Goal: Transaction & Acquisition: Purchase product/service

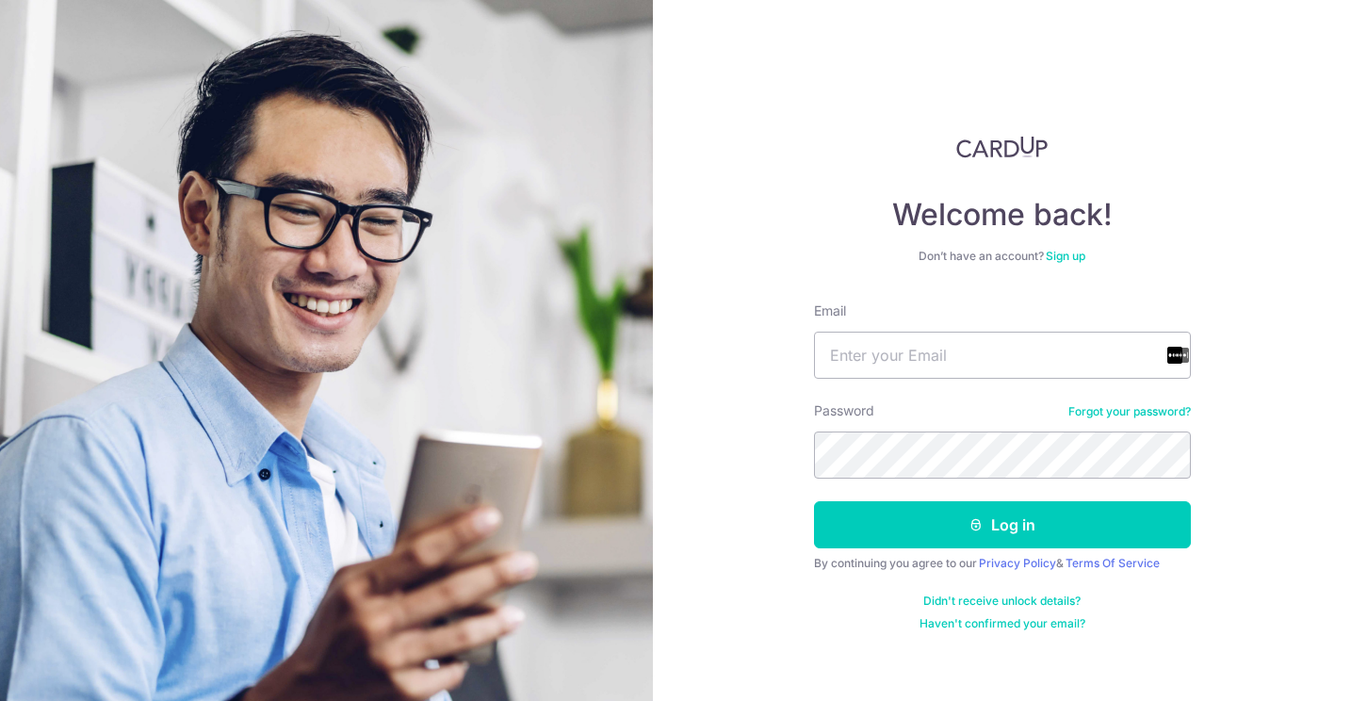
drag, startPoint x: 917, startPoint y: 257, endPoint x: 989, endPoint y: 260, distance: 71.7
click at [989, 260] on div "Don’t have an account? Sign up" at bounding box center [1002, 256] width 377 height 15
click at [988, 259] on div "Don’t have an account? Sign up" at bounding box center [1002, 256] width 377 height 15
type input "songlenn@gmail.com"
click at [1002, 525] on button "Log in" at bounding box center [1002, 524] width 377 height 47
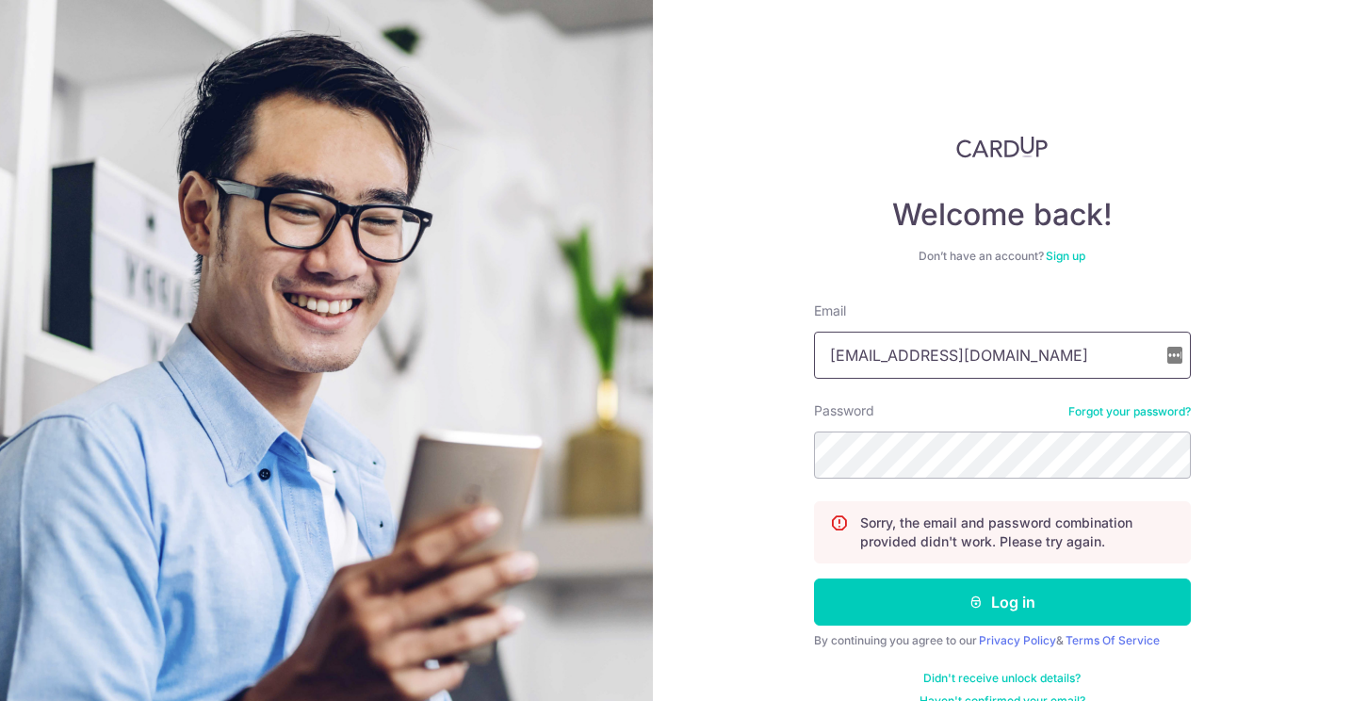
type input "songlenn@gmail.com"
click at [999, 602] on button "Log in" at bounding box center [1002, 602] width 377 height 47
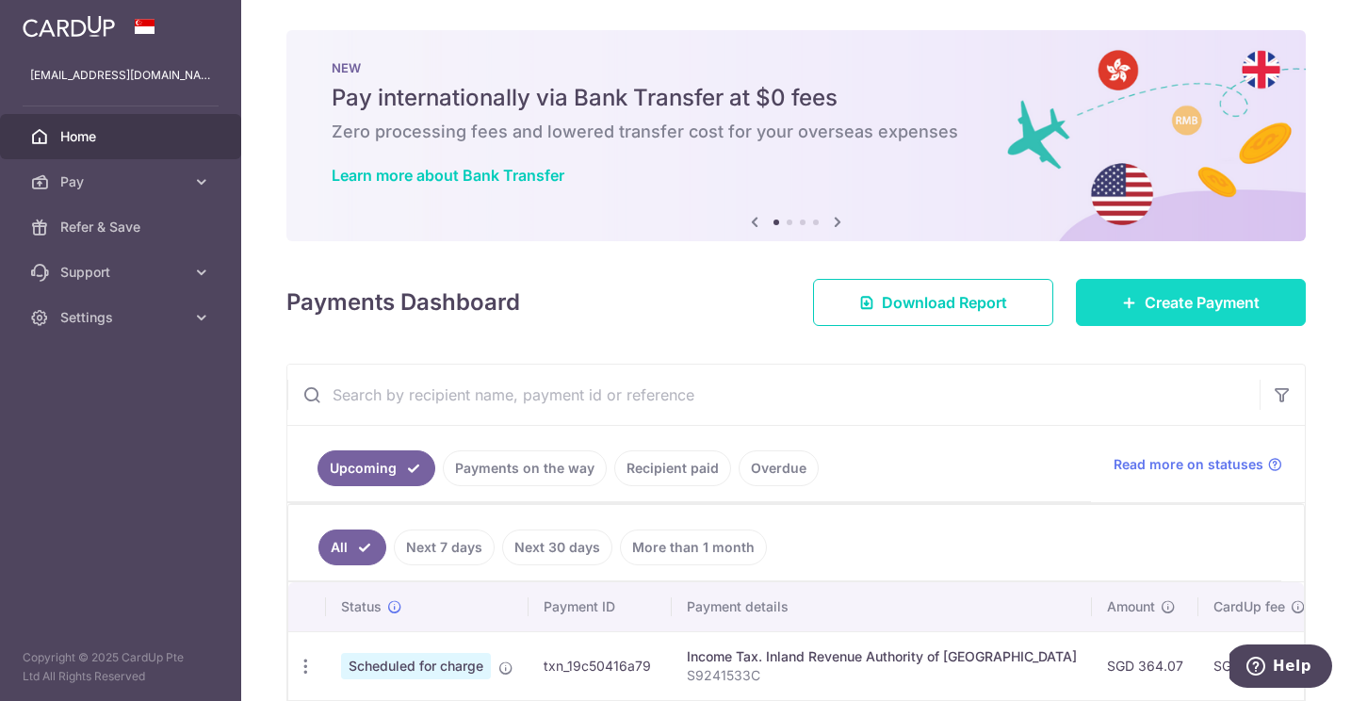
click at [1212, 314] on link "Create Payment" at bounding box center [1191, 302] width 230 height 47
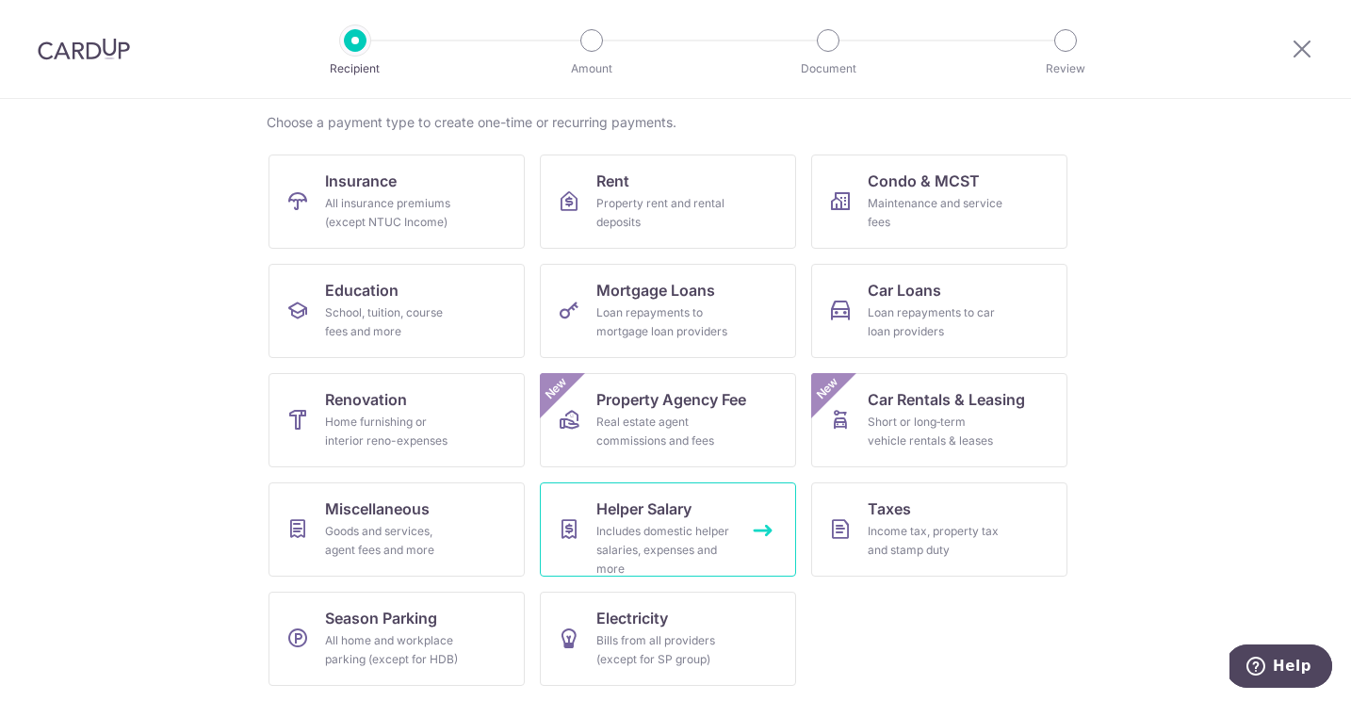
scroll to position [142, 0]
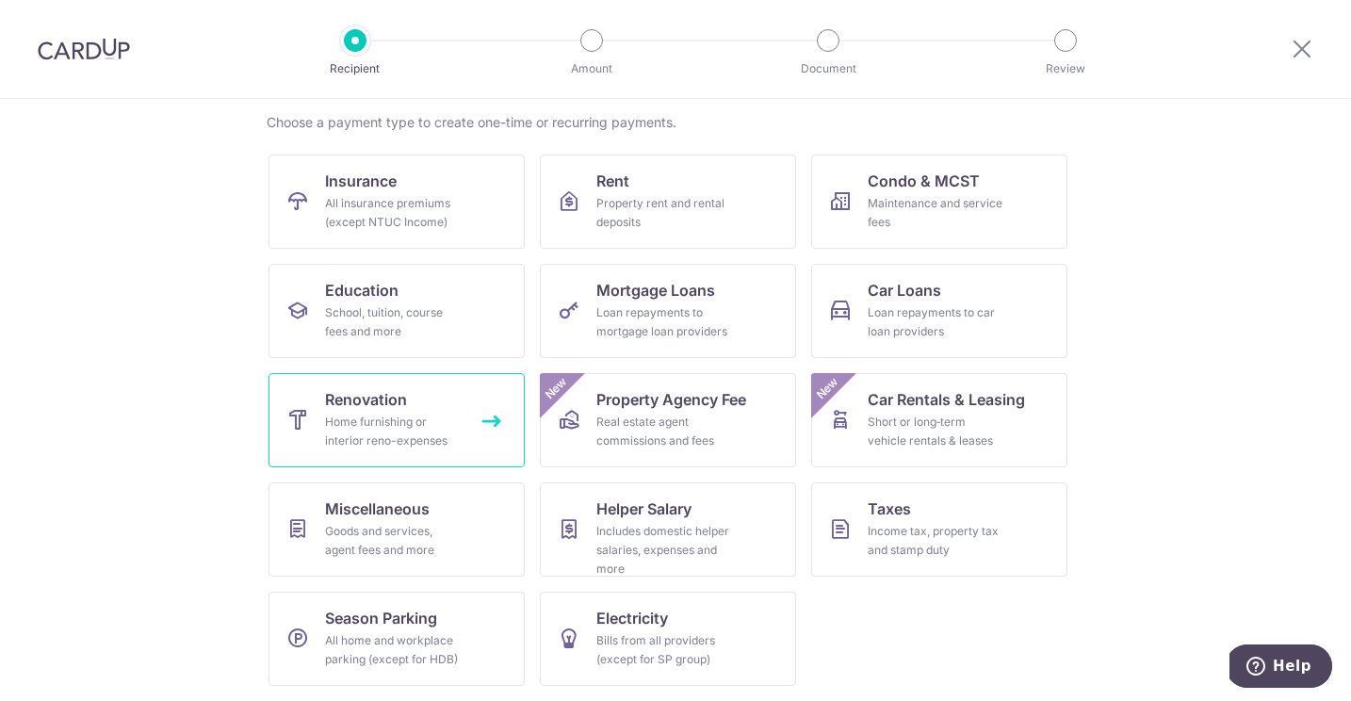
click at [433, 396] on link "Renovation Home furnishing or interior reno-expenses" at bounding box center [397, 420] width 256 height 94
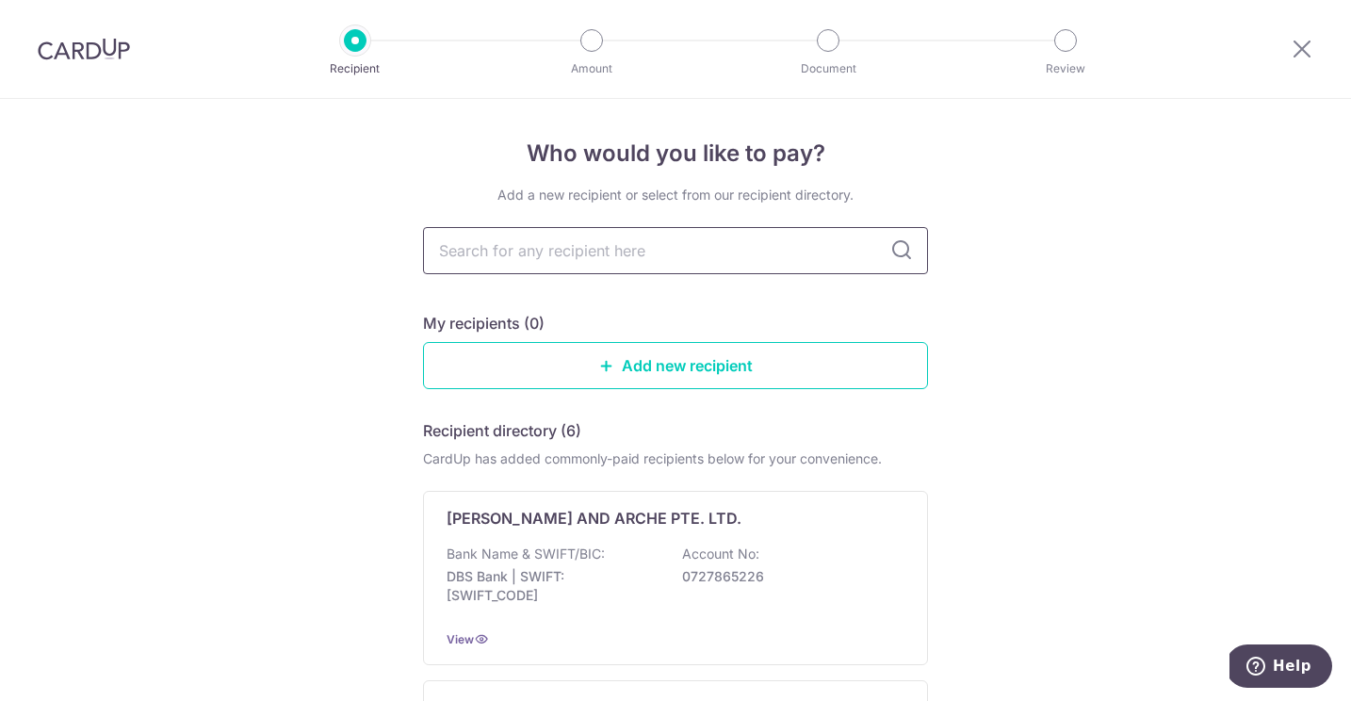
click at [555, 243] on input "text" at bounding box center [675, 250] width 505 height 47
click at [664, 260] on input "text" at bounding box center [675, 250] width 505 height 47
drag, startPoint x: 498, startPoint y: 196, endPoint x: 863, endPoint y: 199, distance: 365.7
click at [861, 199] on div "Add a new recipient or select from our recipient directory." at bounding box center [675, 195] width 505 height 19
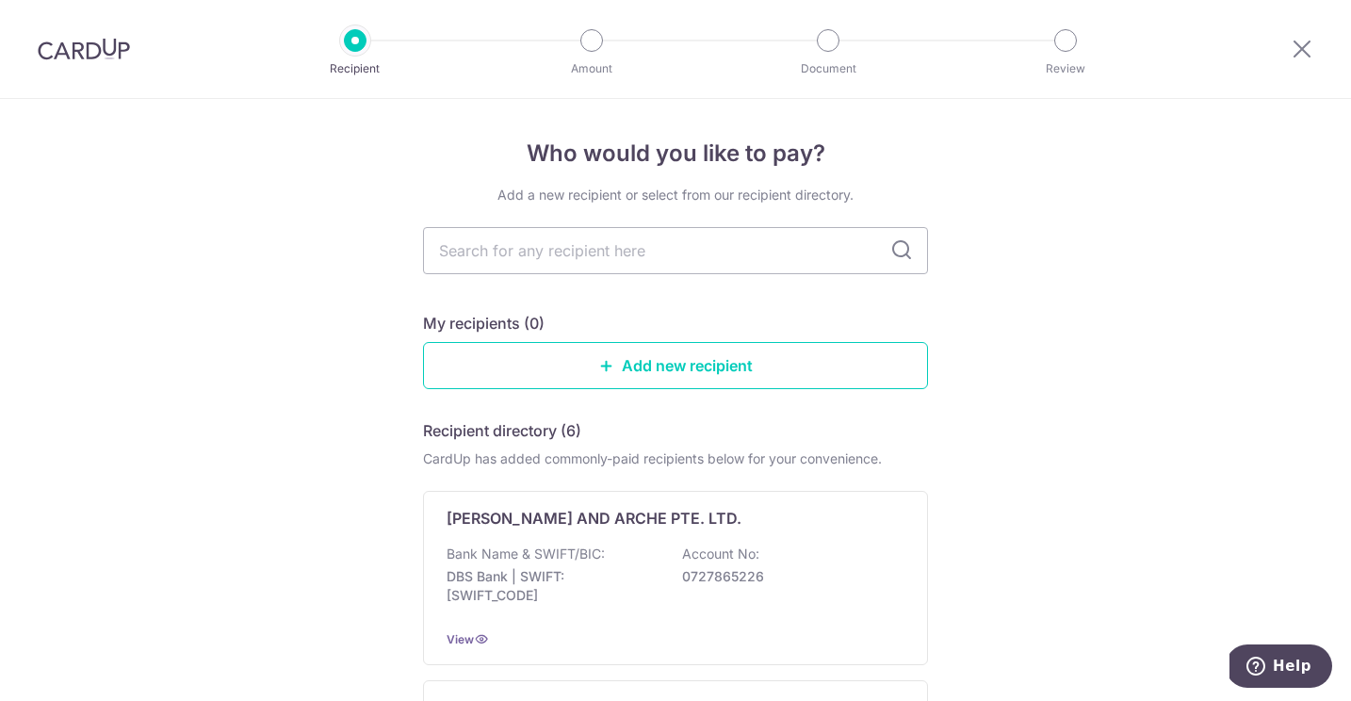
click at [863, 199] on div "Add a new recipient or select from our recipient directory." at bounding box center [675, 195] width 505 height 19
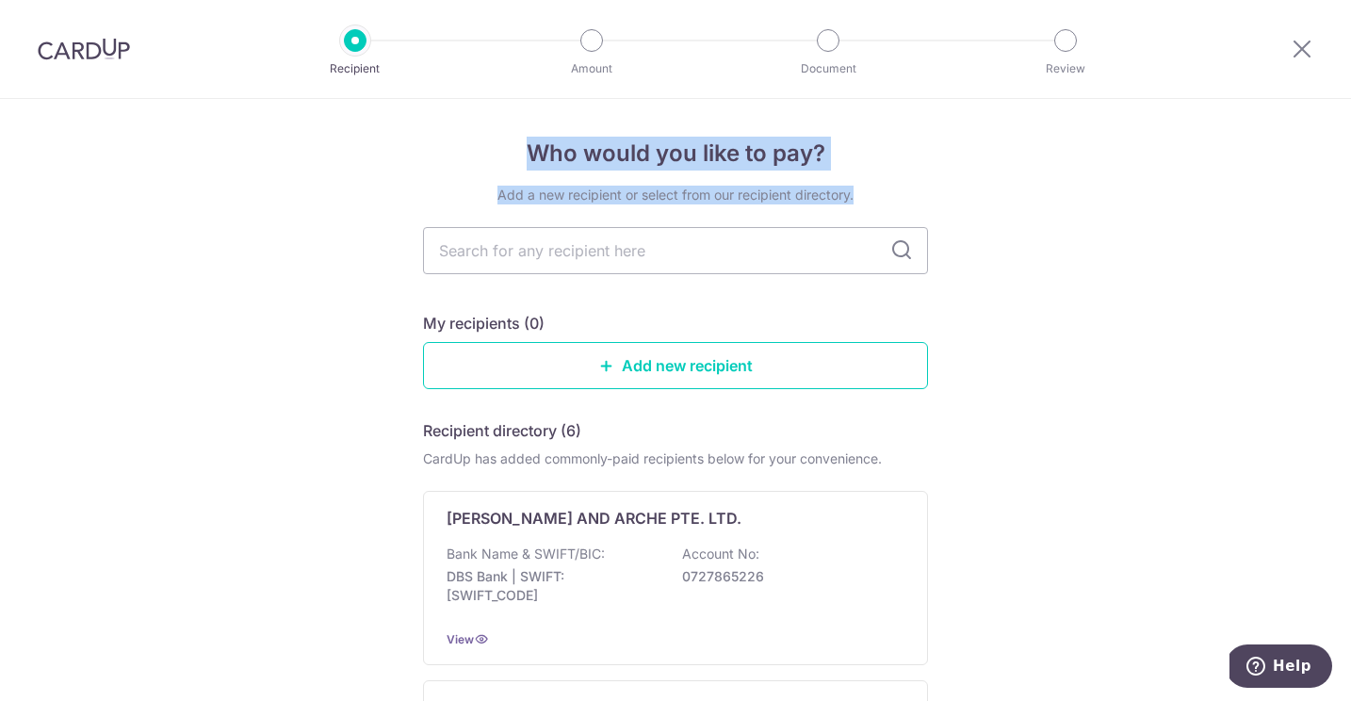
drag, startPoint x: 863, startPoint y: 199, endPoint x: 542, endPoint y: 147, distance: 325.5
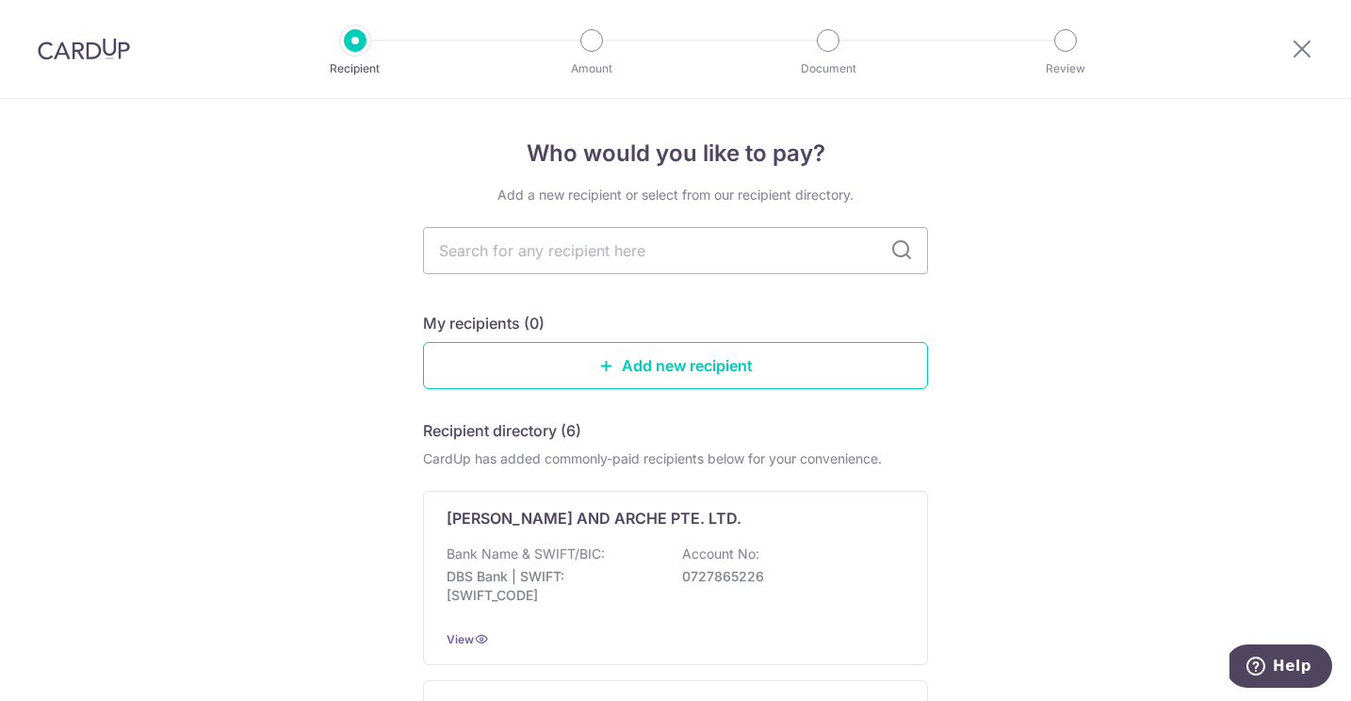
click at [376, 6] on div "Recipient Amount Document Review" at bounding box center [710, 49] width 809 height 98
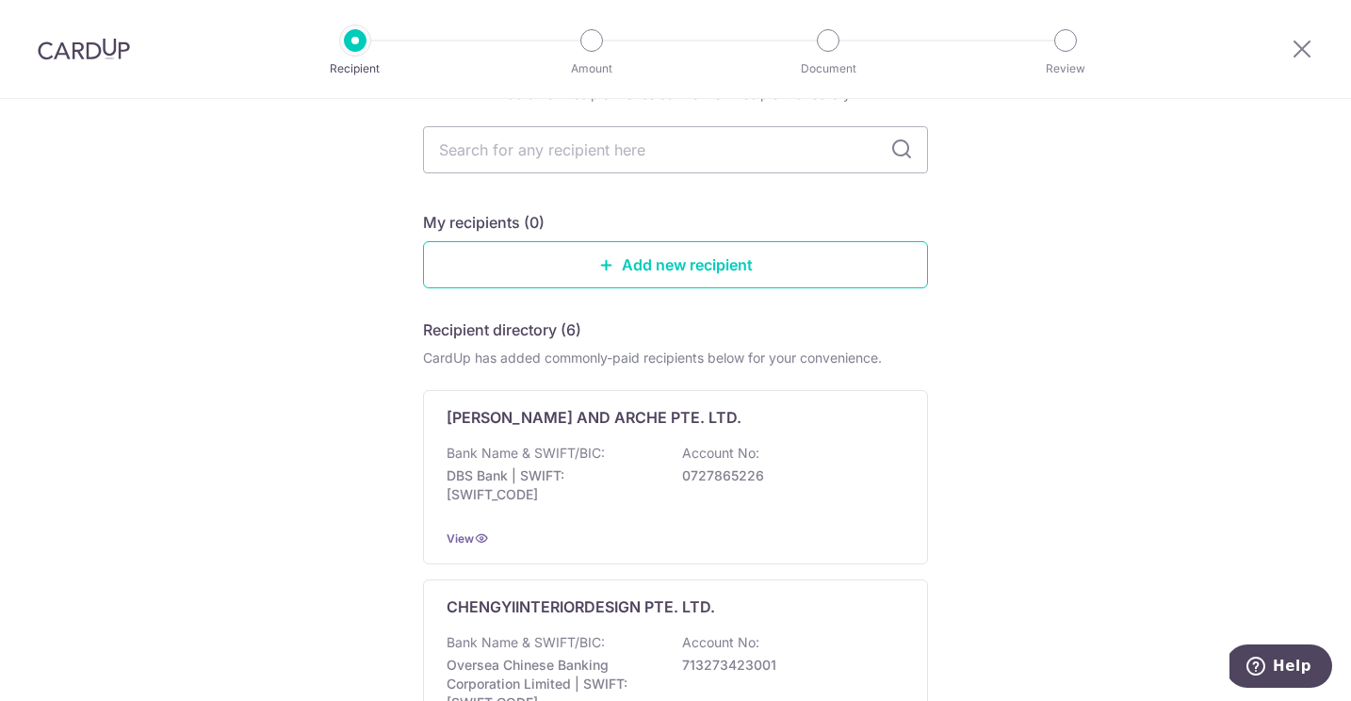
scroll to position [90, 0]
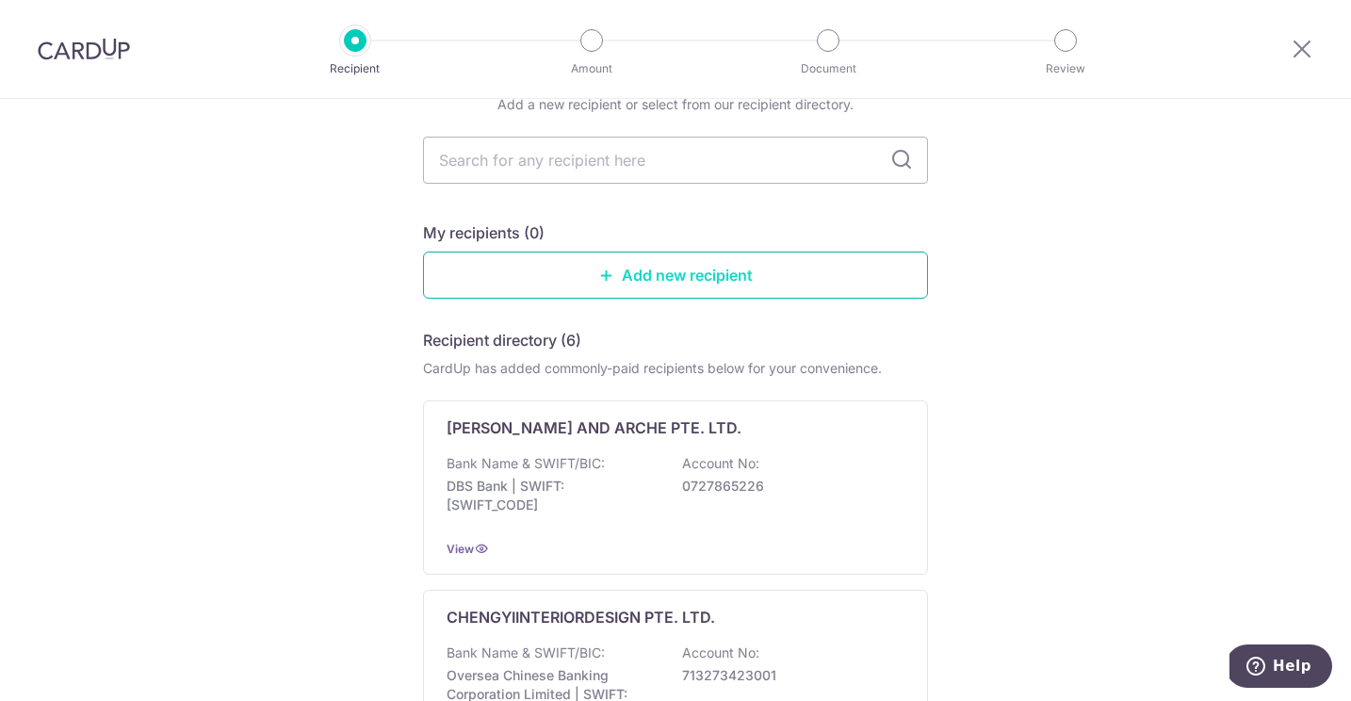
click at [644, 266] on link "Add new recipient" at bounding box center [675, 275] width 505 height 47
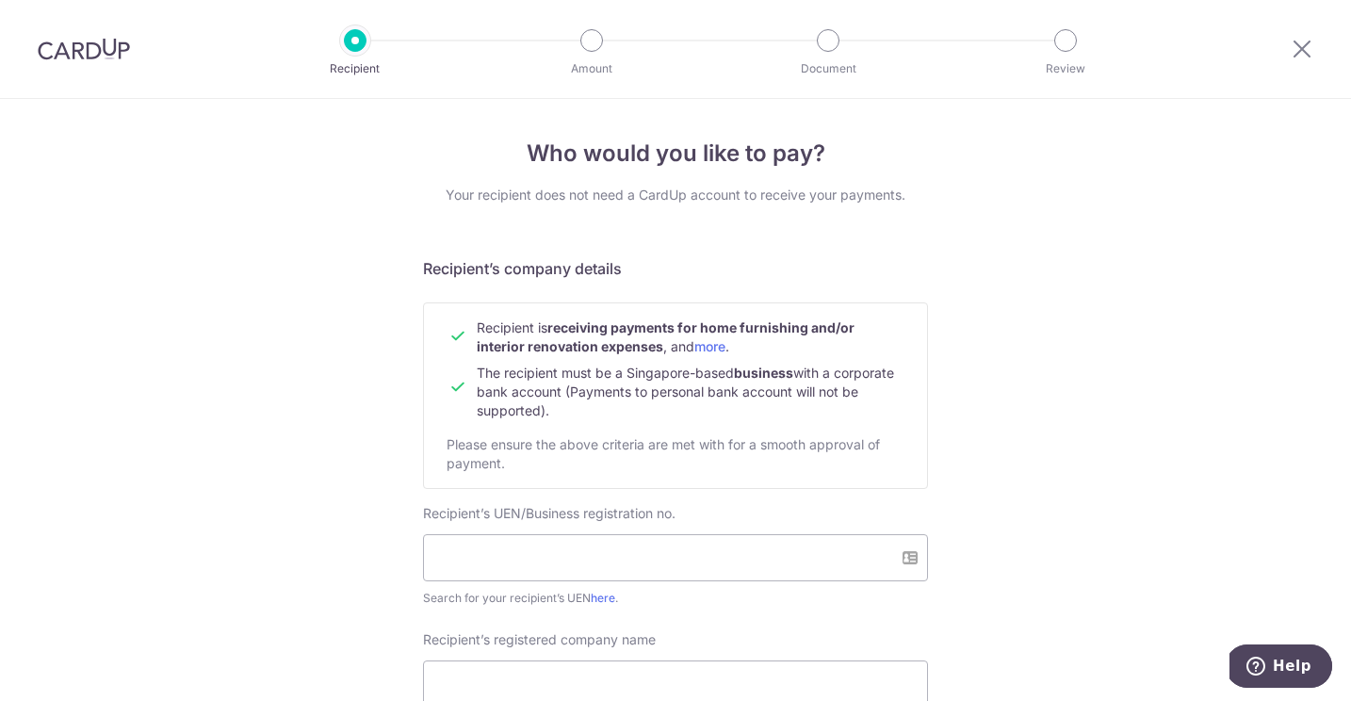
drag, startPoint x: 474, startPoint y: 330, endPoint x: 699, endPoint y: 414, distance: 240.3
click at [699, 414] on tbody "Recipient is receiving payments for home furnishing and/or interior renovation …" at bounding box center [676, 370] width 458 height 102
click at [699, 414] on td "The recipient must be a Singapore-based business with a corporate bank account …" at bounding box center [691, 388] width 428 height 64
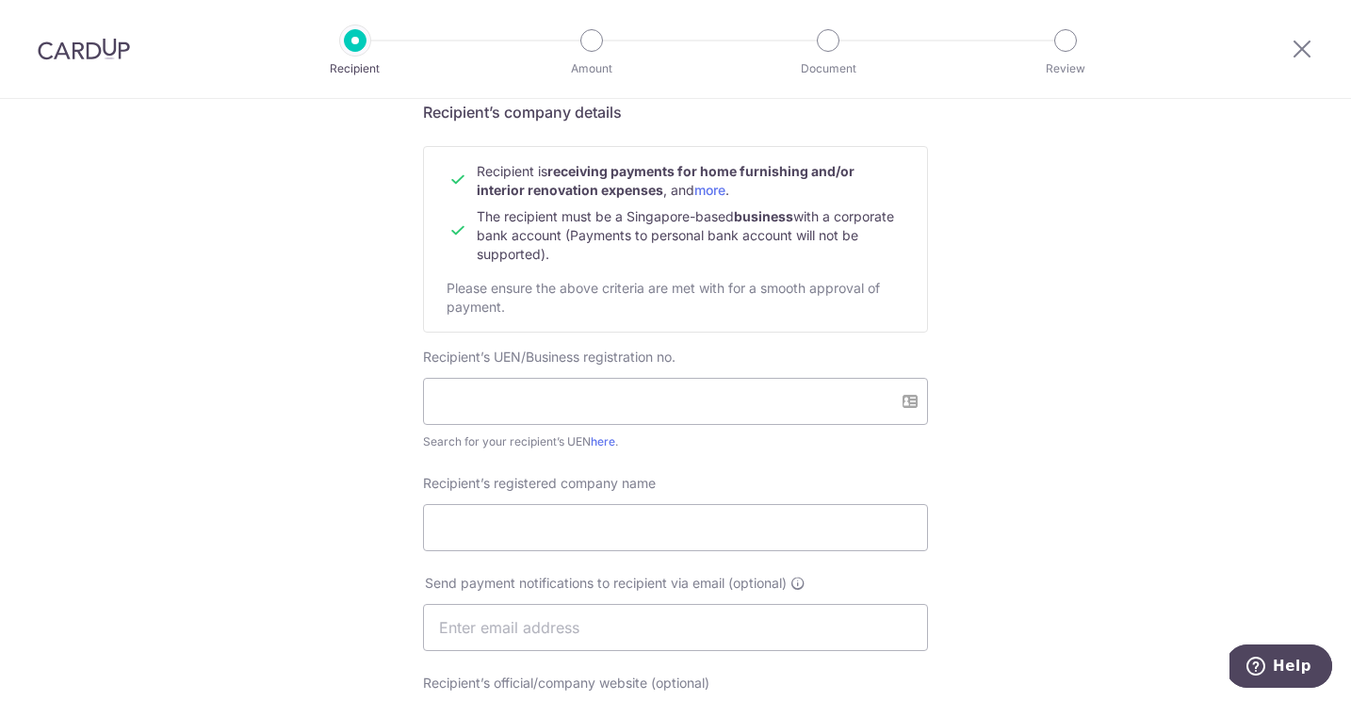
scroll to position [176, 0]
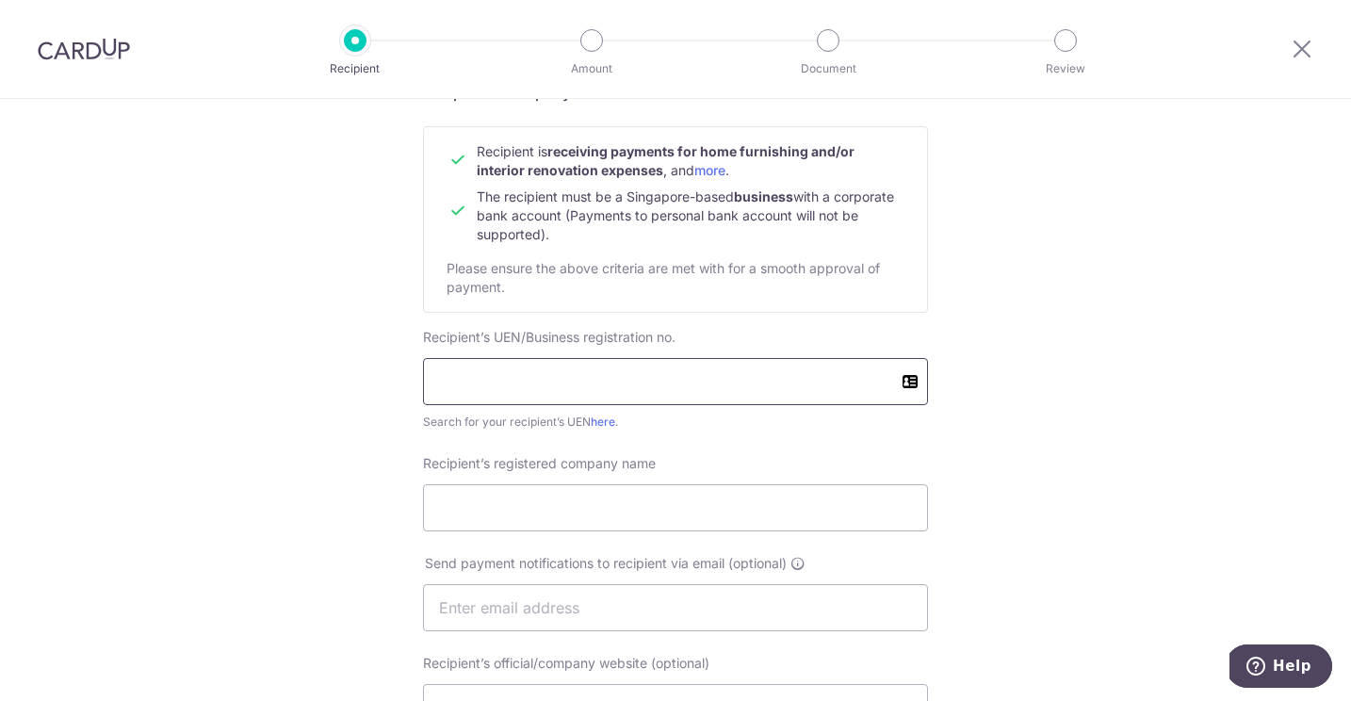
click at [705, 364] on input "text" at bounding box center [675, 381] width 505 height 47
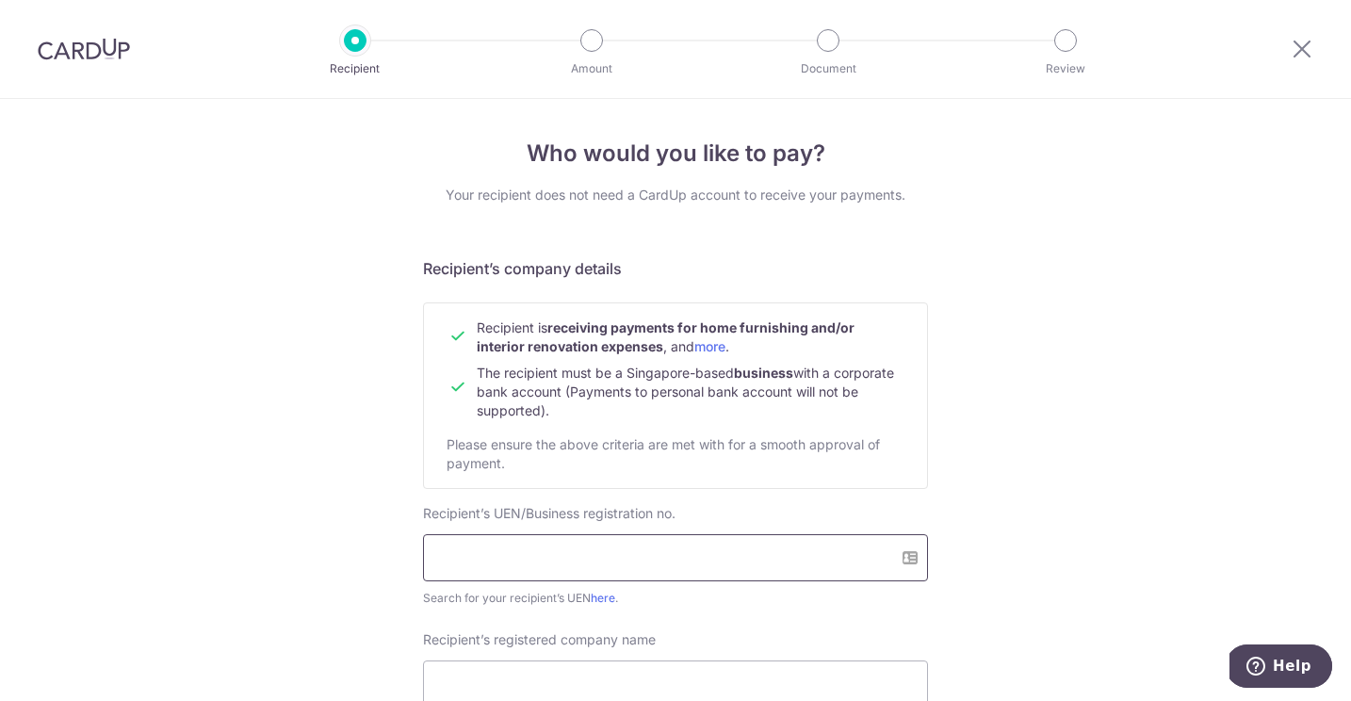
scroll to position [88, 0]
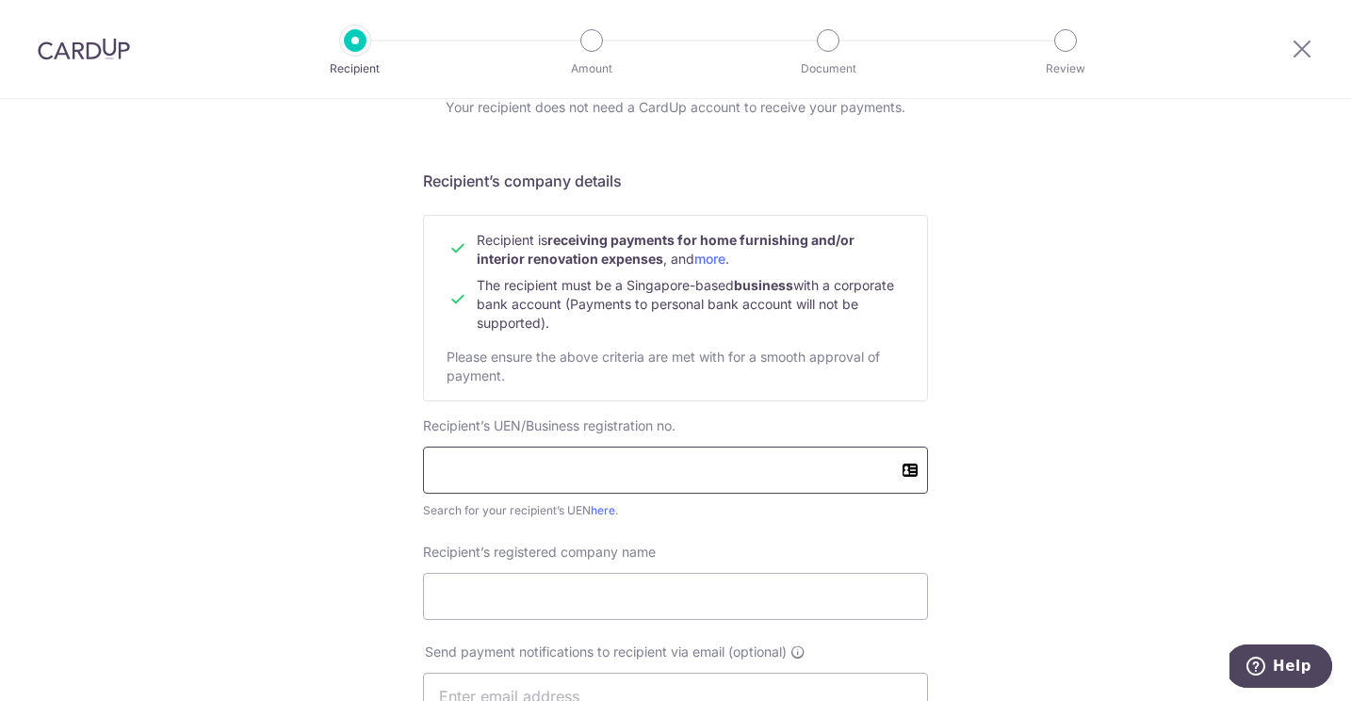
click at [609, 466] on input "text" at bounding box center [675, 470] width 505 height 47
type input "U"
type input "202415674D"
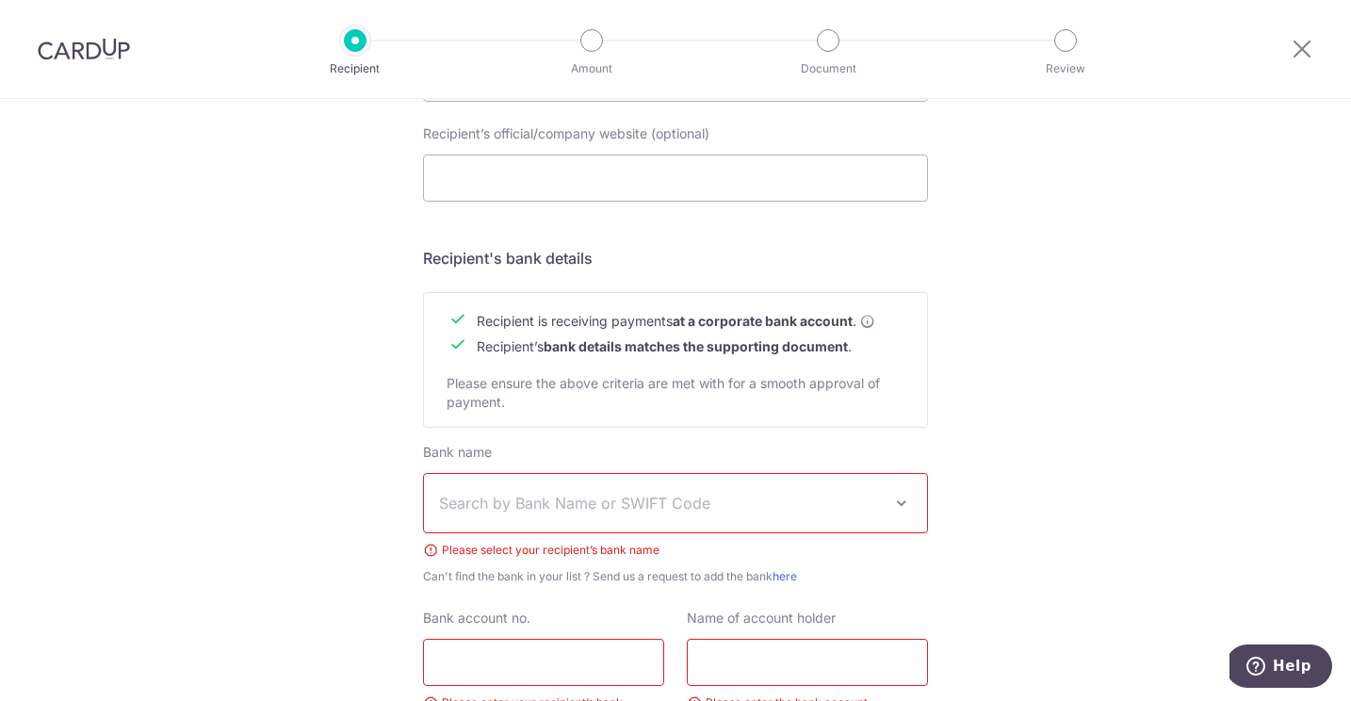
scroll to position [819, 0]
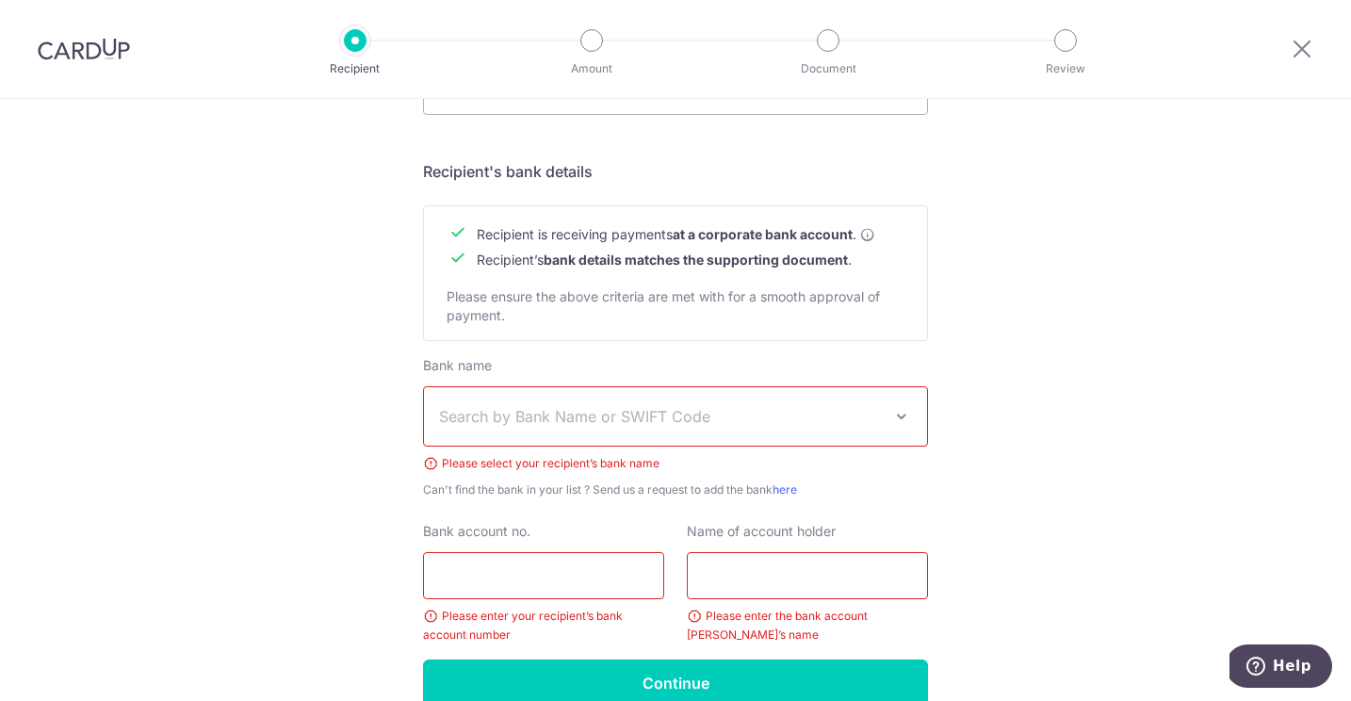
click at [621, 450] on div "Bank name Select Bank UBS AG ANEXT BANK PTE LTD Australia & New Zealand Banking…" at bounding box center [675, 427] width 505 height 143
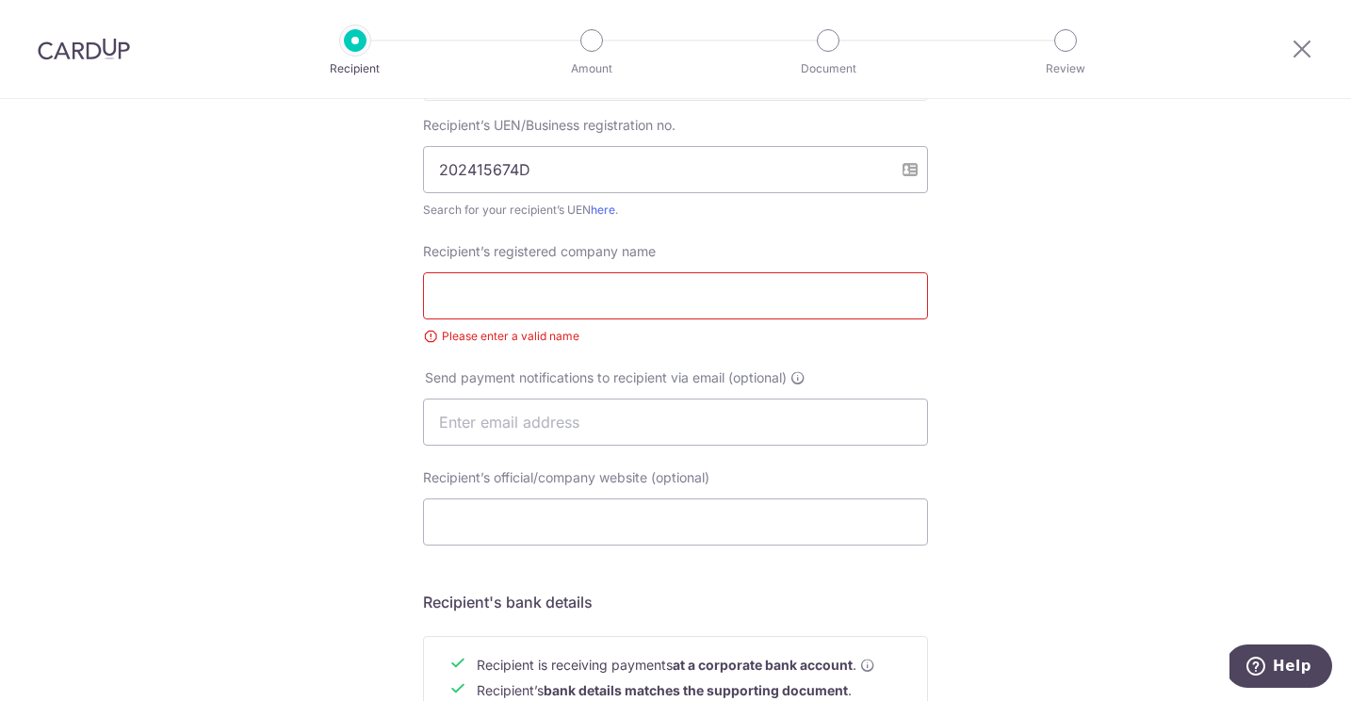
scroll to position [256, 0]
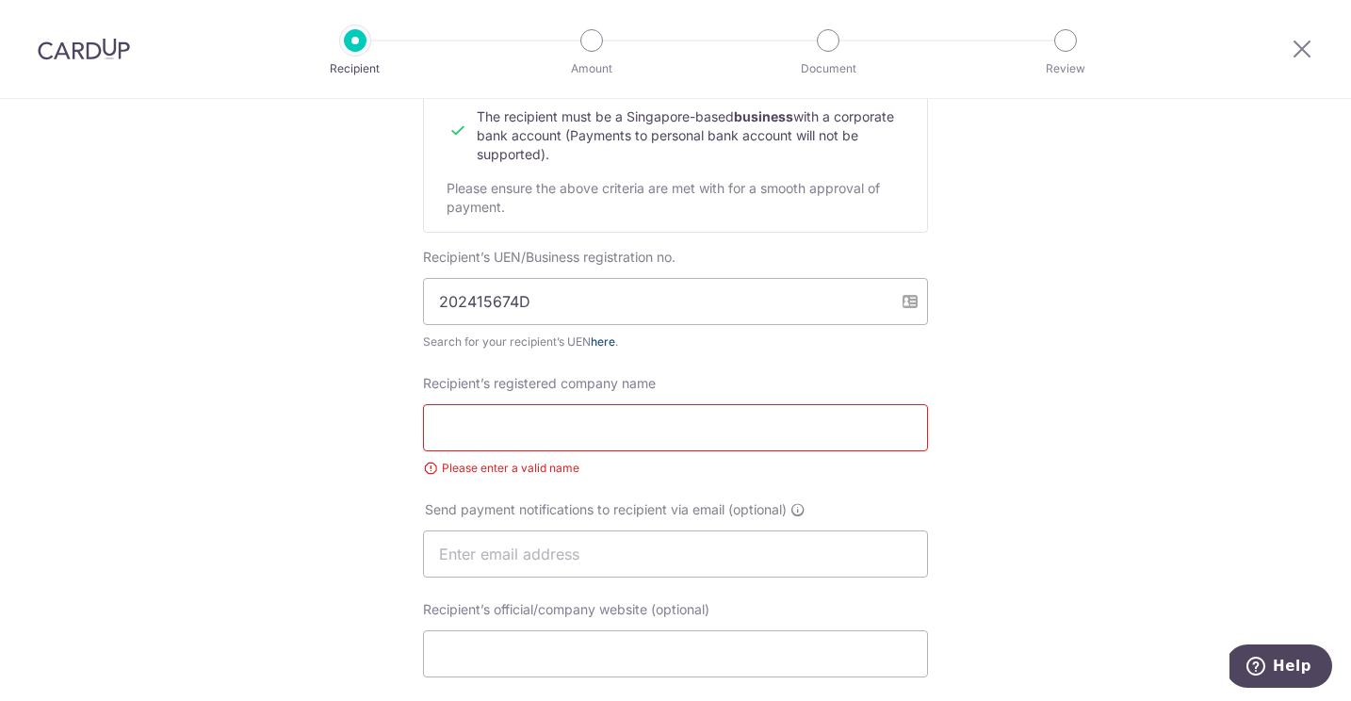
click at [608, 343] on link "here" at bounding box center [603, 342] width 25 height 14
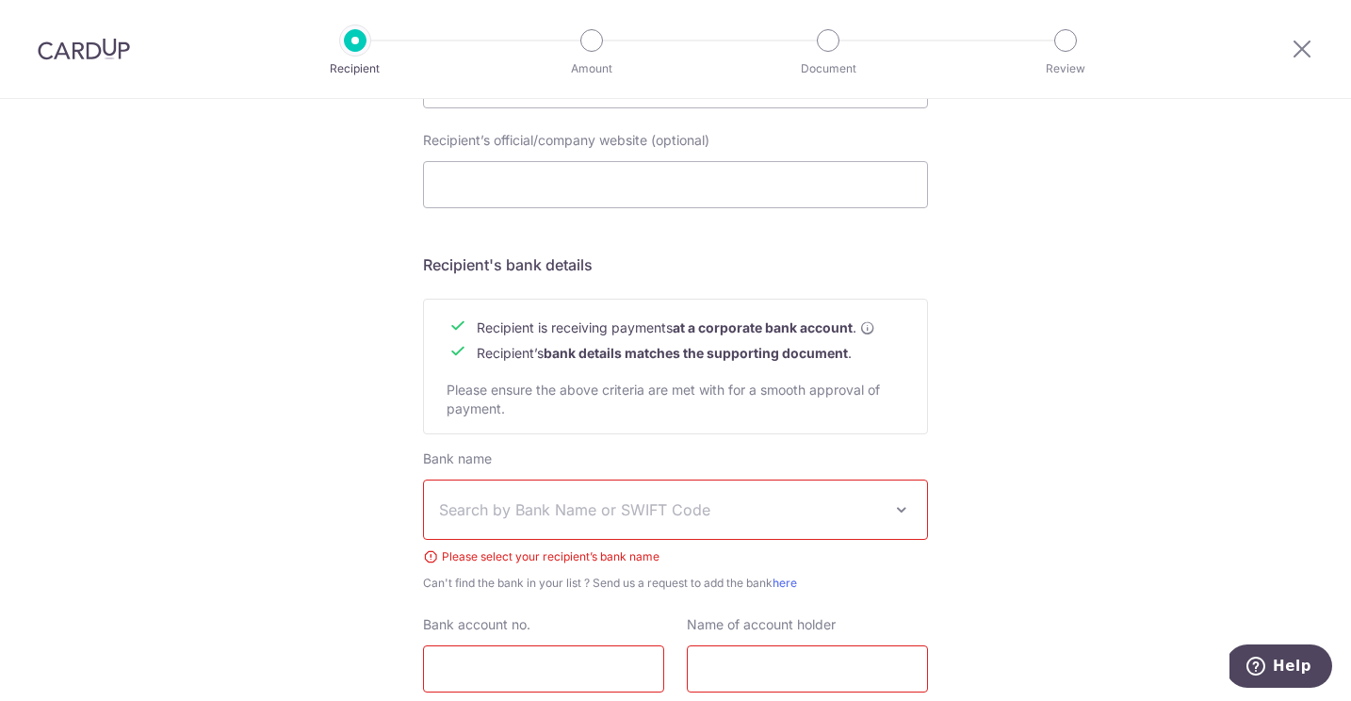
scroll to position [727, 0]
type input "CONCEPTEUR INTERIORS CO PTE. LTD."
click at [546, 508] on span "Search by Bank Name or SWIFT Code" at bounding box center [660, 509] width 443 height 23
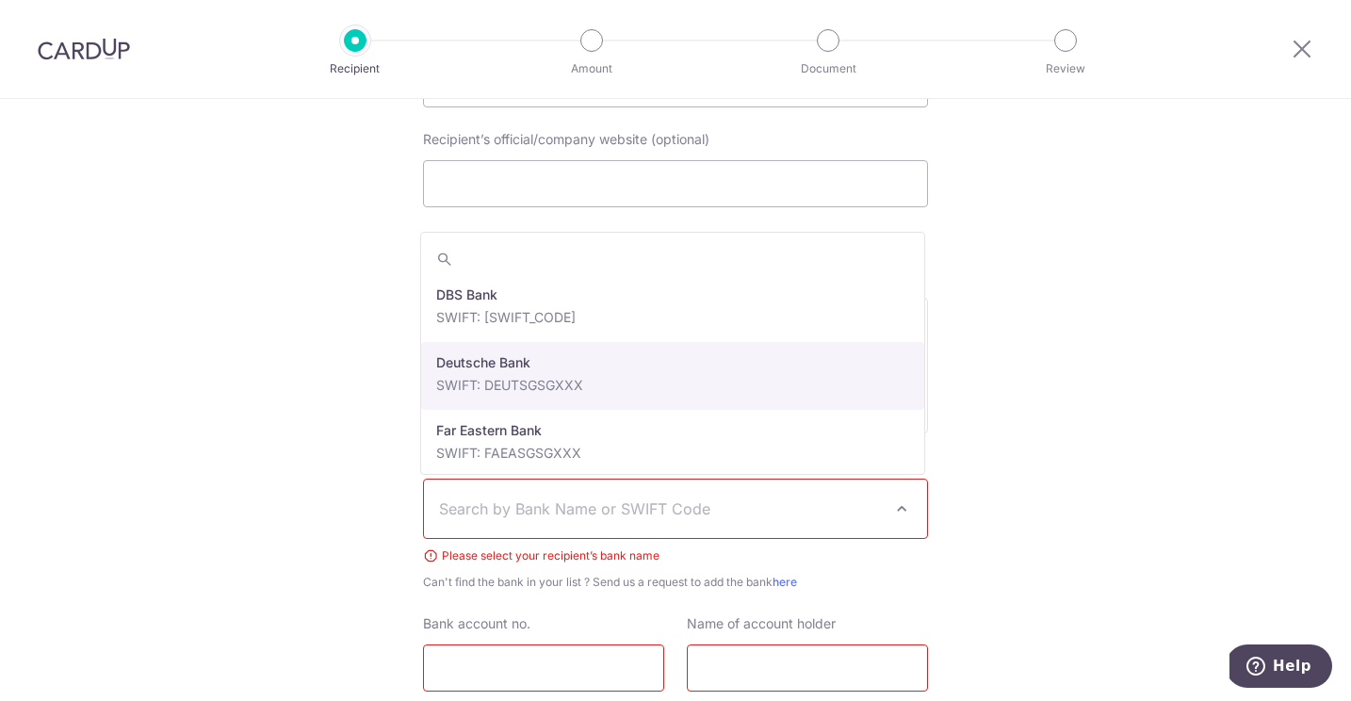
scroll to position [1512, 0]
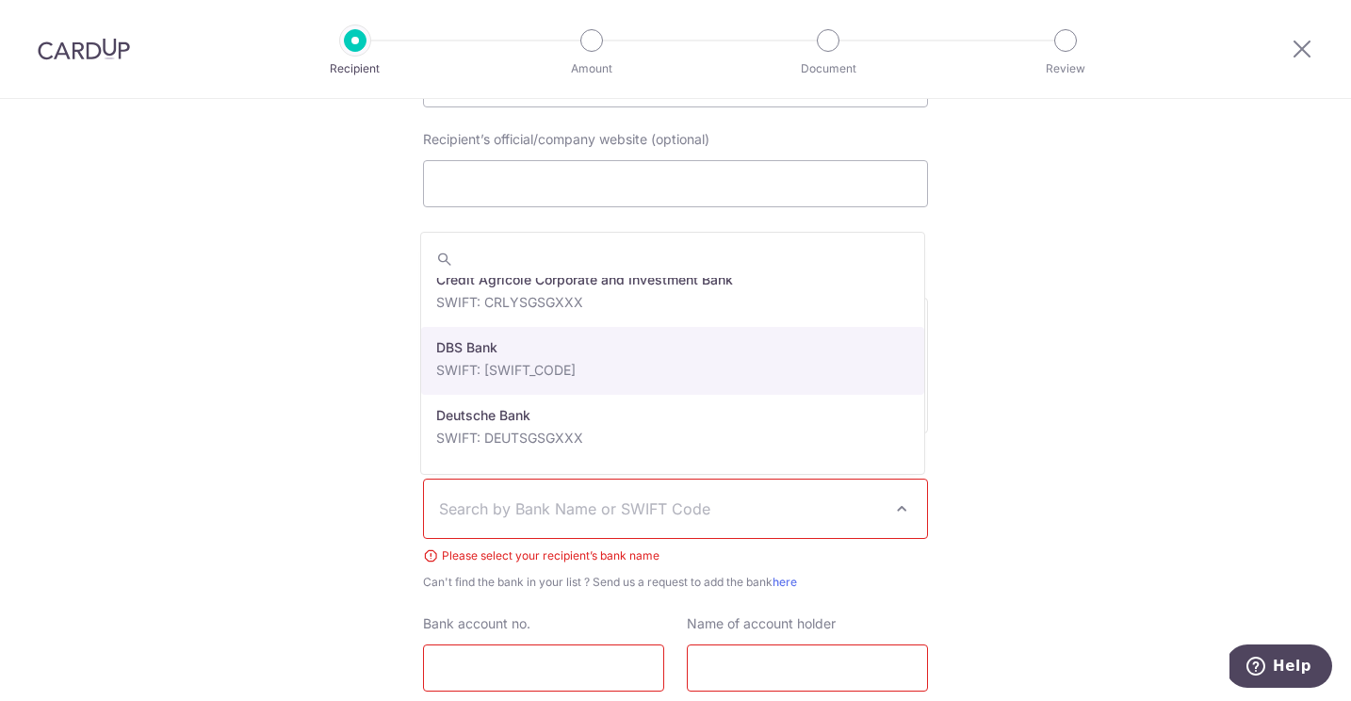
select select "6"
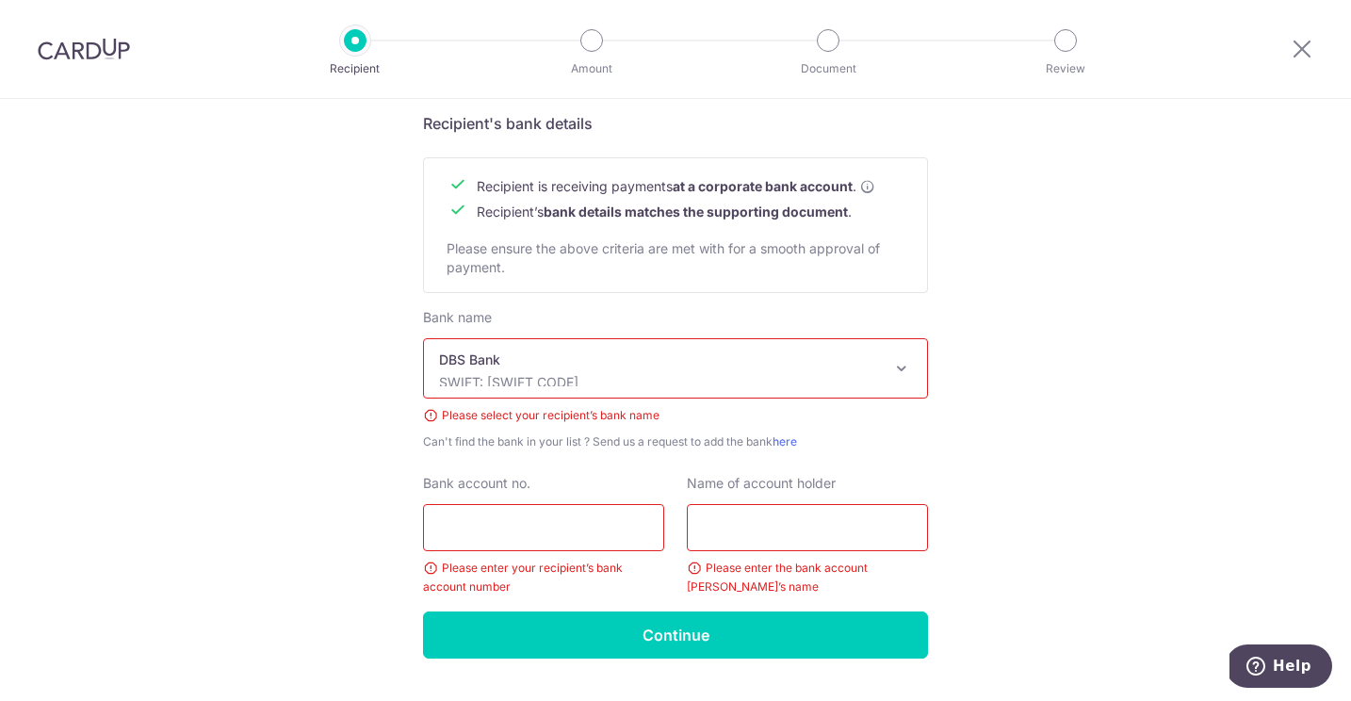
scroll to position [866, 0]
click at [514, 523] on input "Bank account no." at bounding box center [543, 528] width 241 height 47
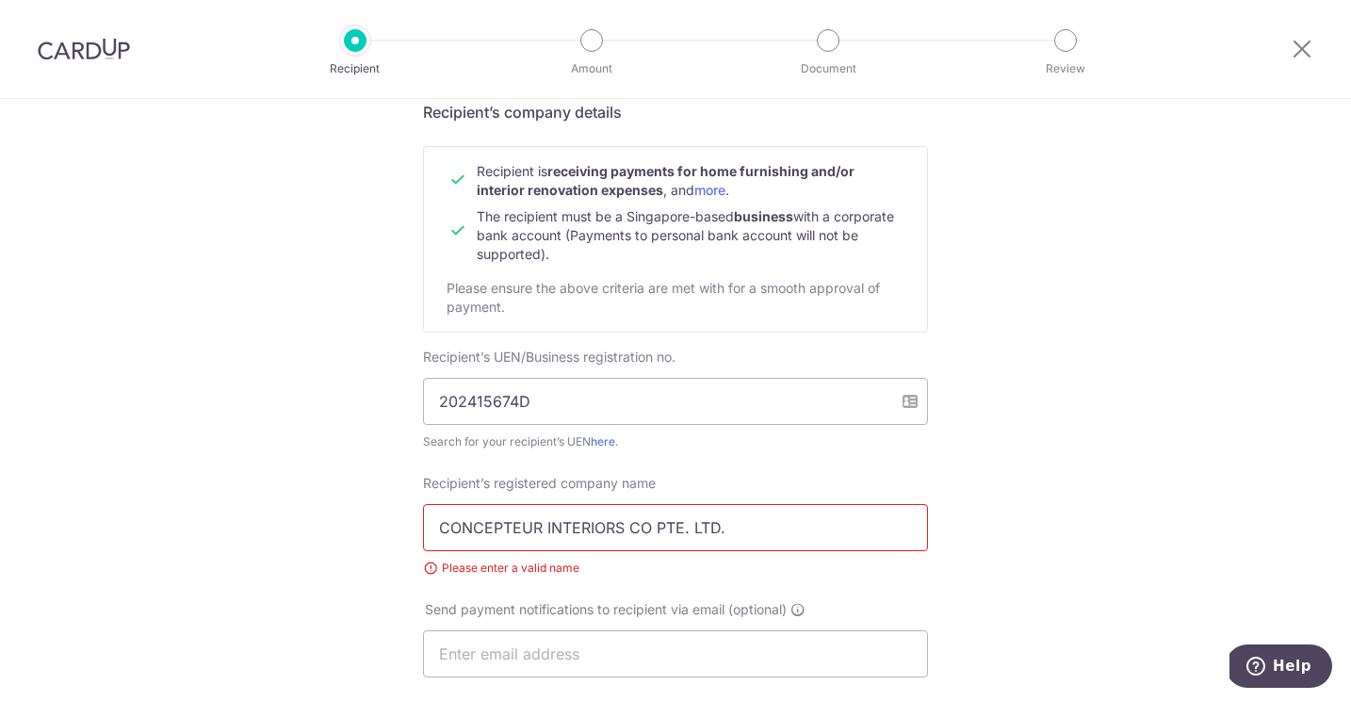
scroll to position [119, 0]
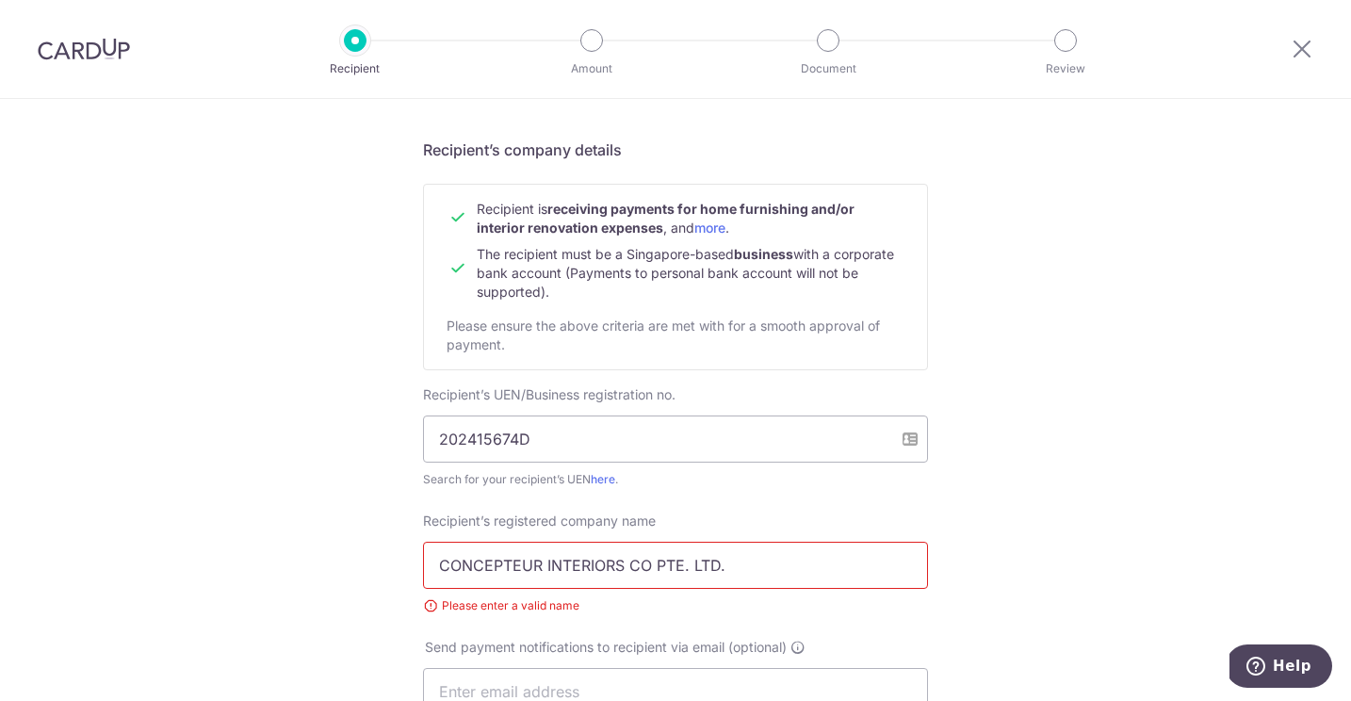
type input "0721153580"
click at [415, 576] on div "Recipient’s registered company name CONCEPTEUR INTERIORS CO PTE. LTD. Please en…" at bounding box center [676, 564] width 528 height 104
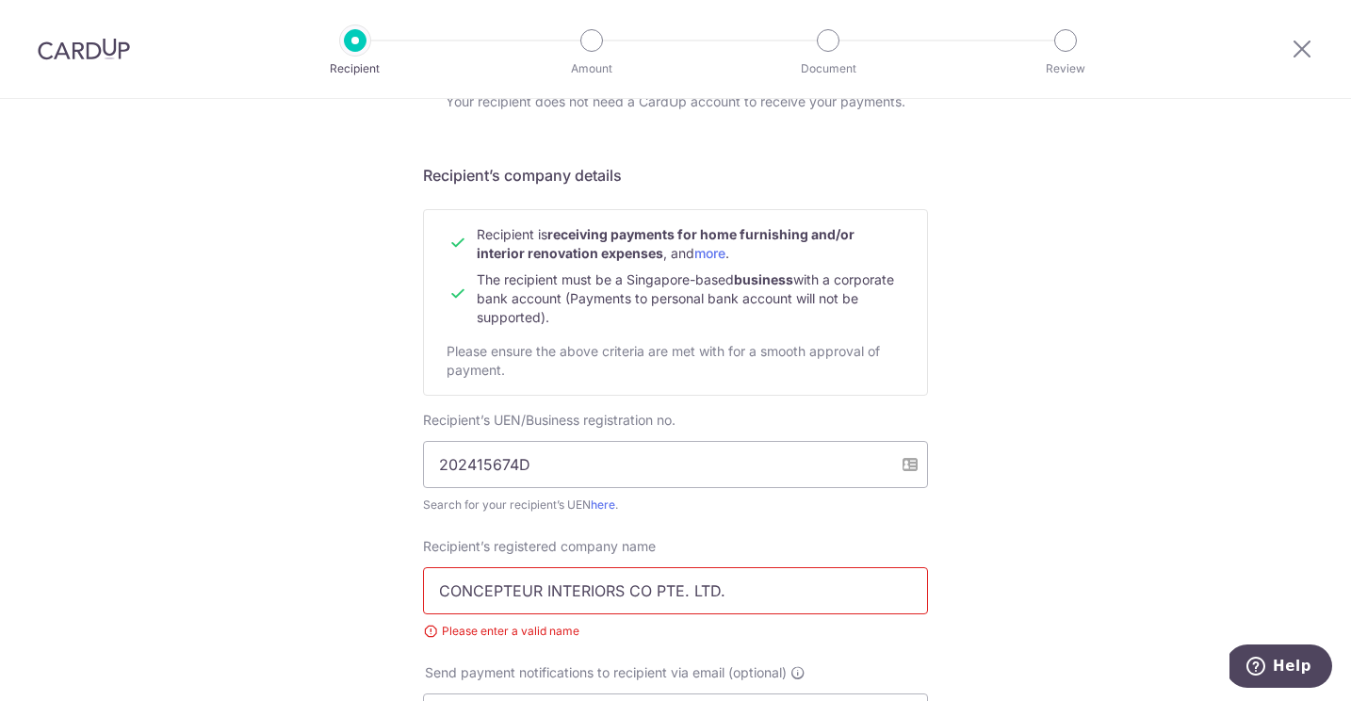
scroll to position [94, 0]
click at [601, 454] on input "202415674D" at bounding box center [675, 463] width 505 height 47
click at [601, 597] on input "CONCEPTEUR INTERIORS CO PTE. LTD." at bounding box center [675, 589] width 505 height 47
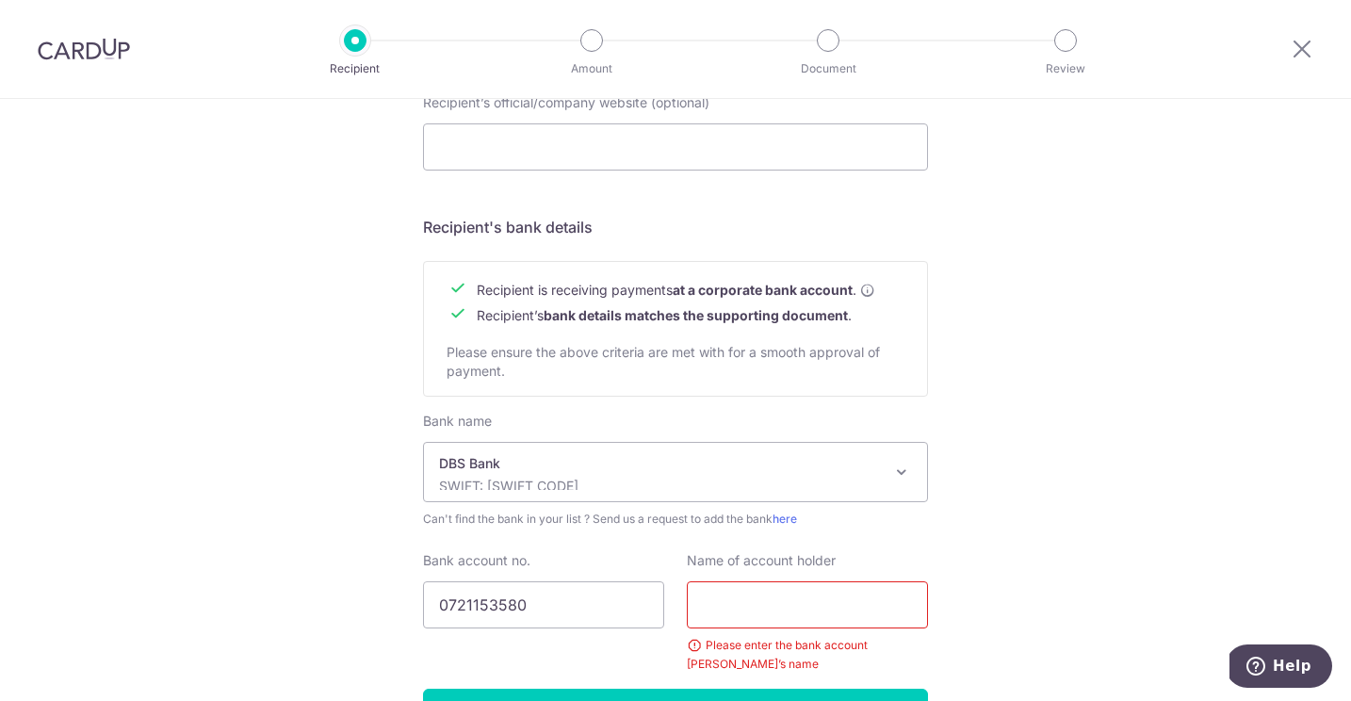
scroll to position [854, 0]
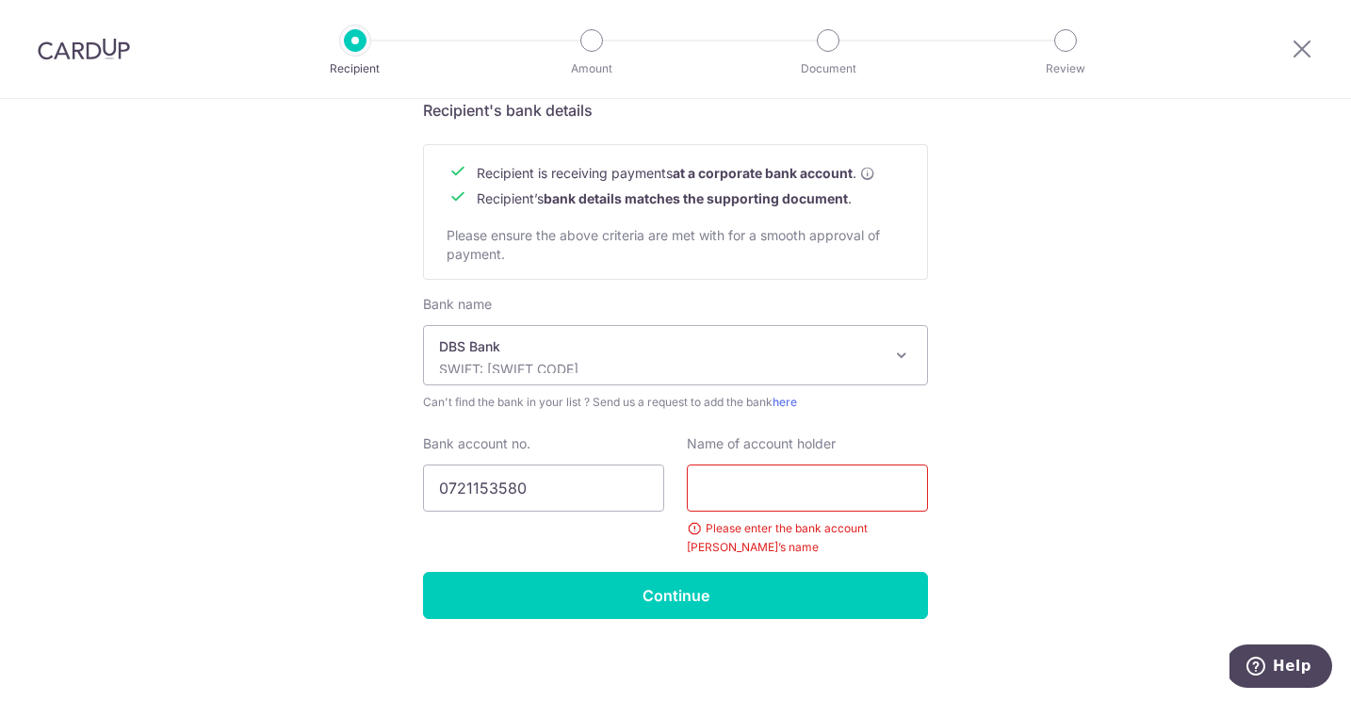
click at [711, 494] on input "text" at bounding box center [807, 488] width 241 height 47
click at [733, 484] on input "CONCEPTEUR INTERORS CO PTE. LTD." at bounding box center [807, 488] width 241 height 47
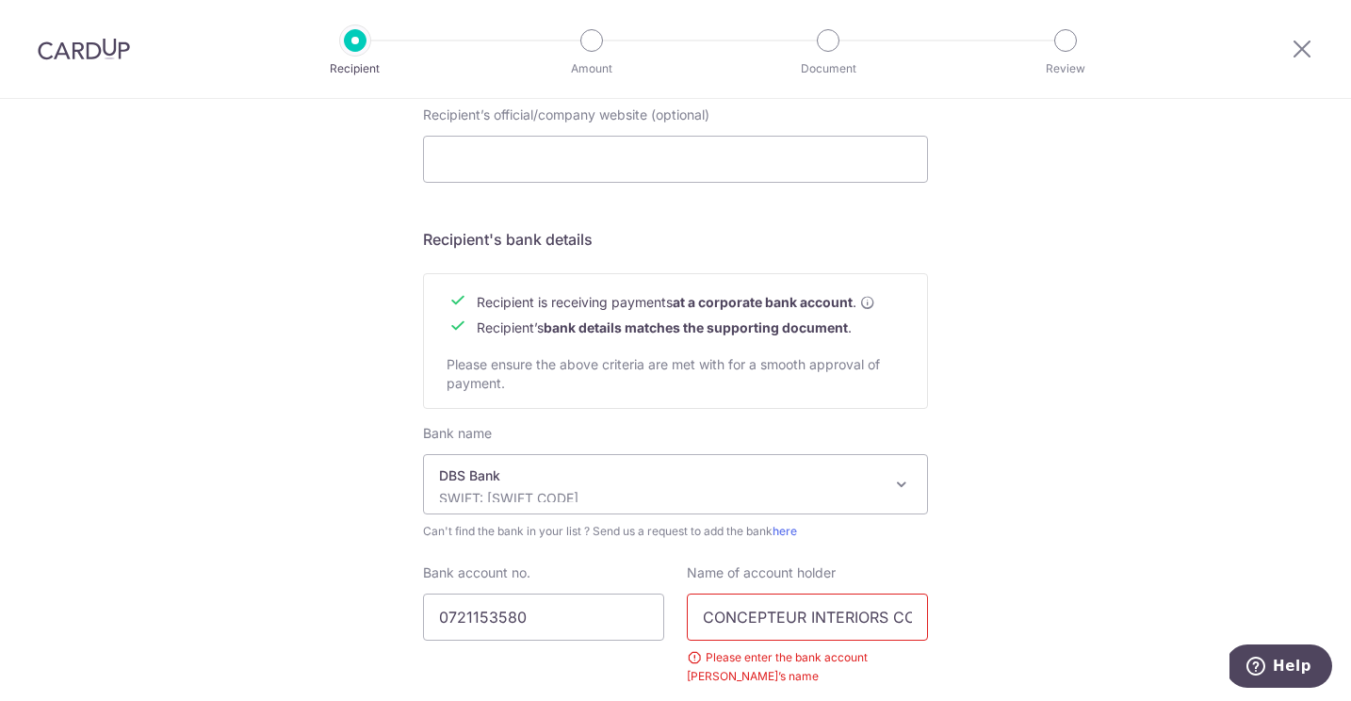
scroll to position [834, 0]
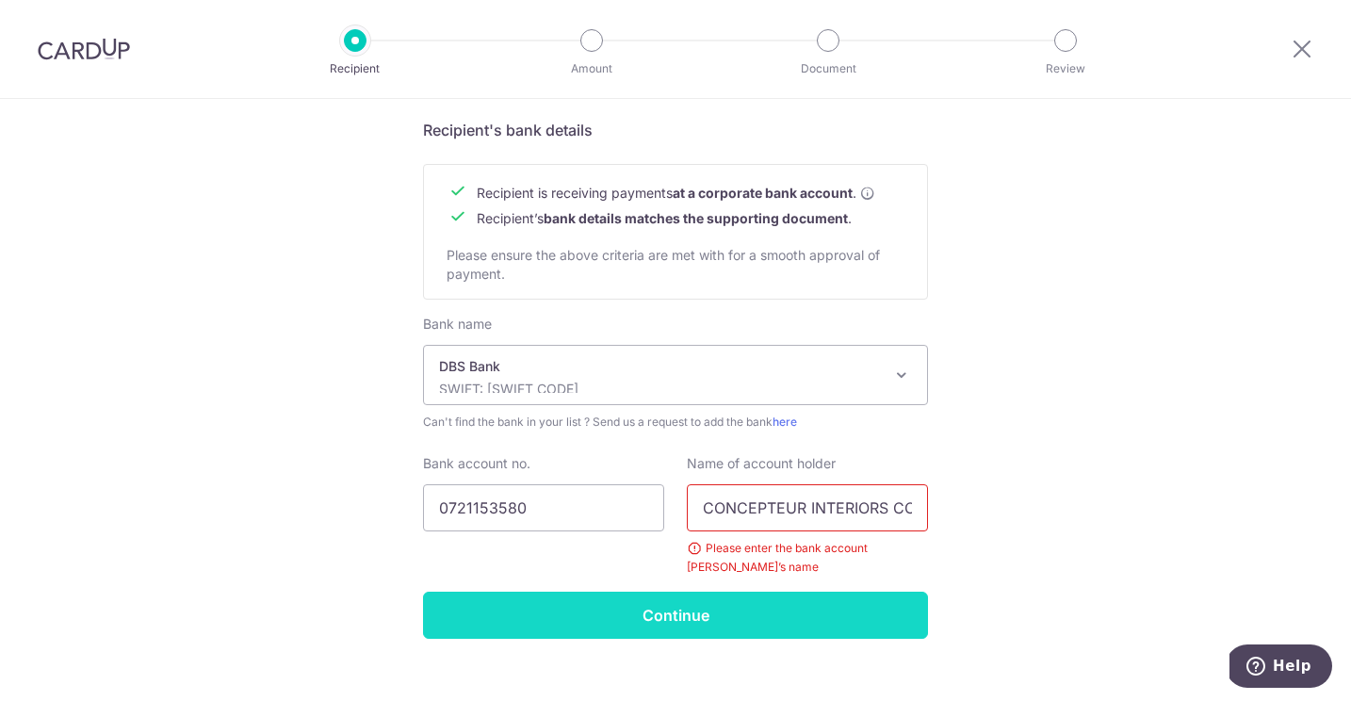
type input "CONCEPTEUR INTERIORS CO PTE. LTD."
click at [591, 616] on input "Continue" at bounding box center [675, 615] width 505 height 47
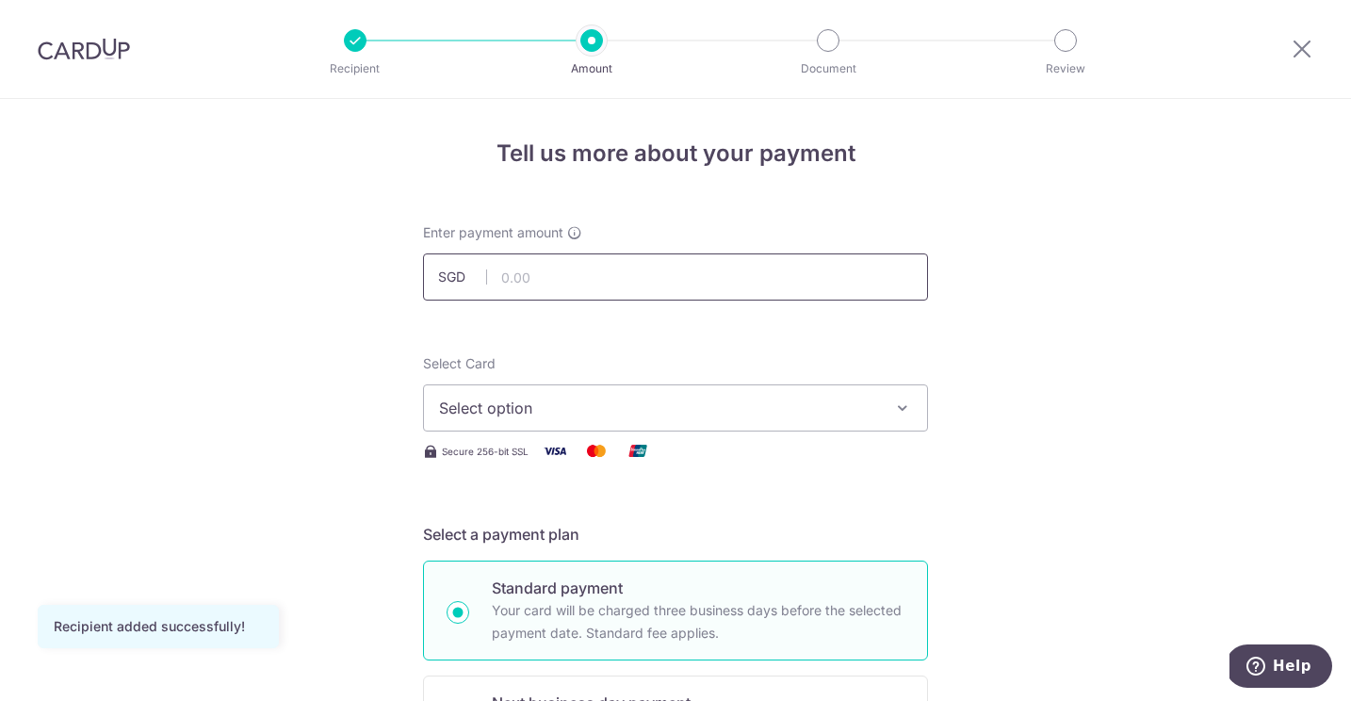
click at [591, 281] on input "text" at bounding box center [675, 277] width 505 height 47
click at [574, 419] on button "Select option" at bounding box center [675, 407] width 505 height 47
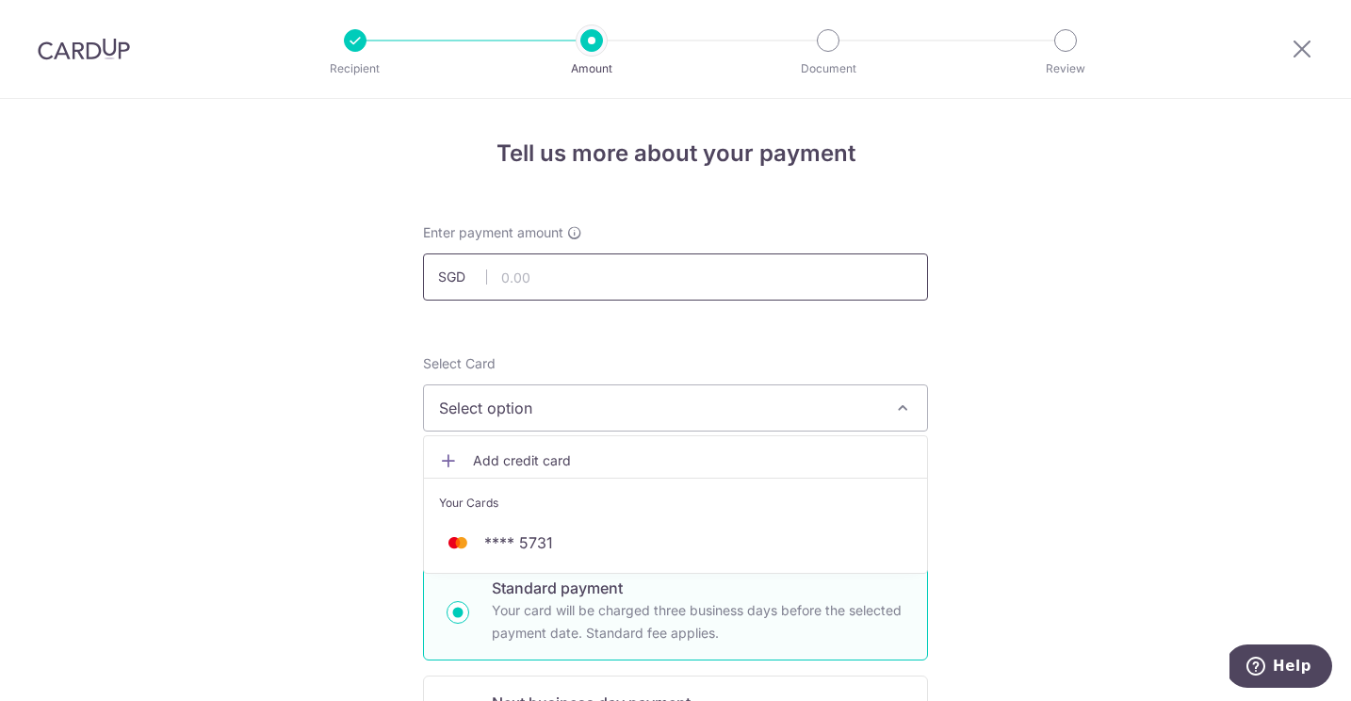
click at [521, 290] on input "text" at bounding box center [675, 277] width 505 height 47
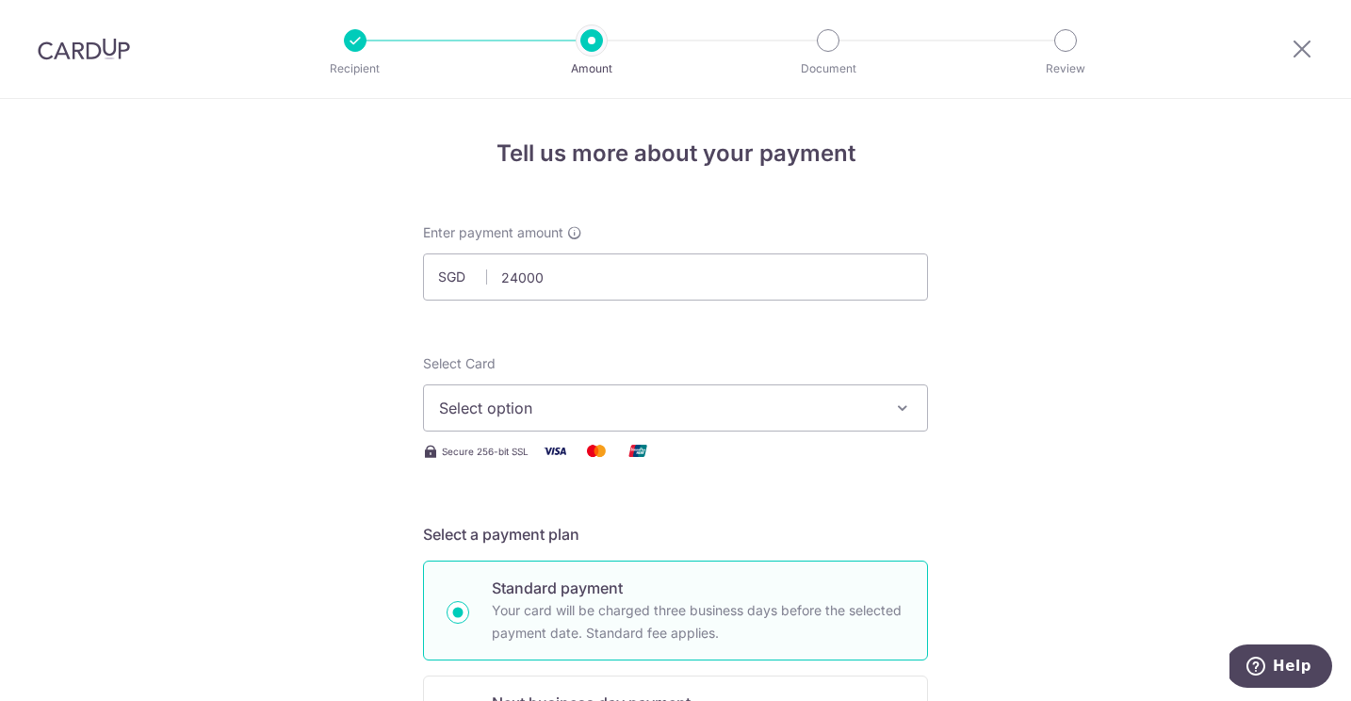
type input "24,000.00"
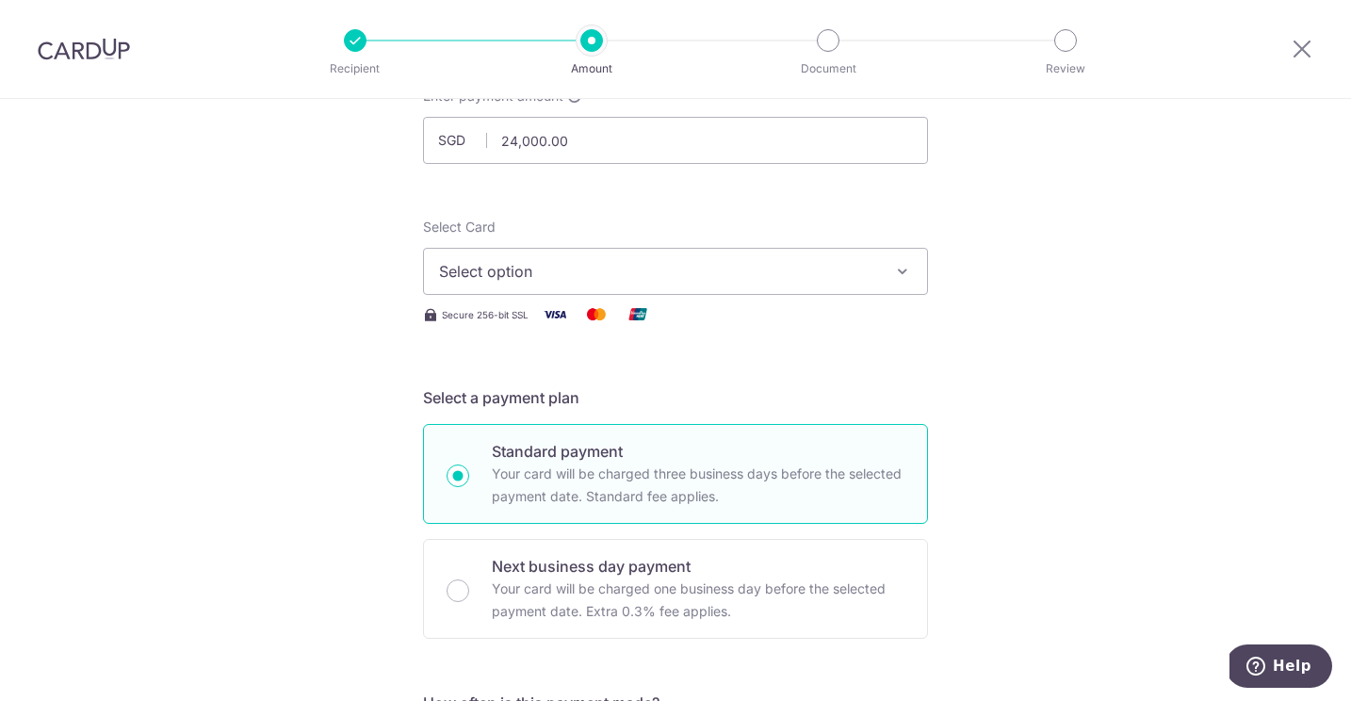
scroll to position [135, 0]
click at [869, 271] on span "Select option" at bounding box center [658, 273] width 439 height 23
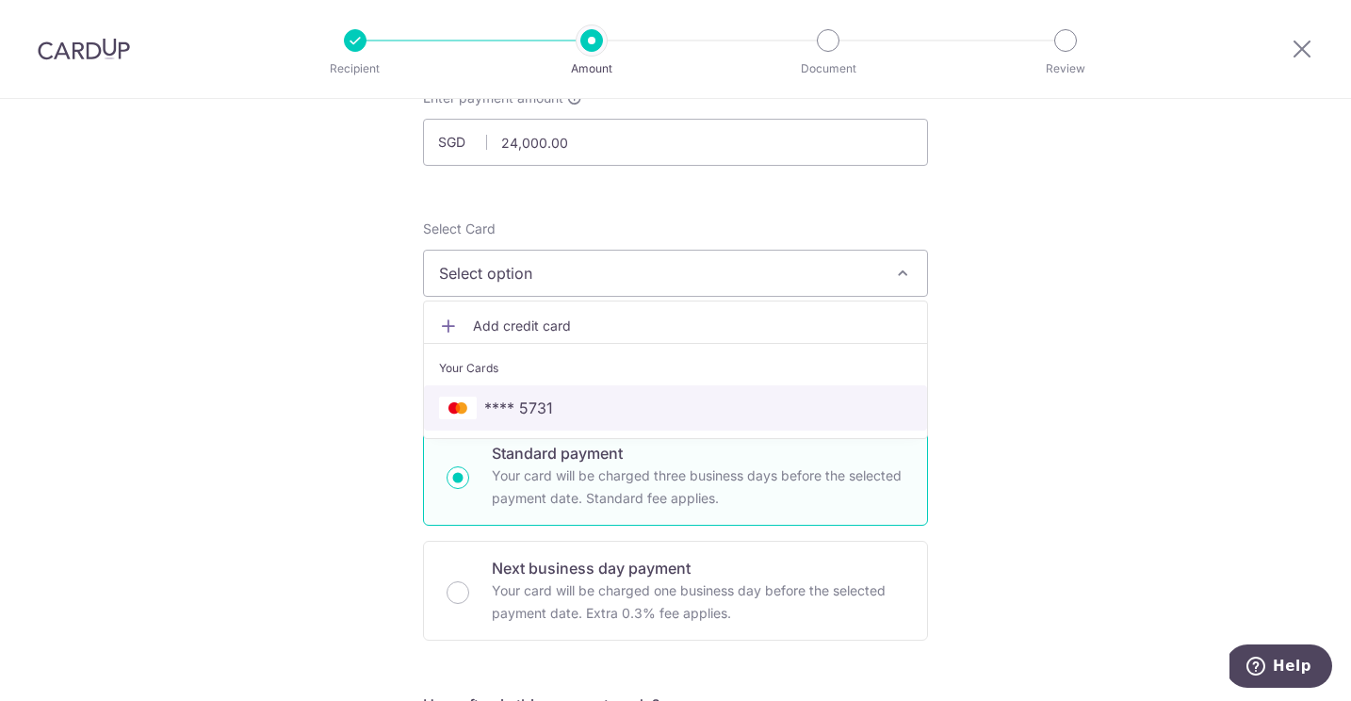
click at [829, 392] on link "**** 5731" at bounding box center [675, 407] width 503 height 45
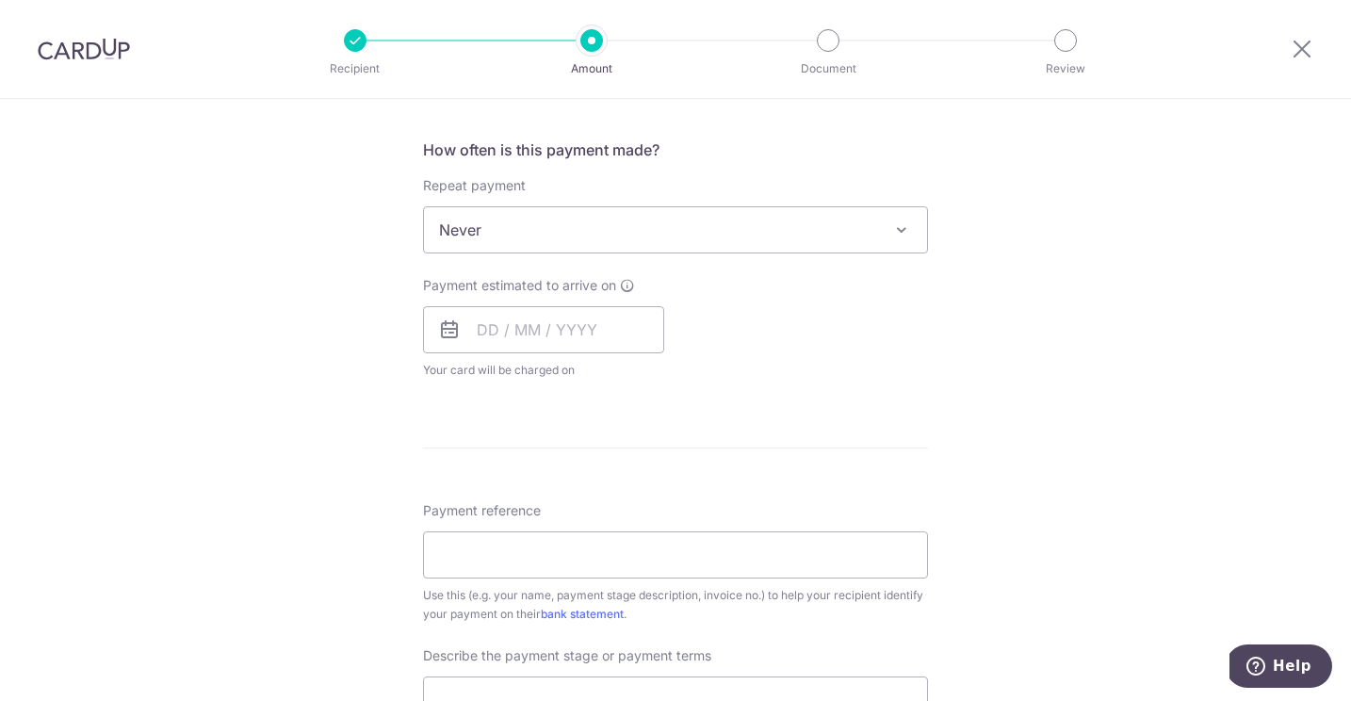
scroll to position [689, 0]
click at [561, 331] on input "text" at bounding box center [543, 330] width 241 height 47
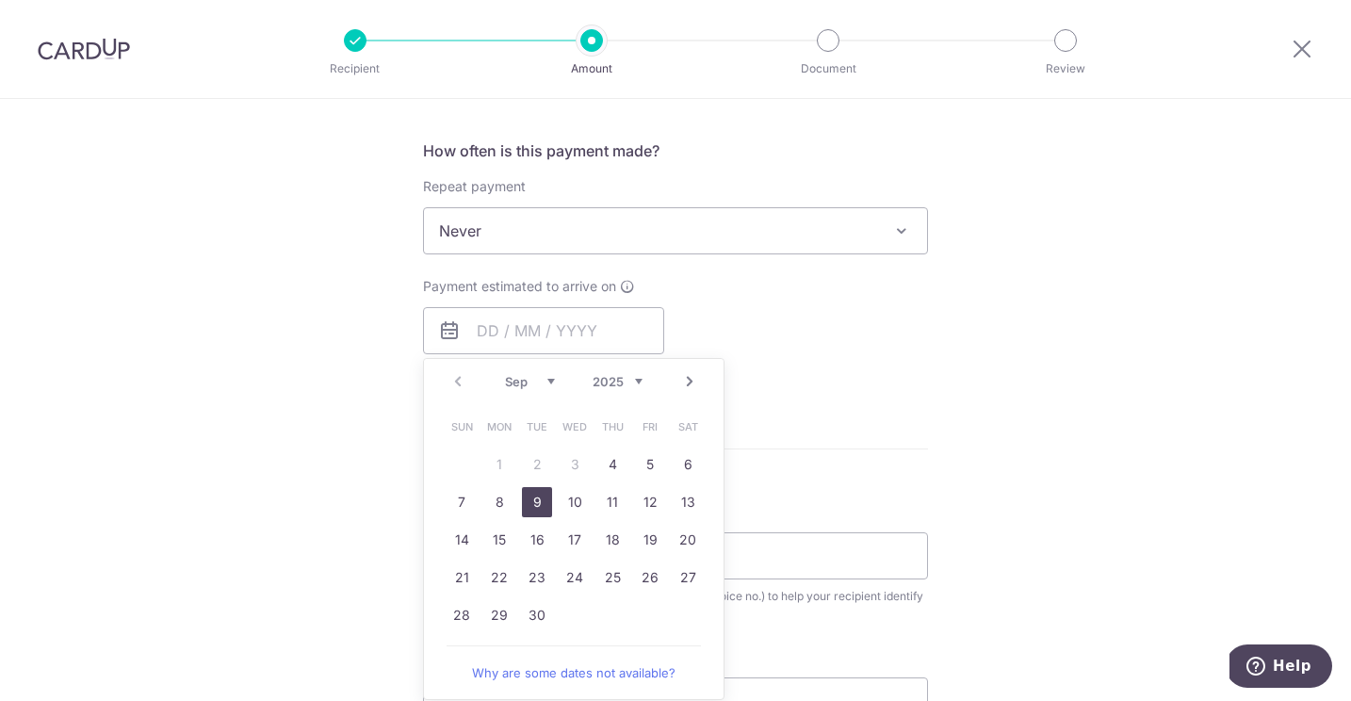
click at [537, 504] on link "9" at bounding box center [537, 502] width 30 height 30
type input "09/09/2025"
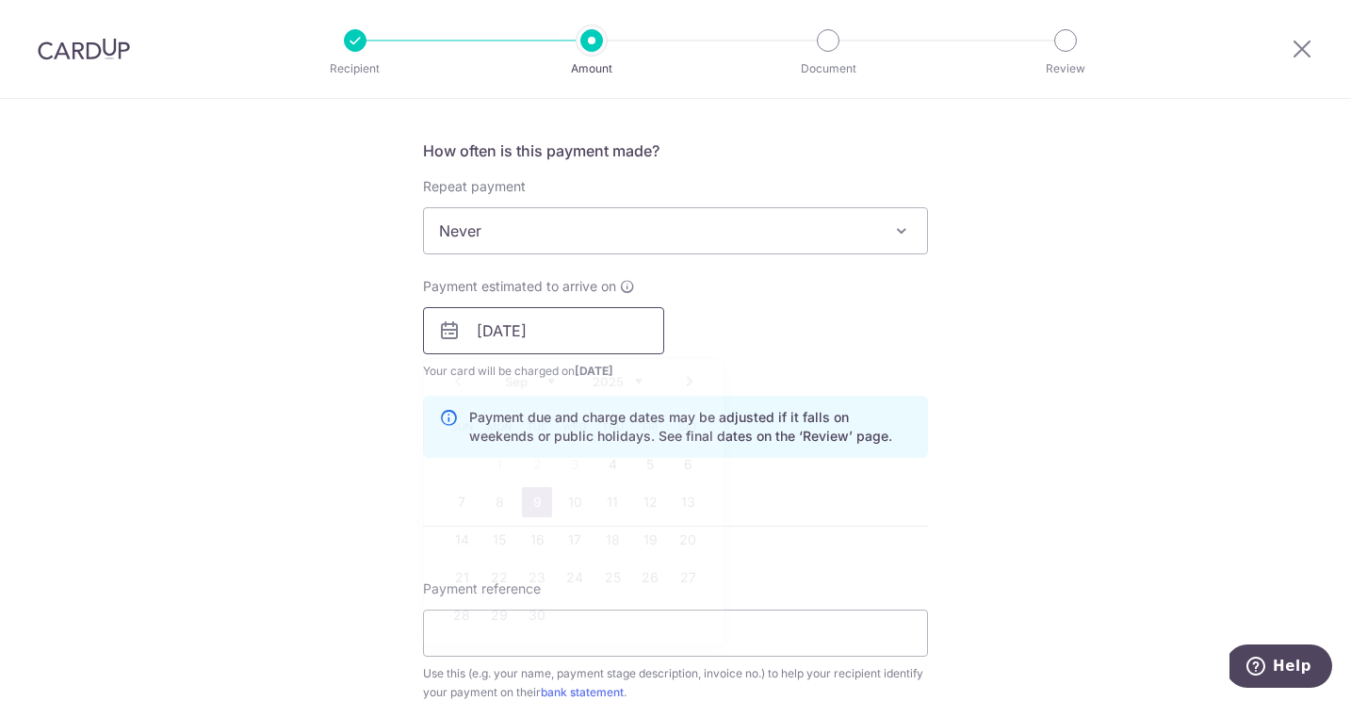
click at [617, 333] on input "[DATE]" at bounding box center [543, 330] width 241 height 47
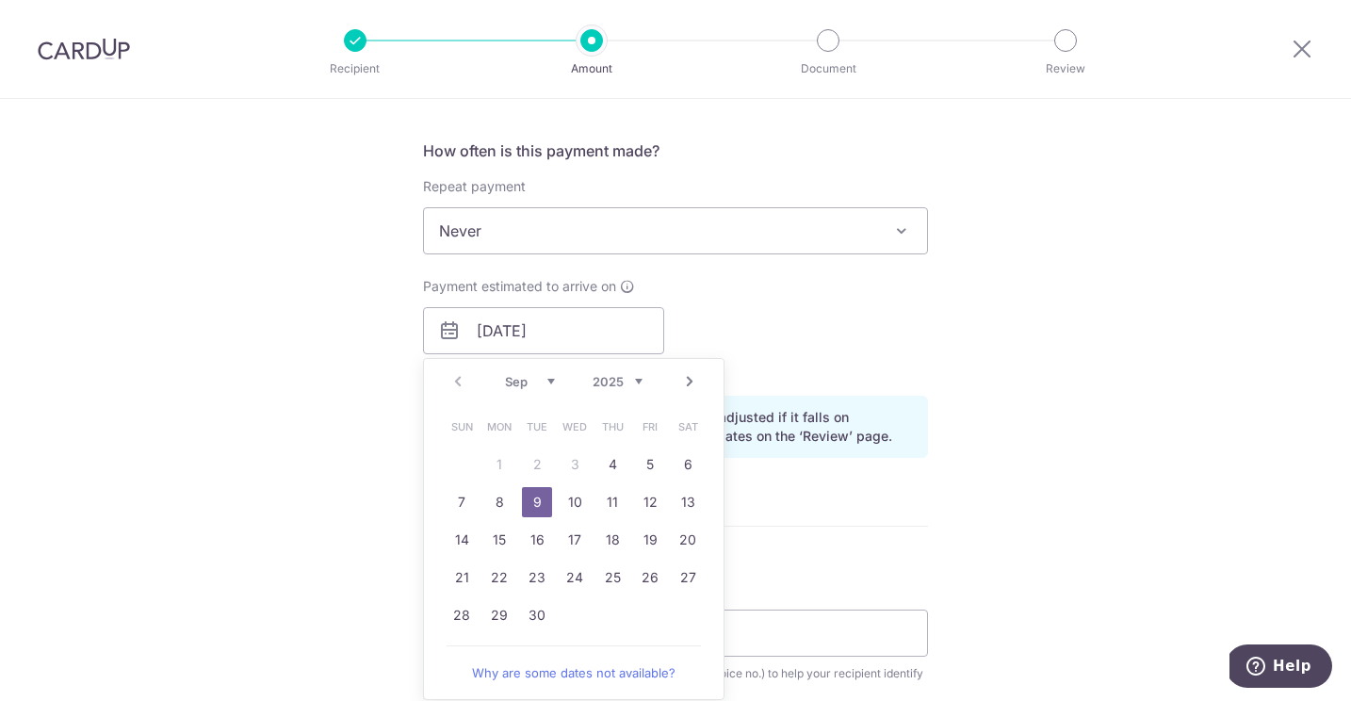
click at [970, 330] on div "Tell us more about your payment Enter payment amount SGD 24,000.00 24000.00 Rec…" at bounding box center [675, 364] width 1351 height 1908
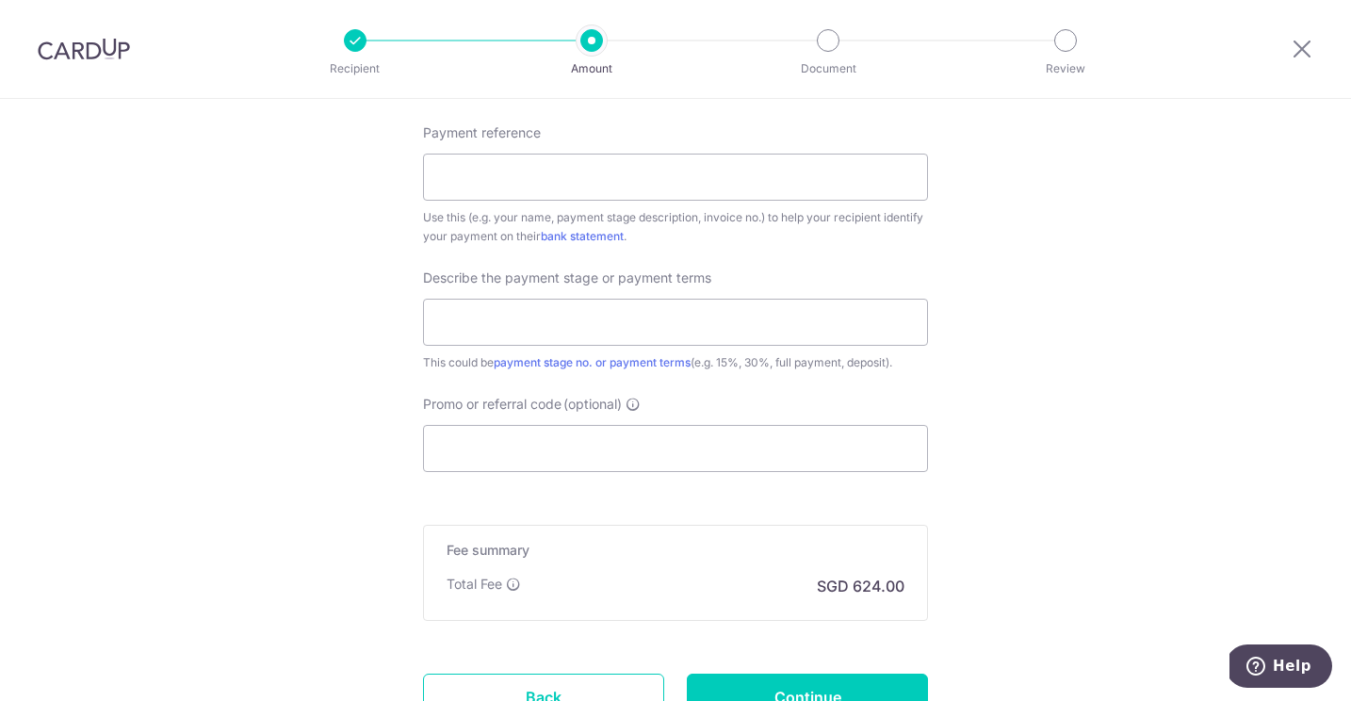
scroll to position [1150, 0]
click at [578, 315] on input "text" at bounding box center [675, 317] width 505 height 47
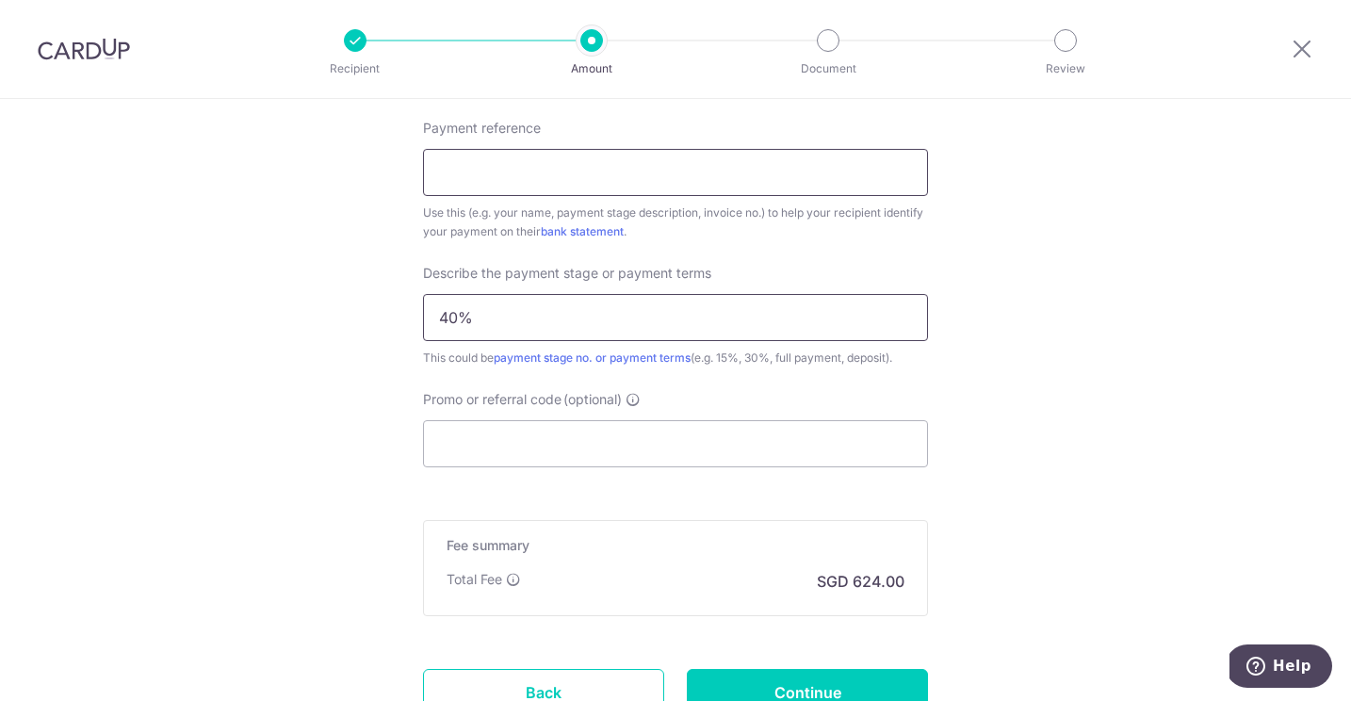
type input "40%"
click at [510, 175] on input "Payment reference" at bounding box center [675, 172] width 505 height 47
drag, startPoint x: 670, startPoint y: 161, endPoint x: 535, endPoint y: 163, distance: 134.8
click at [535, 163] on input "Christine Yak Hong San Walk" at bounding box center [675, 172] width 505 height 47
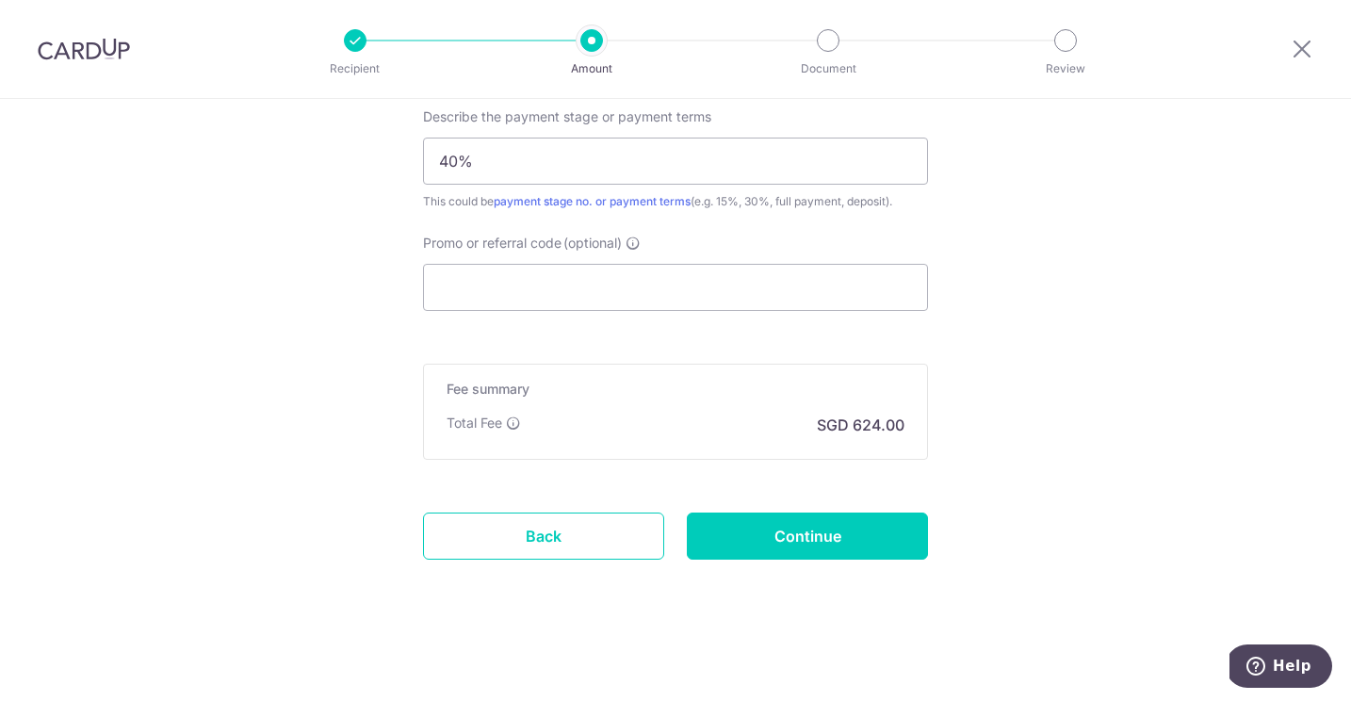
scroll to position [1306, 0]
type input "Christine Yak CI20250018CL"
click at [580, 536] on link "Back" at bounding box center [543, 536] width 241 height 47
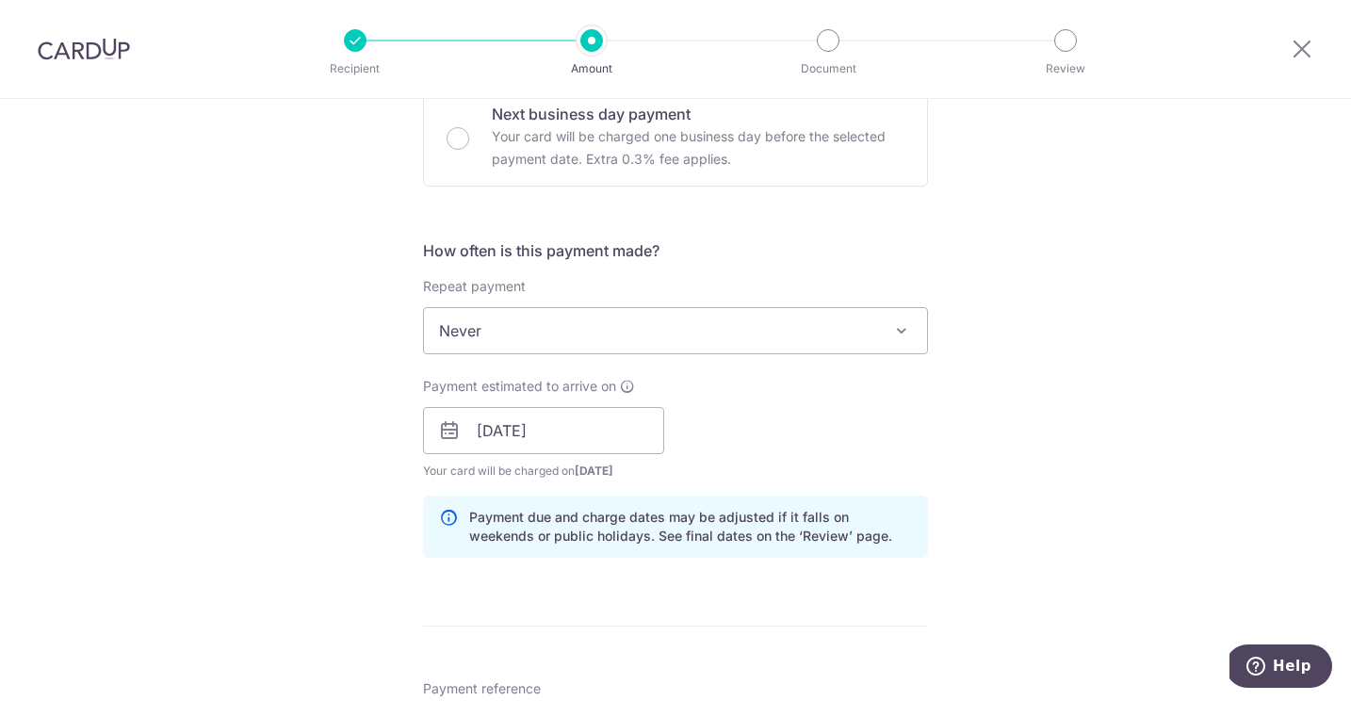
scroll to position [590, 0]
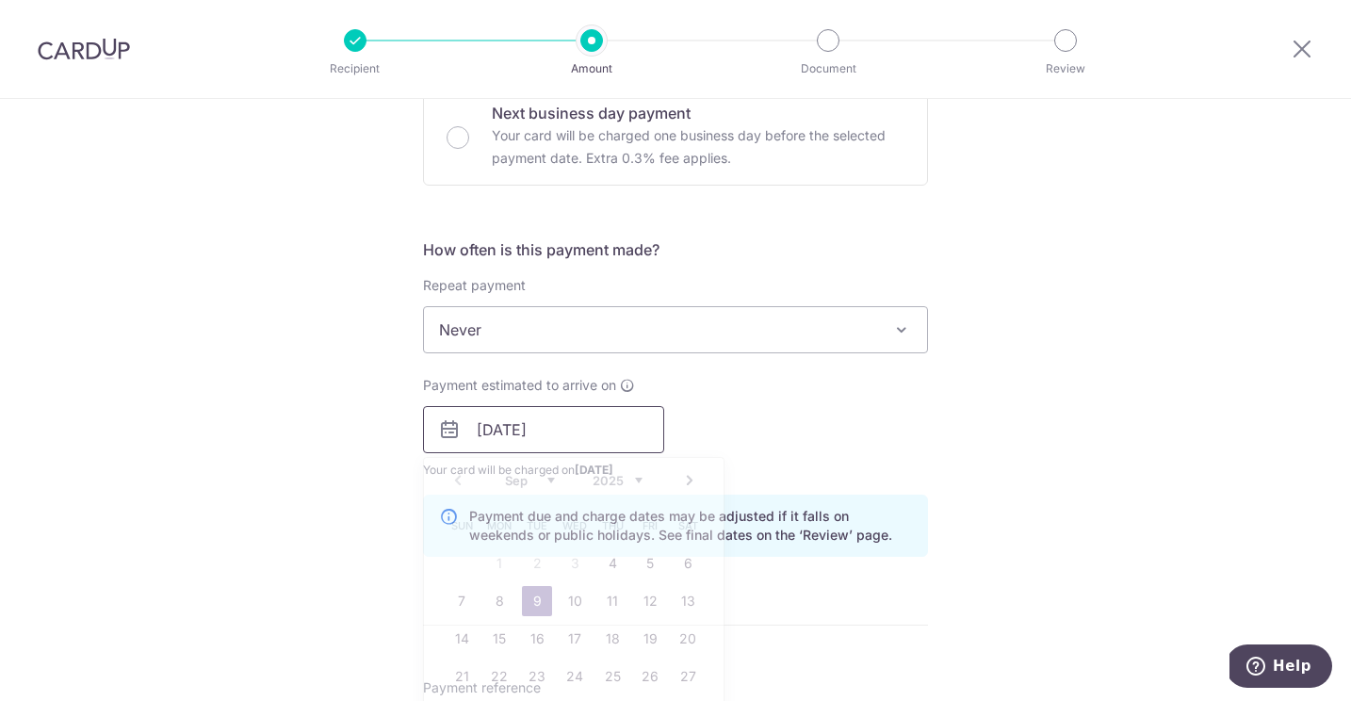
click at [587, 430] on input "09/09/2025" at bounding box center [543, 429] width 241 height 47
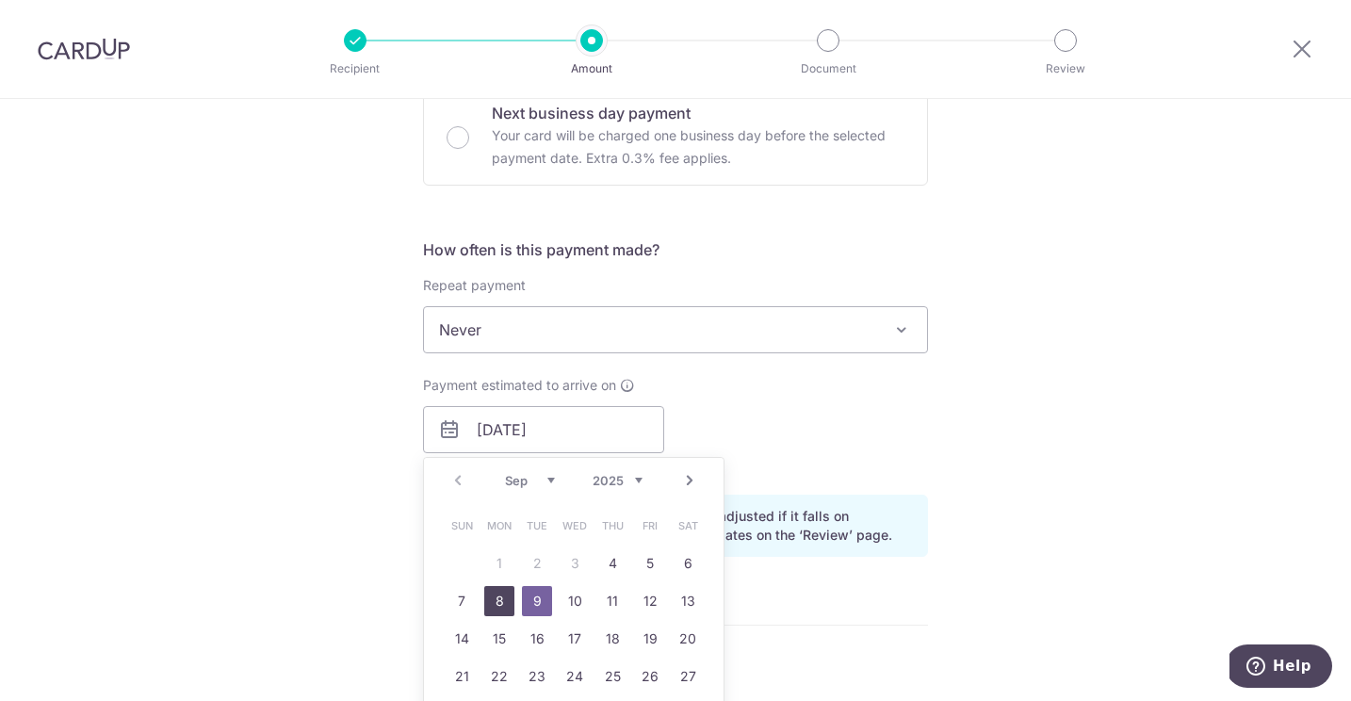
click at [502, 595] on link "8" at bounding box center [499, 601] width 30 height 30
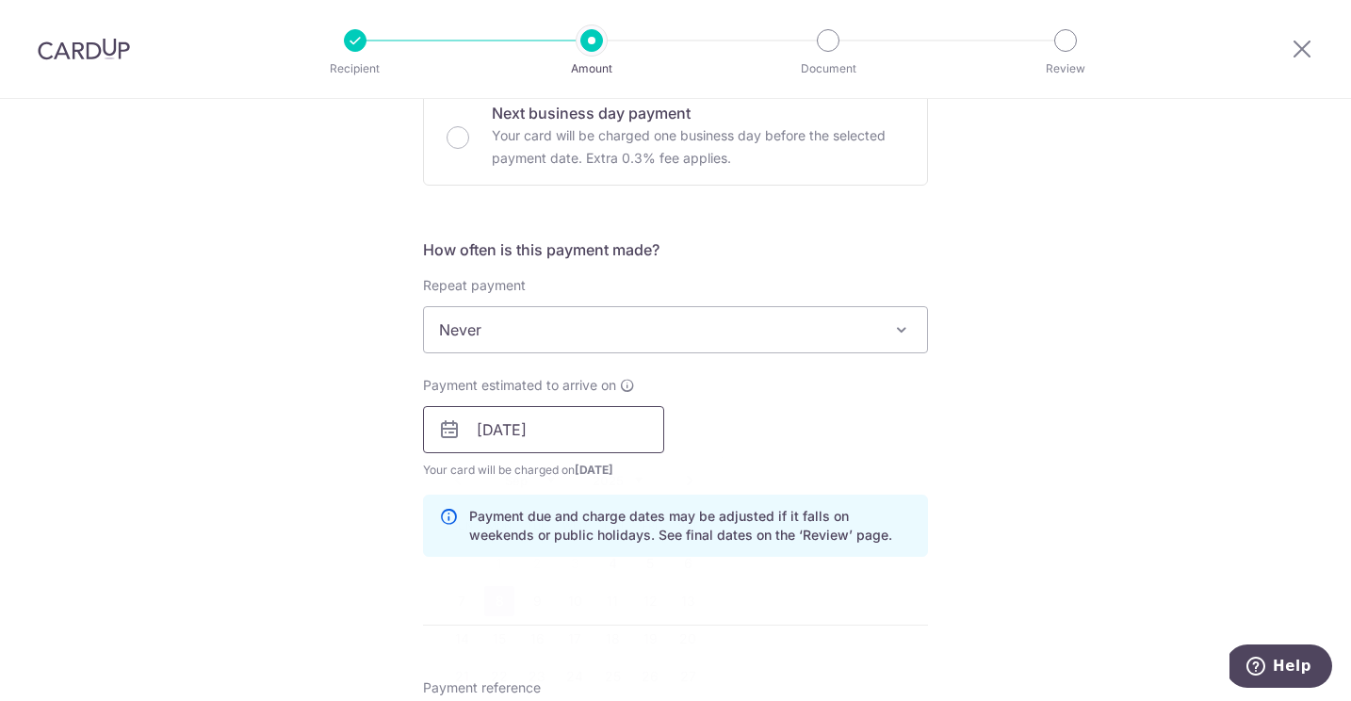
click at [601, 433] on input "08/09/2025" at bounding box center [543, 429] width 241 height 47
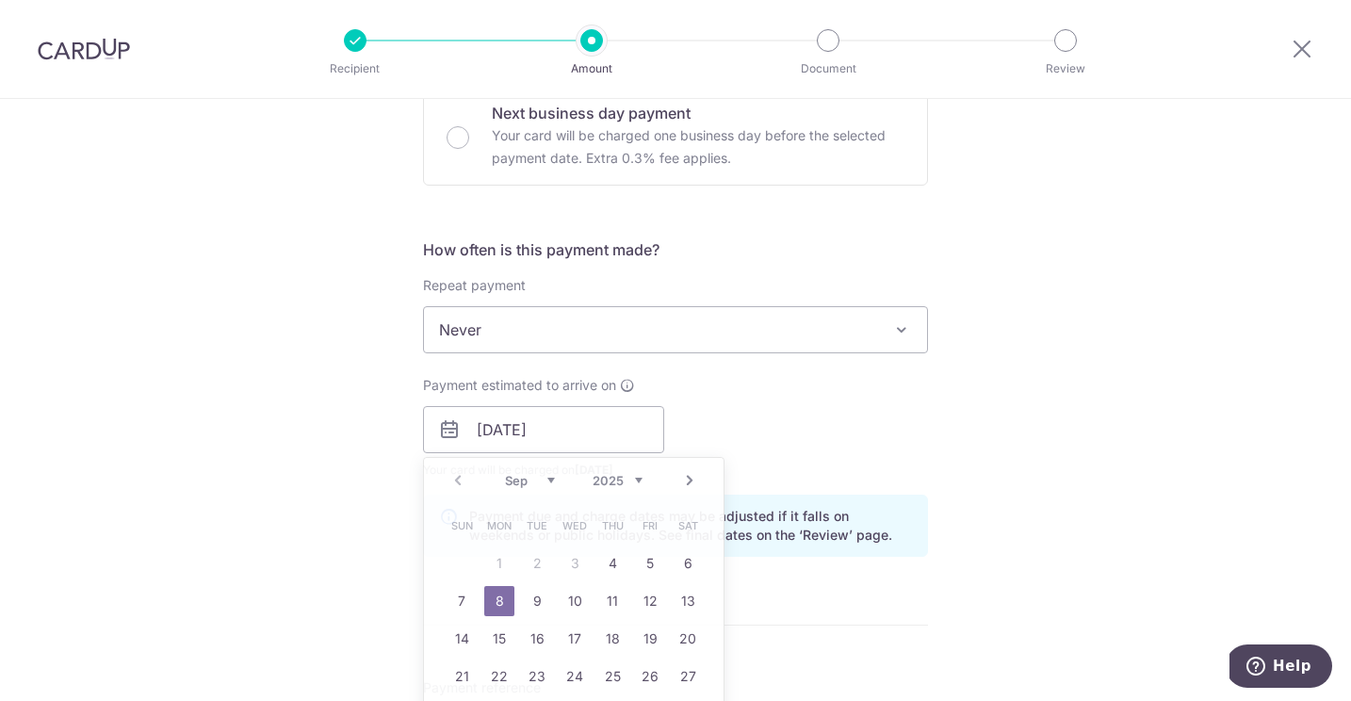
click at [815, 456] on div "Payment estimated to arrive on 08/09/2025 Prev Next Sep Oct Nov Dec 2025 2026 2…" at bounding box center [676, 428] width 528 height 104
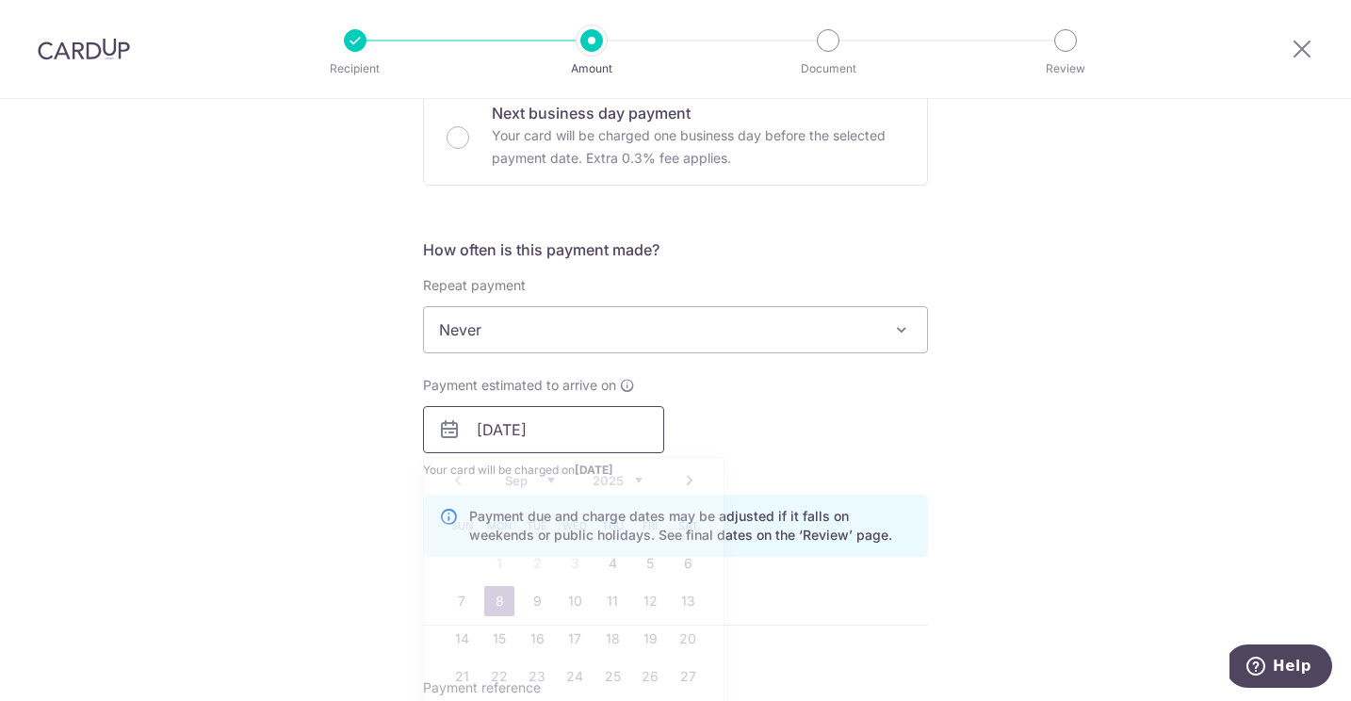
click at [606, 417] on input "08/09/2025" at bounding box center [543, 429] width 241 height 47
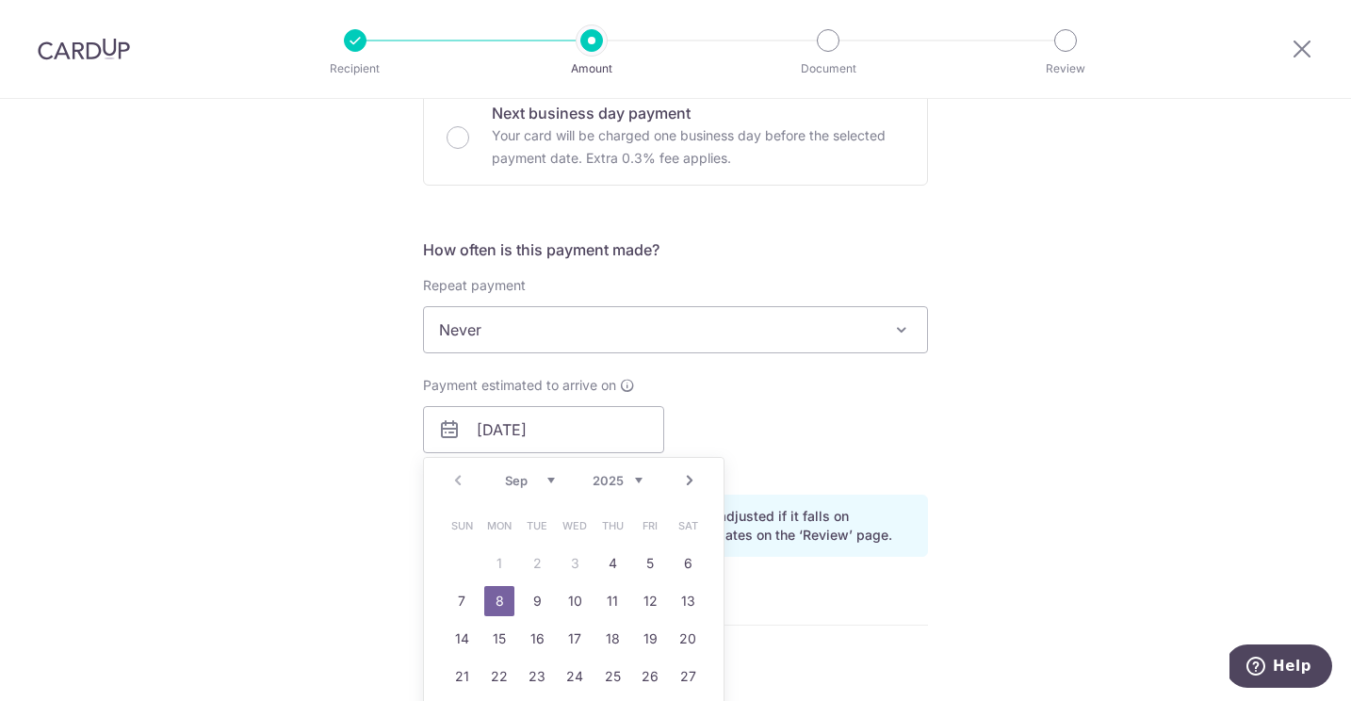
click at [574, 558] on table "Sun Mon Tue Wed Thu Fri Sat 1 2 3 4 5 6 7 8 9 10 11 12 13 14 15 16 17 18 19 20 …" at bounding box center [575, 620] width 264 height 226
click at [614, 562] on link "4" at bounding box center [612, 563] width 30 height 30
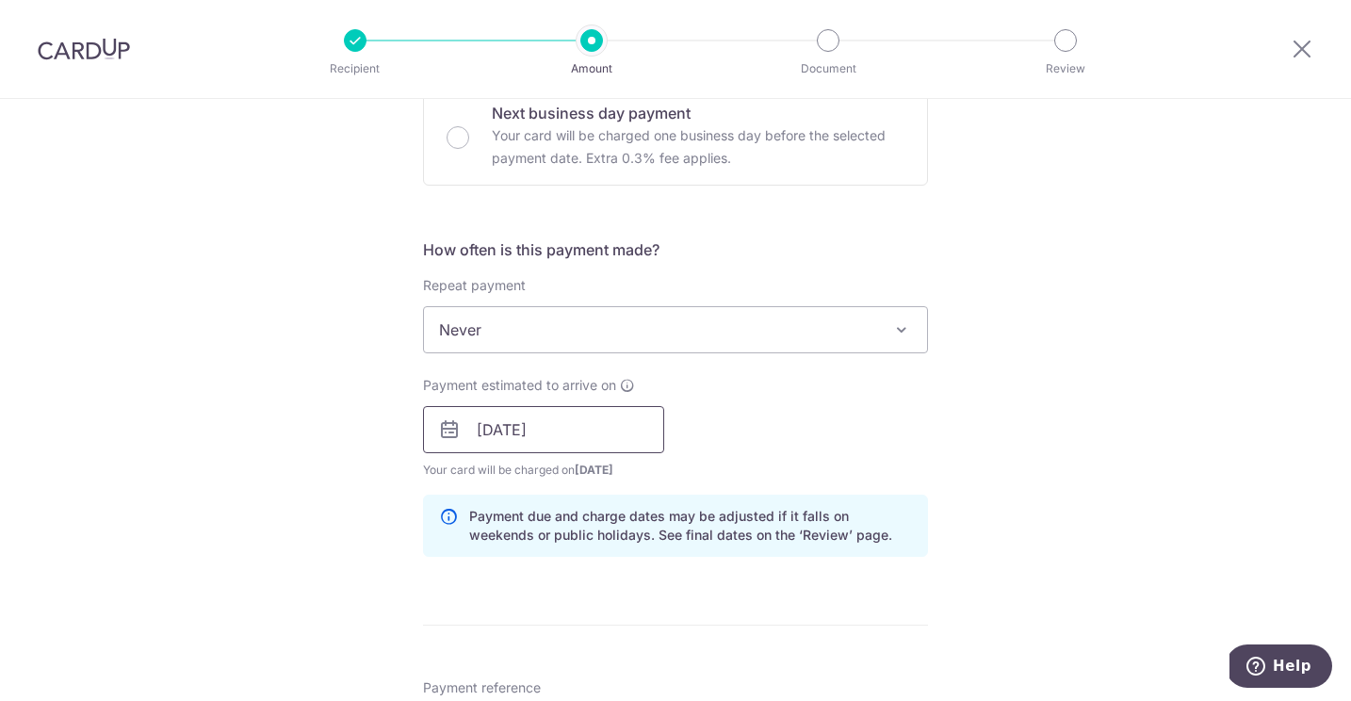
click at [602, 434] on input "[DATE]" at bounding box center [543, 429] width 241 height 47
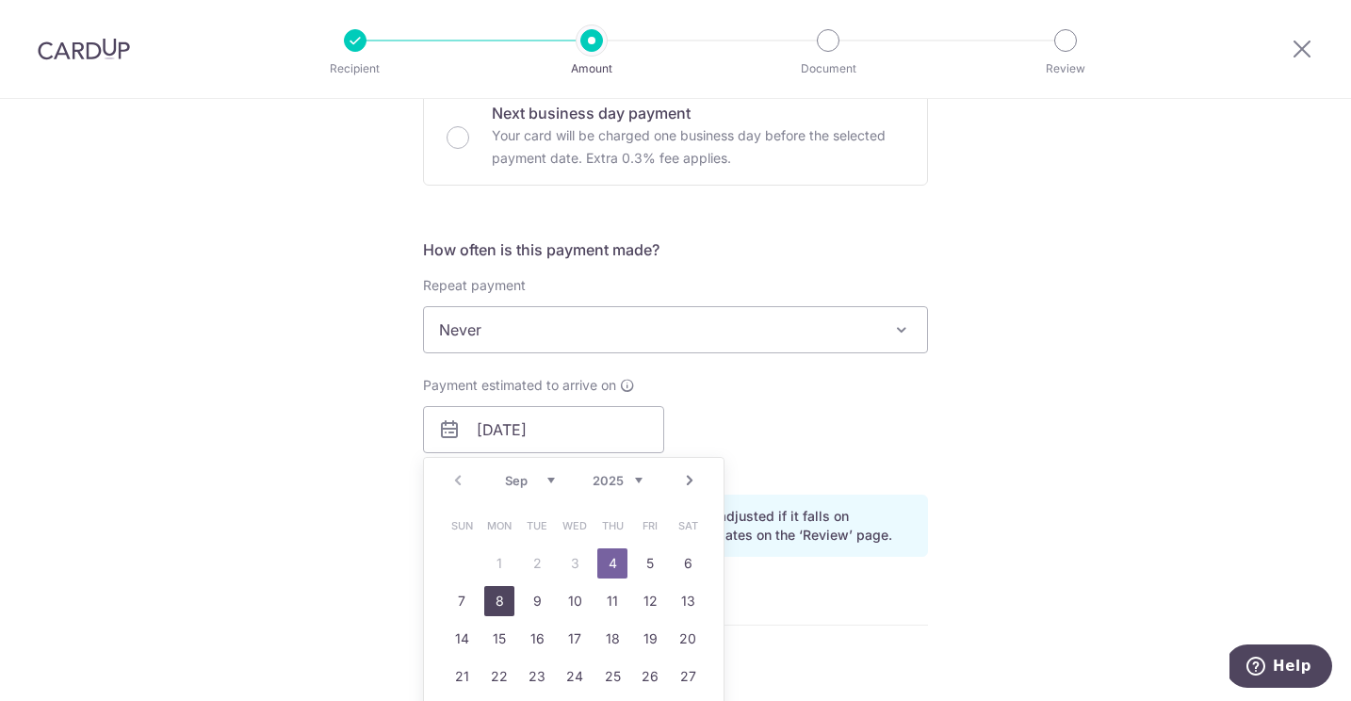
click at [501, 597] on link "8" at bounding box center [499, 601] width 30 height 30
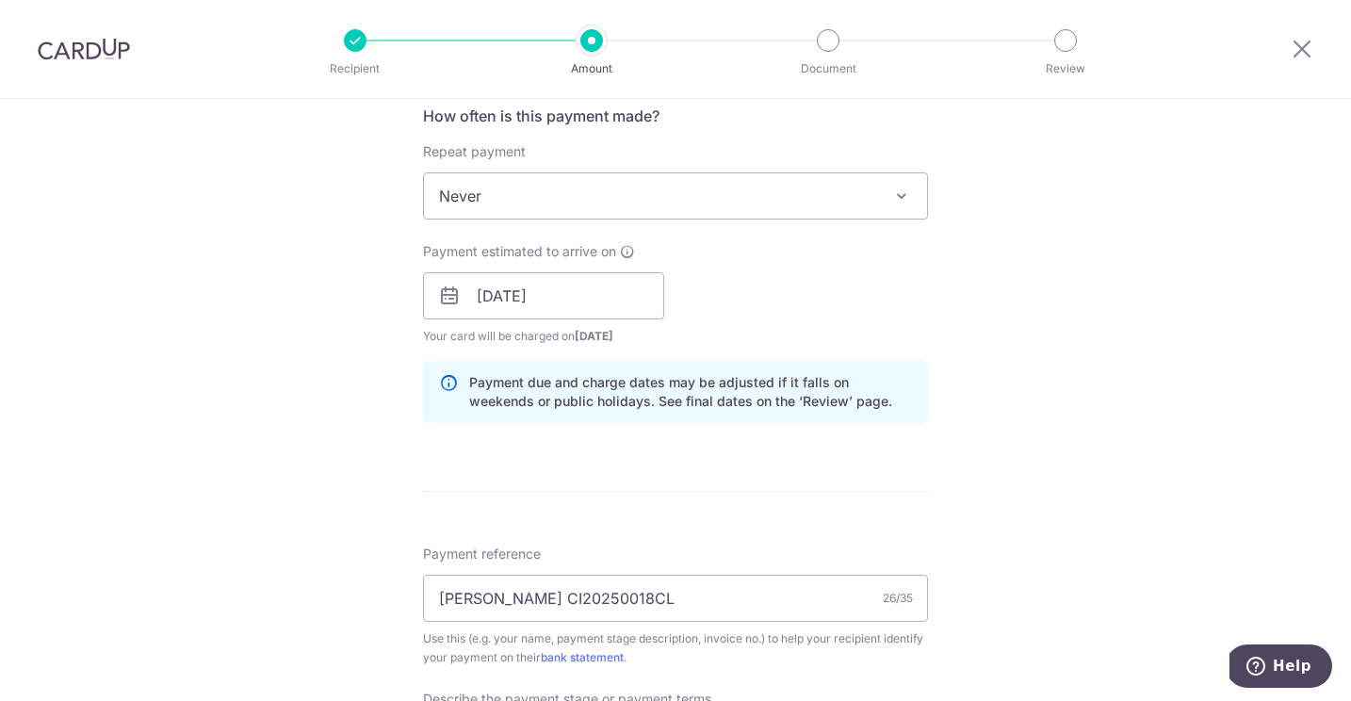
scroll to position [707, 0]
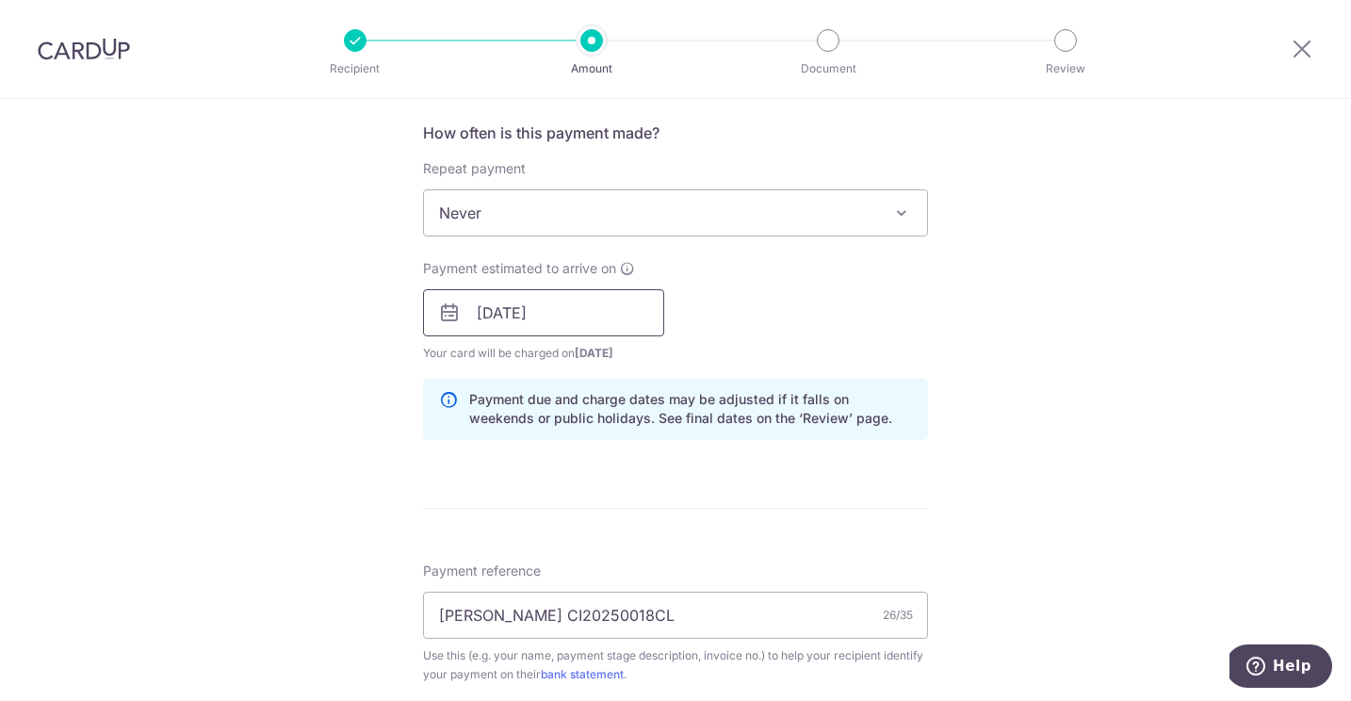
click at [613, 292] on input "08/09/2025" at bounding box center [543, 312] width 241 height 47
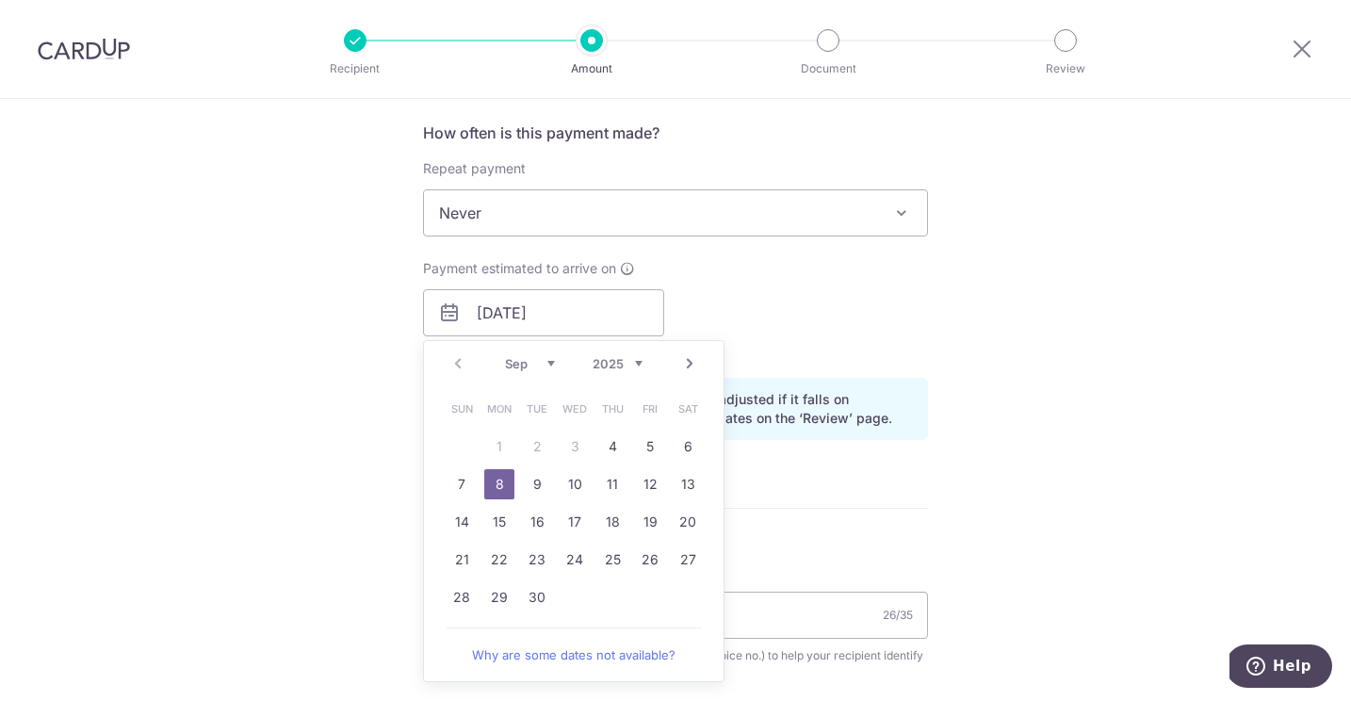
click at [455, 364] on div "Prev Next Sep Oct Nov Dec 2025 2026 2027 2028 2029 2030 2031 2032 2033 2034 2035" at bounding box center [574, 363] width 300 height 45
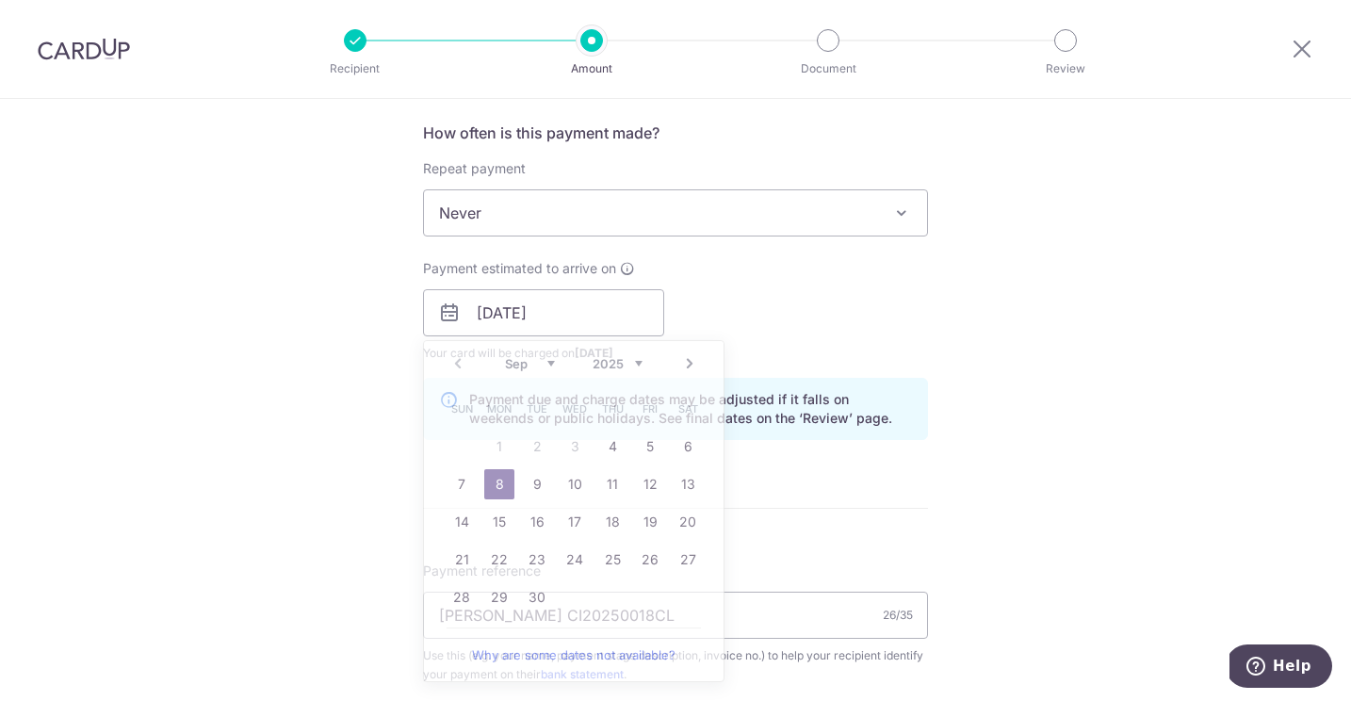
click at [1043, 279] on div "Tell us more about your payment Enter payment amount SGD 24,000.00 24000.00 Rec…" at bounding box center [675, 346] width 1351 height 1908
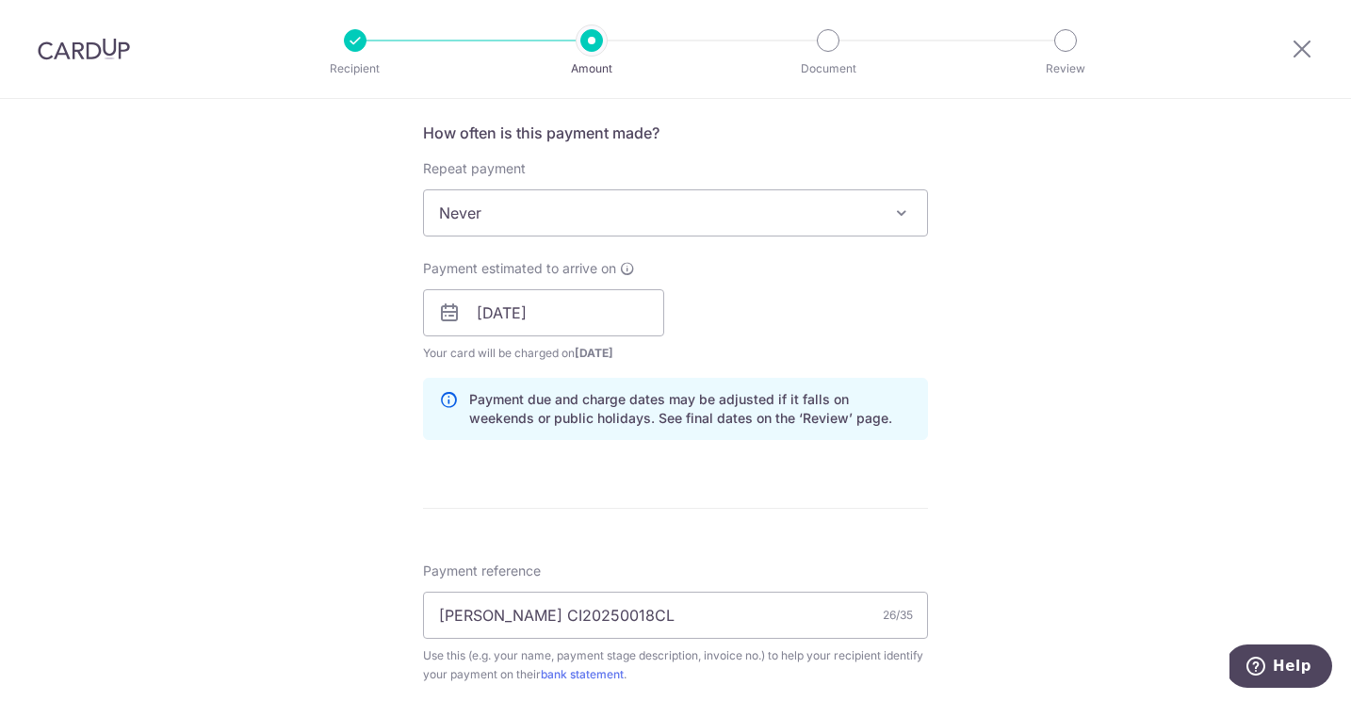
click at [584, 288] on div "Payment estimated to arrive on 08/09/2025 Prev Next Sep Oct Nov Dec 2025 2026 2…" at bounding box center [543, 311] width 241 height 104
click at [584, 311] on input "08/09/2025" at bounding box center [543, 312] width 241 height 47
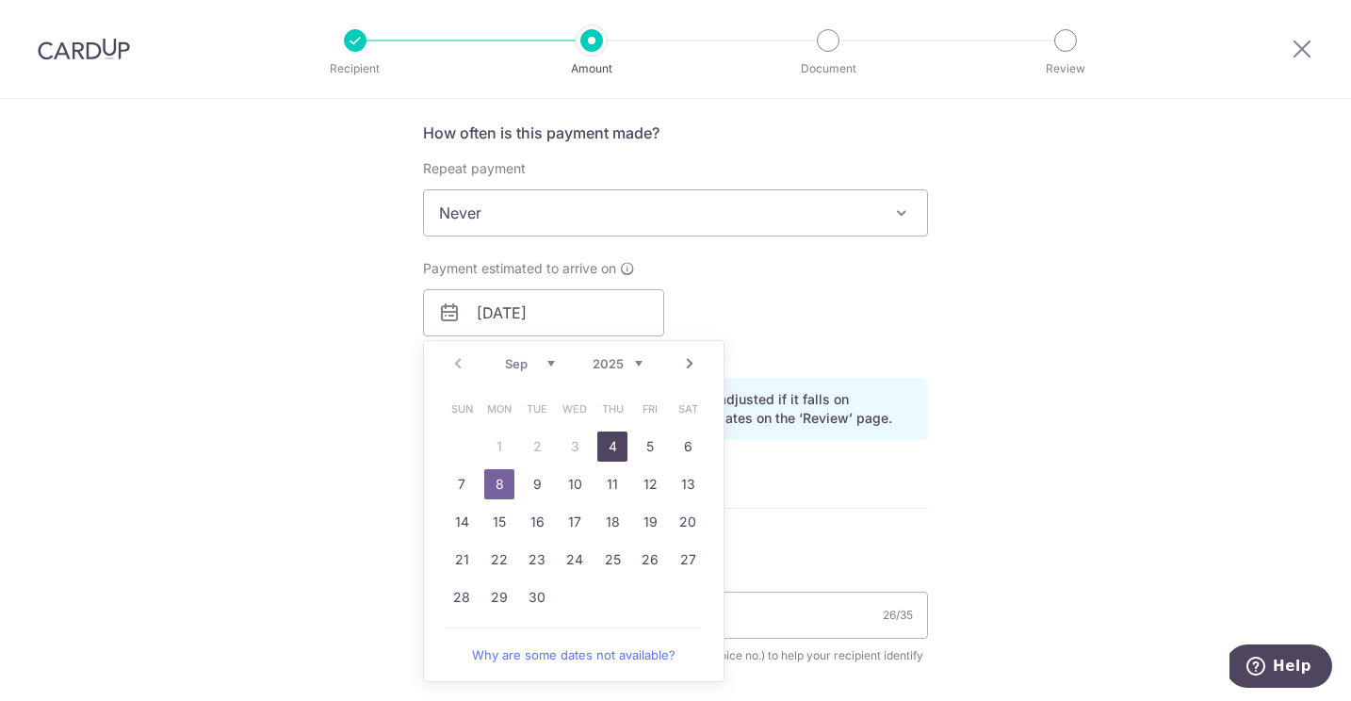
click at [610, 444] on link "4" at bounding box center [612, 447] width 30 height 30
type input "[DATE]"
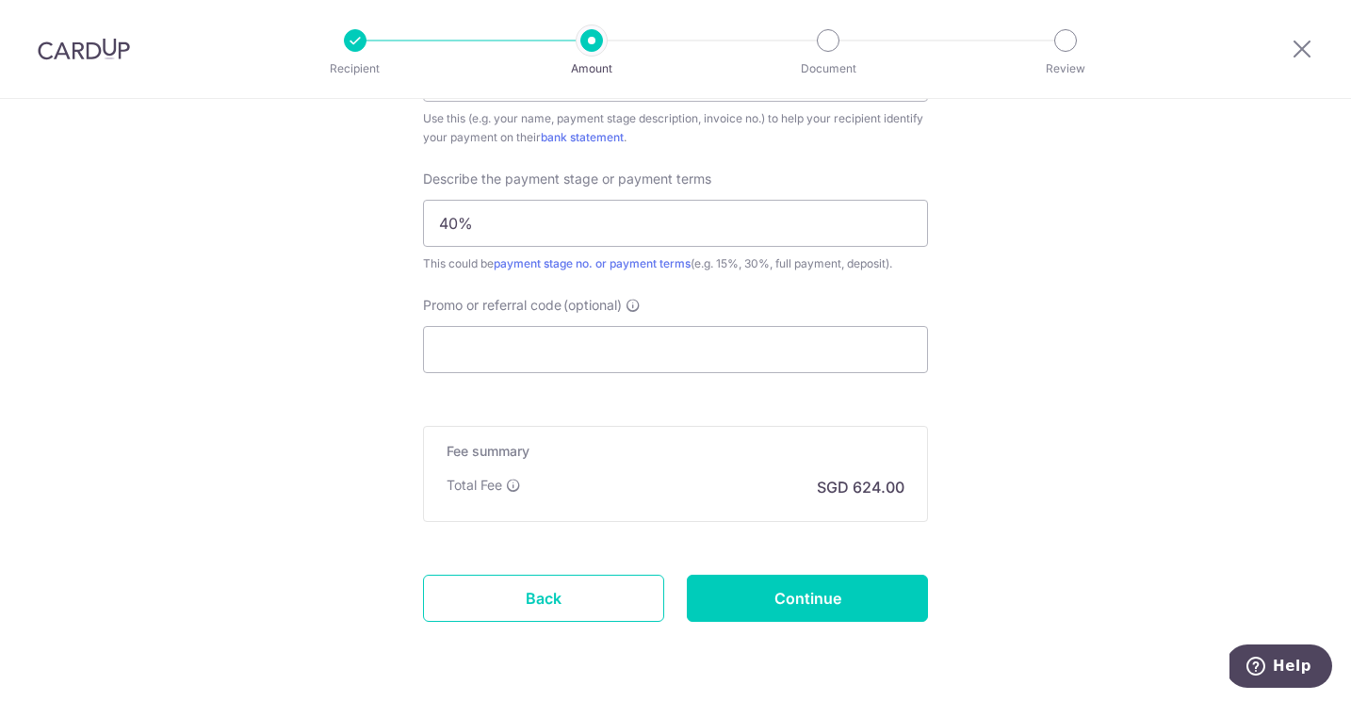
scroll to position [1251, 0]
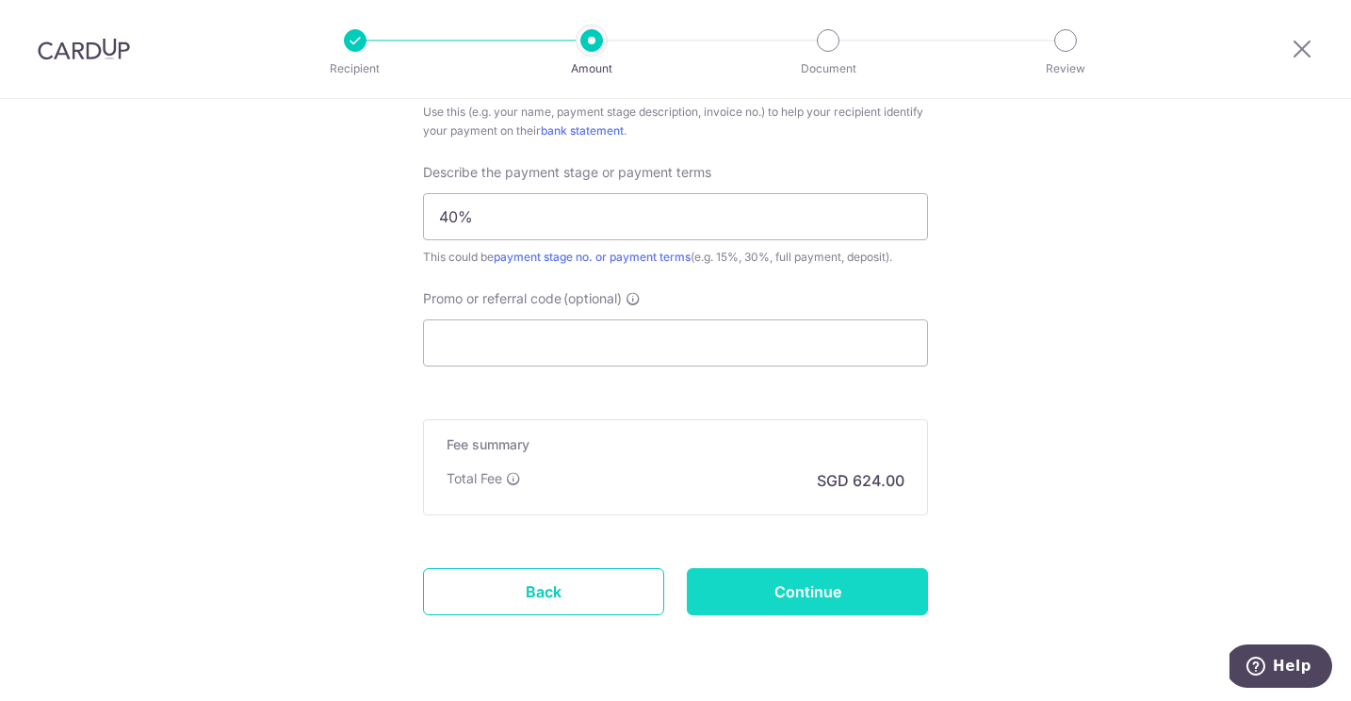
click at [755, 591] on input "Continue" at bounding box center [807, 591] width 241 height 47
type input "Create Schedule"
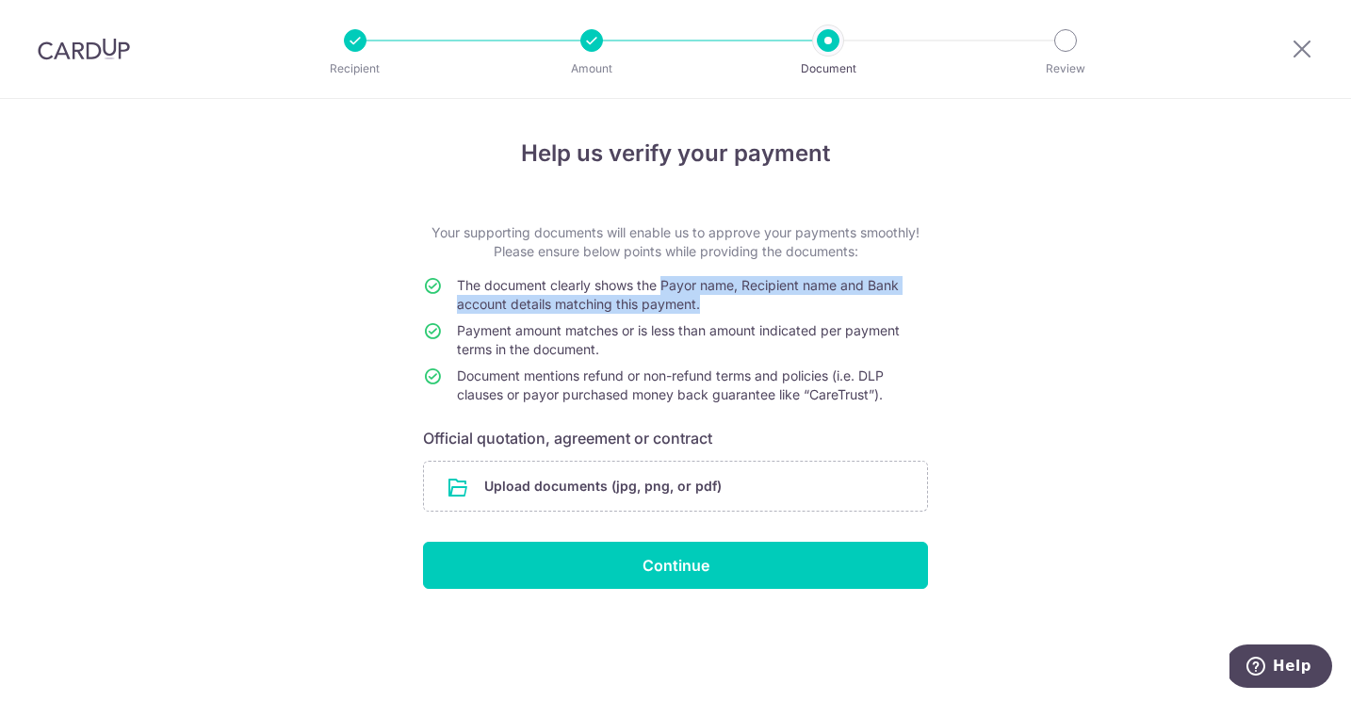
drag, startPoint x: 664, startPoint y: 286, endPoint x: 725, endPoint y: 307, distance: 64.1
click at [725, 307] on td "The document clearly shows the Payor name, Recipient name and Bank account deta…" at bounding box center [692, 298] width 471 height 45
click at [720, 304] on td "The document clearly shows the Payor name, Recipient name and Bank account deta…" at bounding box center [692, 298] width 471 height 45
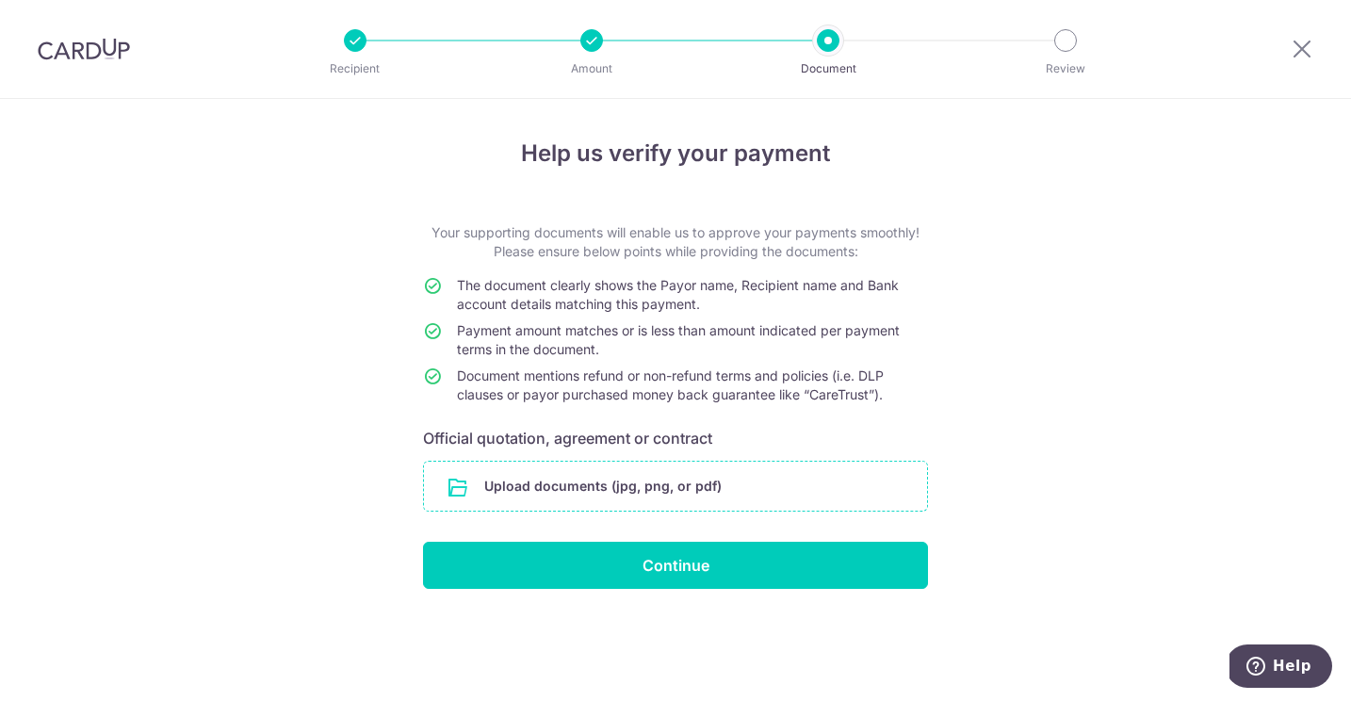
click at [701, 479] on input "file" at bounding box center [675, 486] width 503 height 49
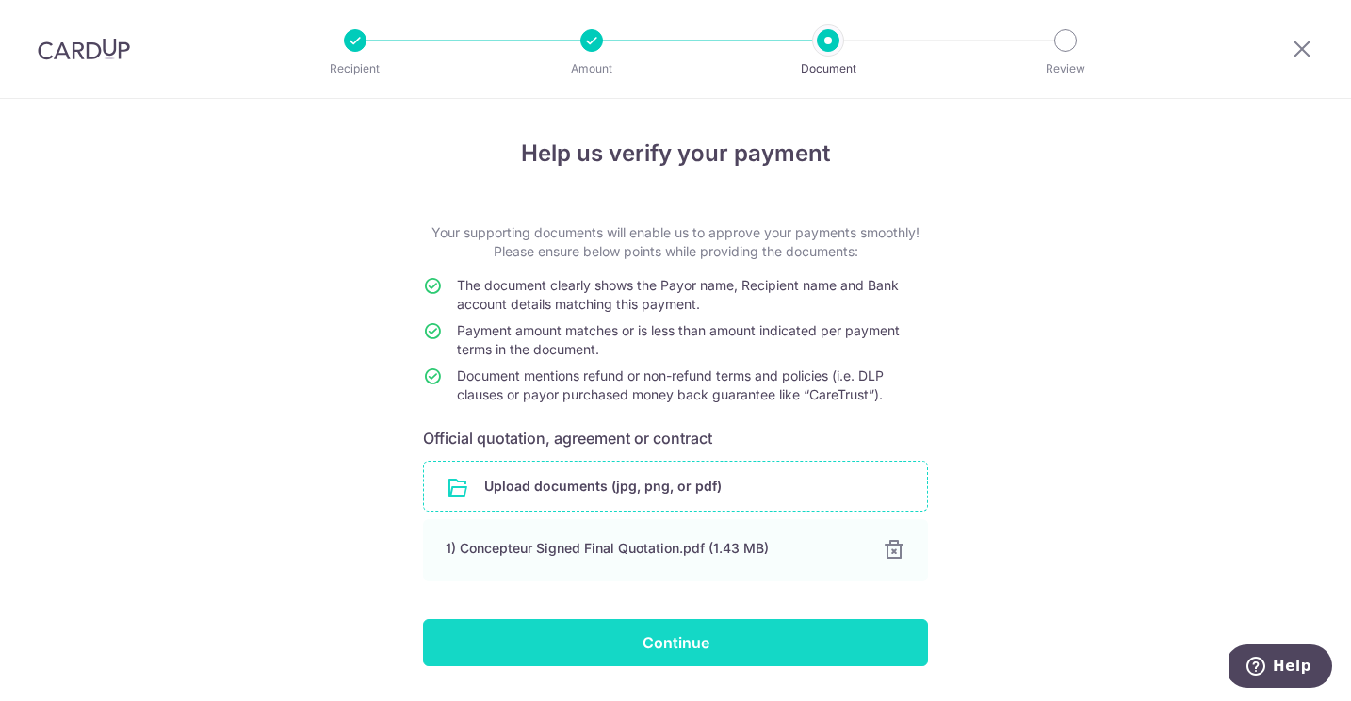
click at [708, 652] on input "Continue" at bounding box center [675, 642] width 505 height 47
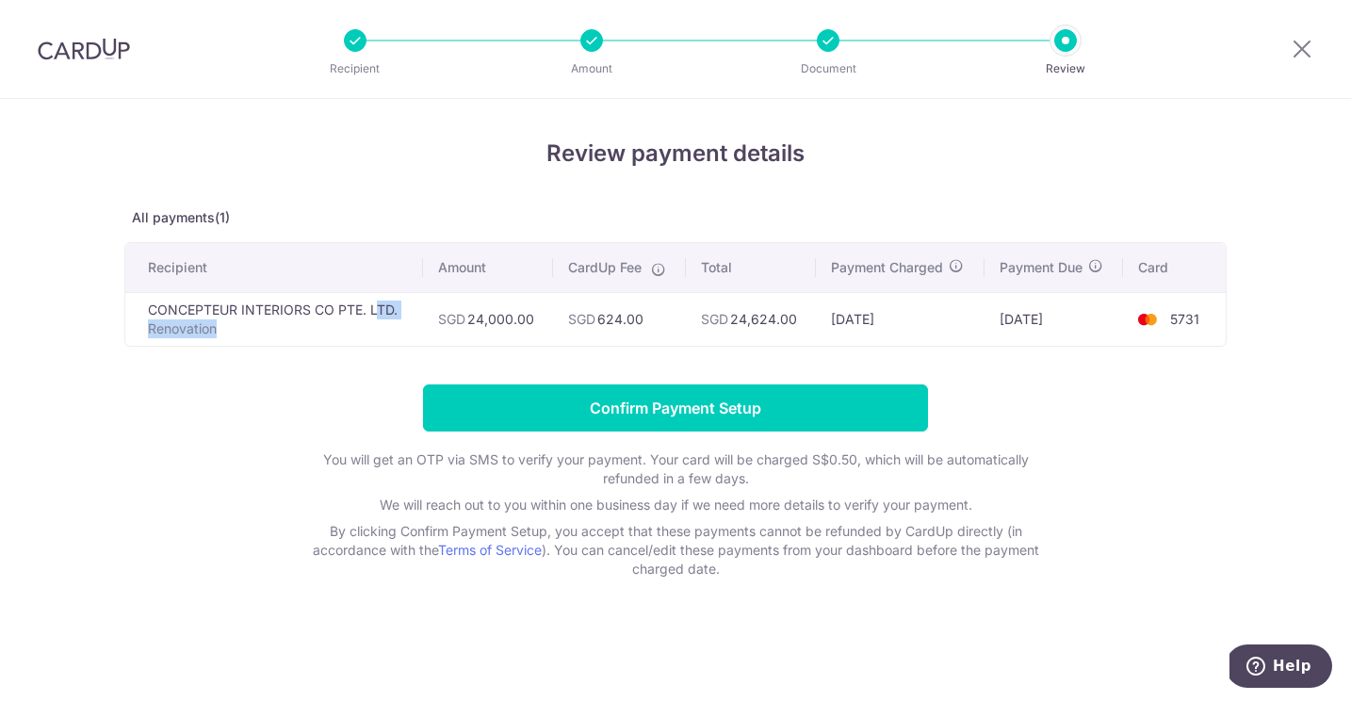
drag, startPoint x: 243, startPoint y: 313, endPoint x: 377, endPoint y: 319, distance: 134.0
click at [378, 319] on td "CONCEPTEUR INTERIORS CO PTE. LTD. Renovation" at bounding box center [274, 319] width 298 height 54
click at [564, 341] on td "SGD 624.00" at bounding box center [619, 319] width 133 height 54
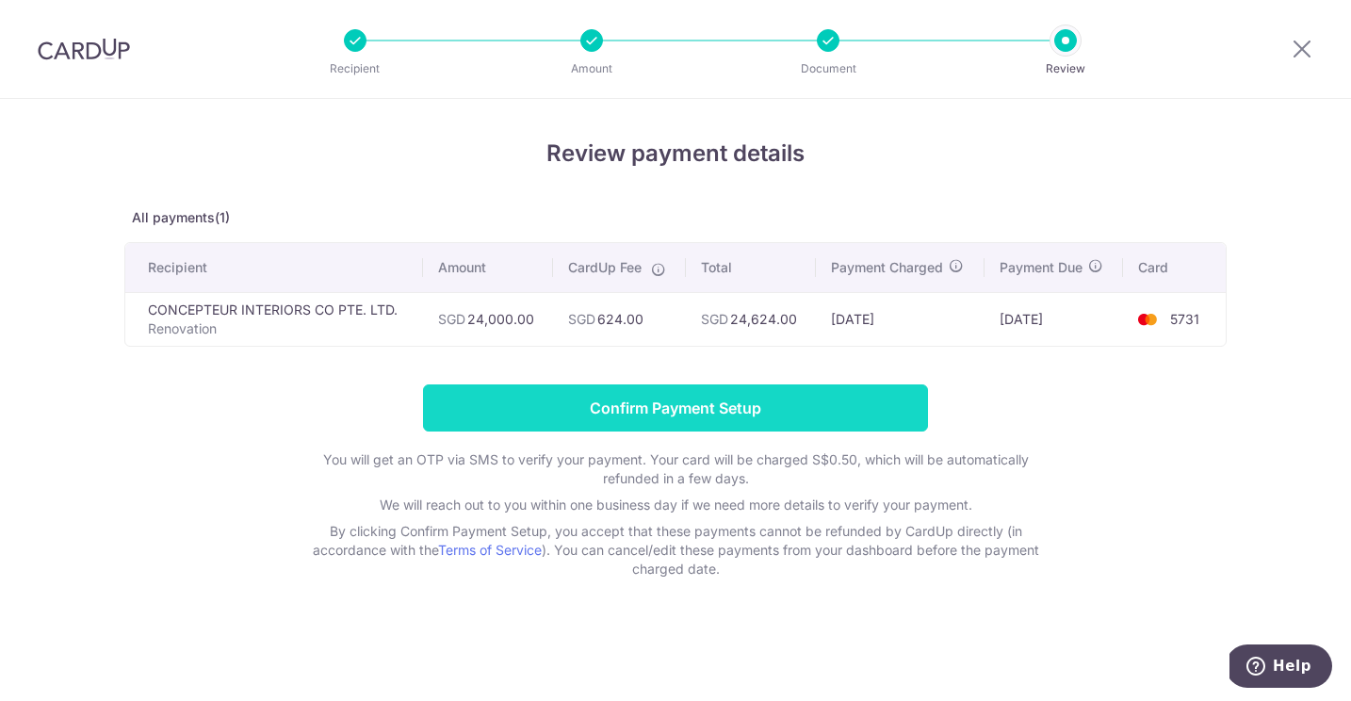
click at [613, 407] on input "Confirm Payment Setup" at bounding box center [675, 407] width 505 height 47
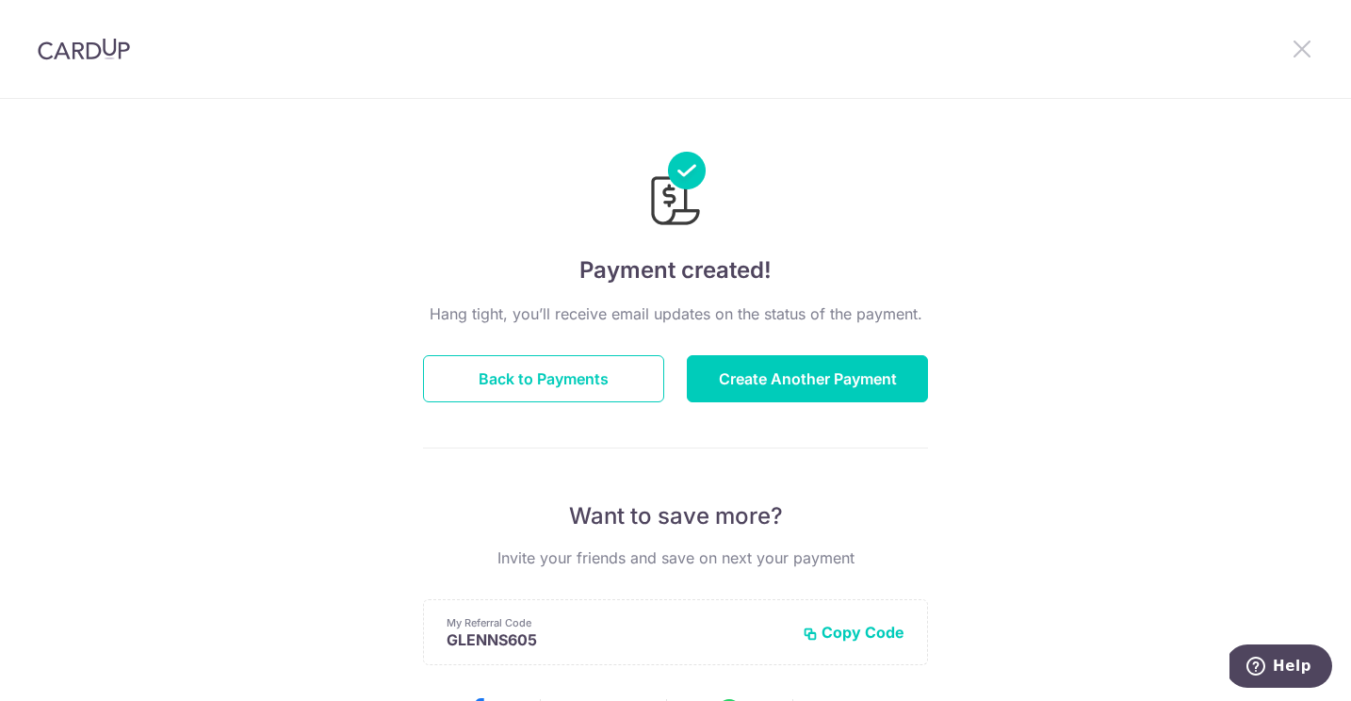
click at [1304, 57] on icon at bounding box center [1302, 49] width 23 height 24
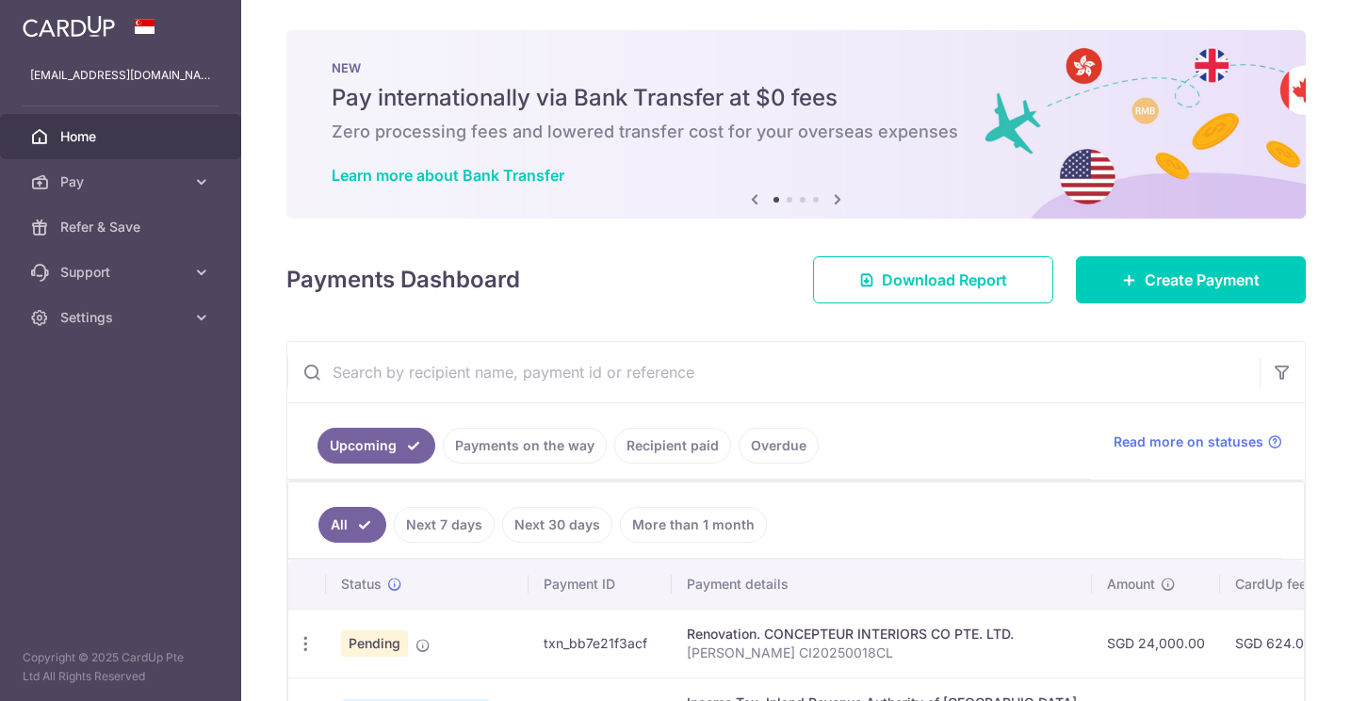
click at [1300, 45] on div "× Pause Schedule Pause all future payments in this series Pause just this one p…" at bounding box center [796, 350] width 1110 height 701
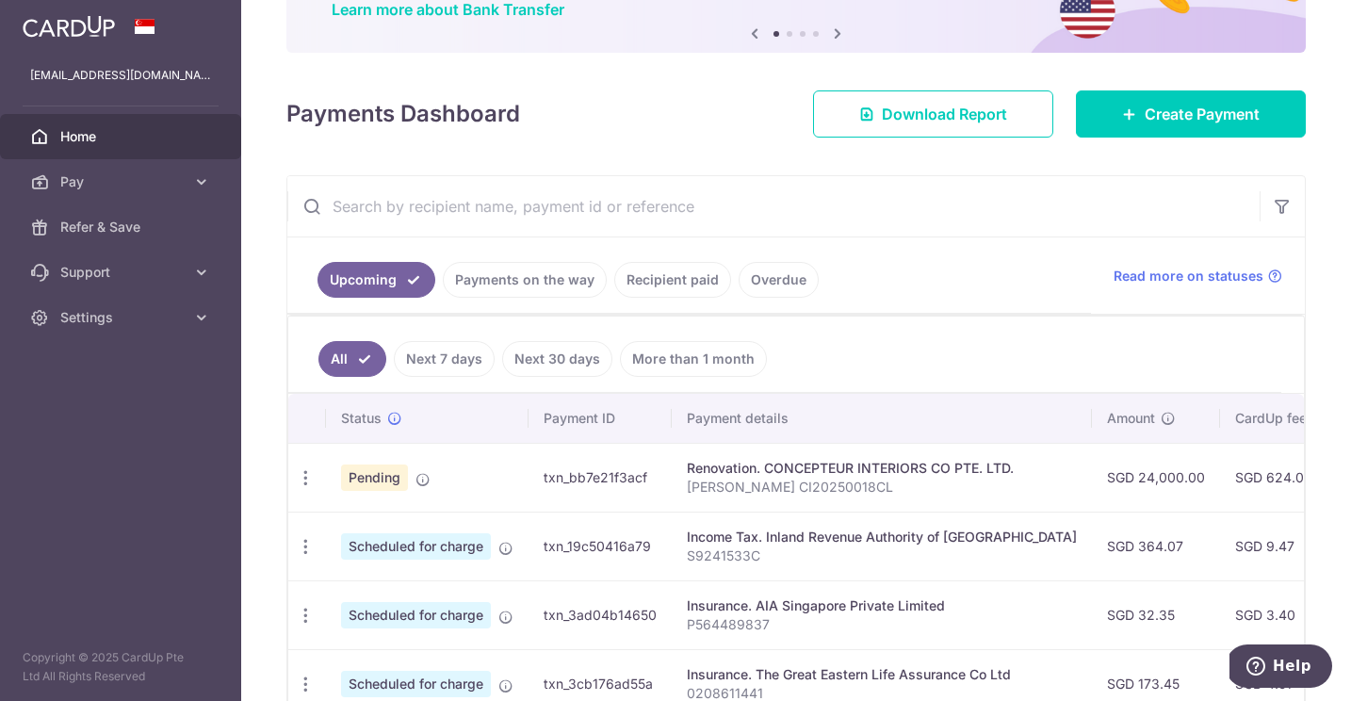
scroll to position [170, 0]
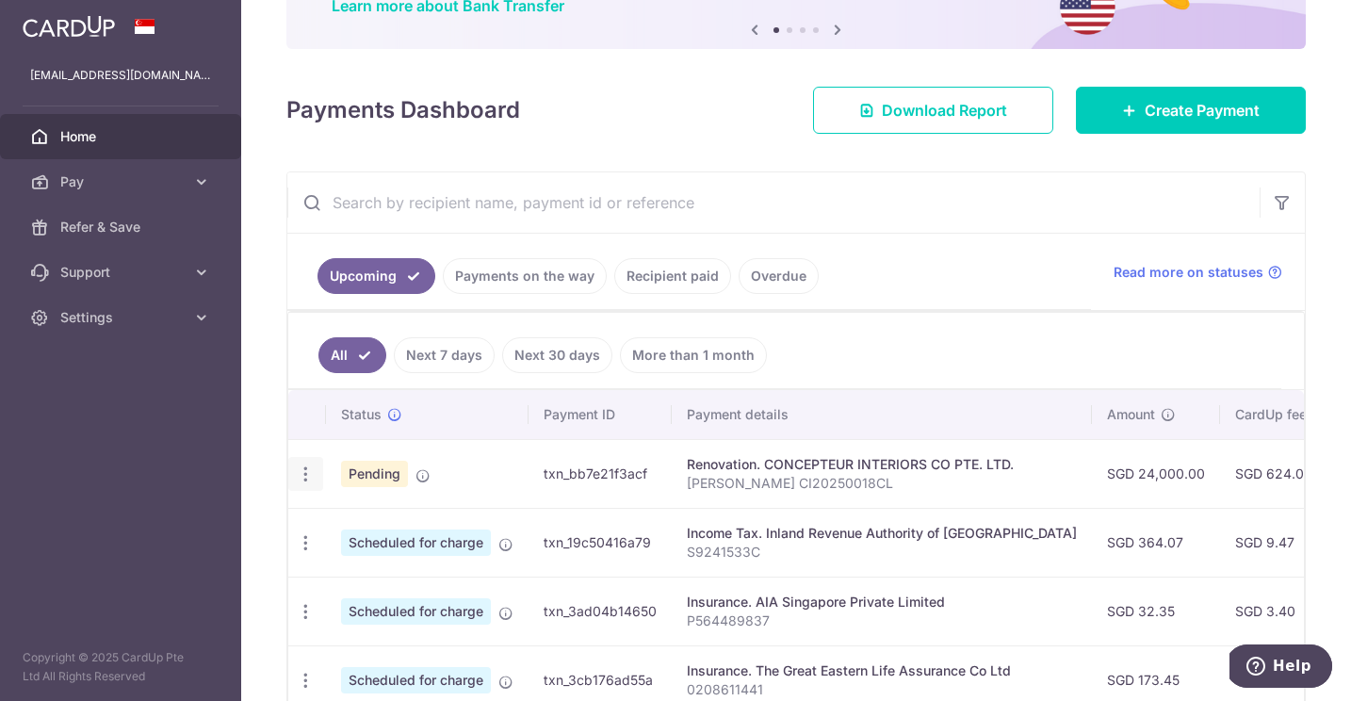
click at [296, 483] on icon "button" at bounding box center [306, 475] width 20 height 20
click at [368, 522] on span "Update payment" at bounding box center [406, 526] width 128 height 23
radio input "true"
type input "24,000.00"
type input "04/09/2025"
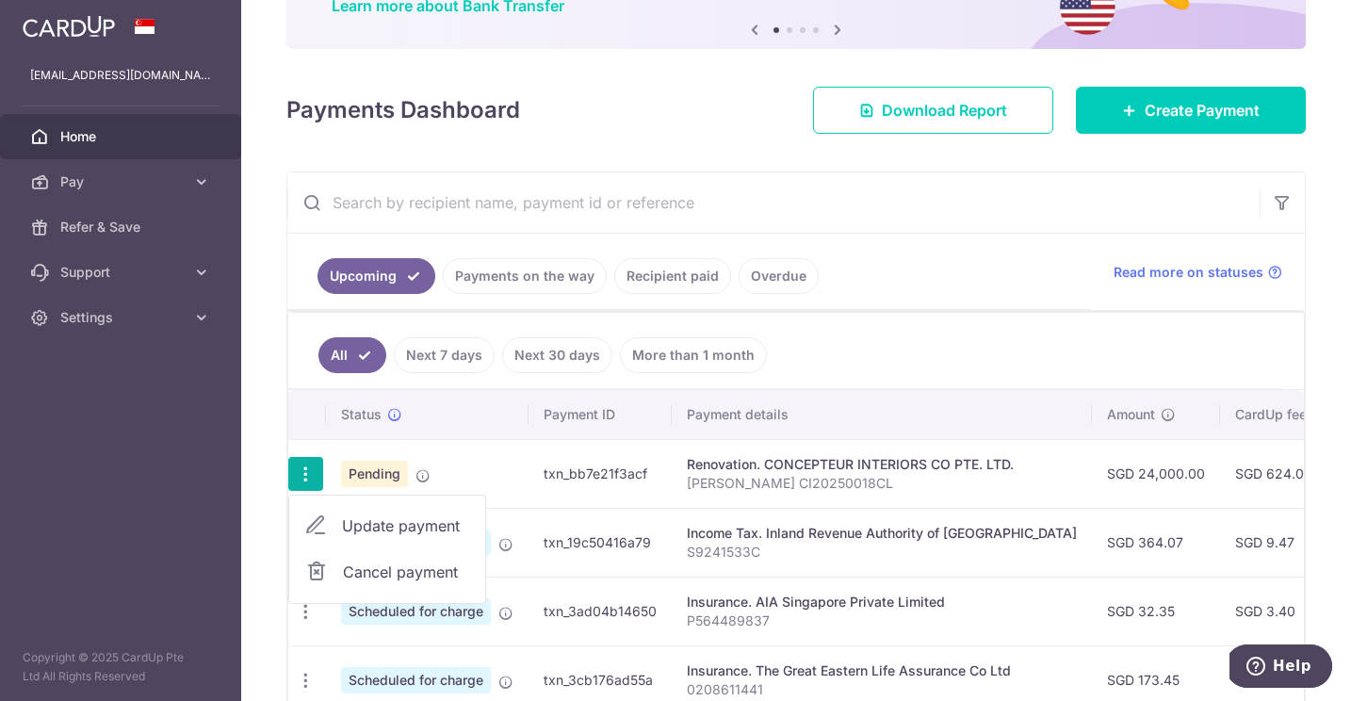
type input "Christine Yak CI20250018CL"
type input "40%"
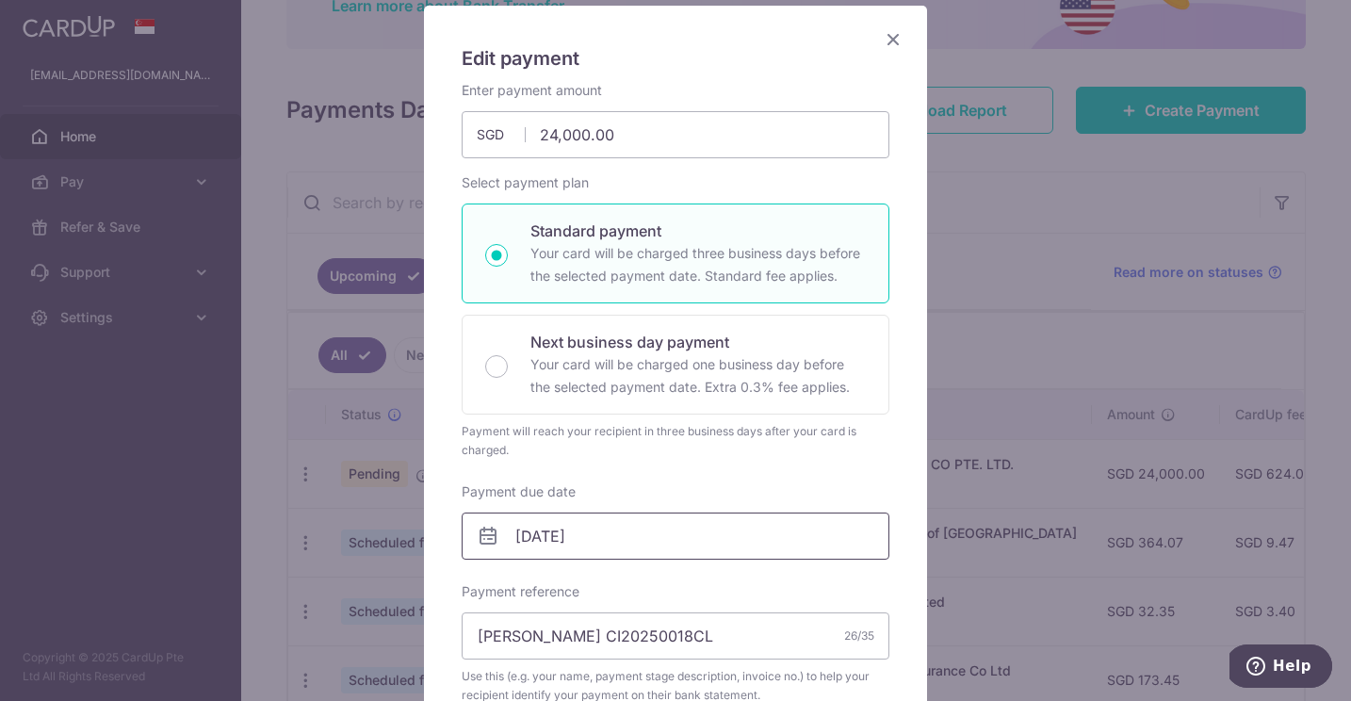
scroll to position [132, 0]
click at [895, 32] on icon "Close" at bounding box center [893, 38] width 23 height 24
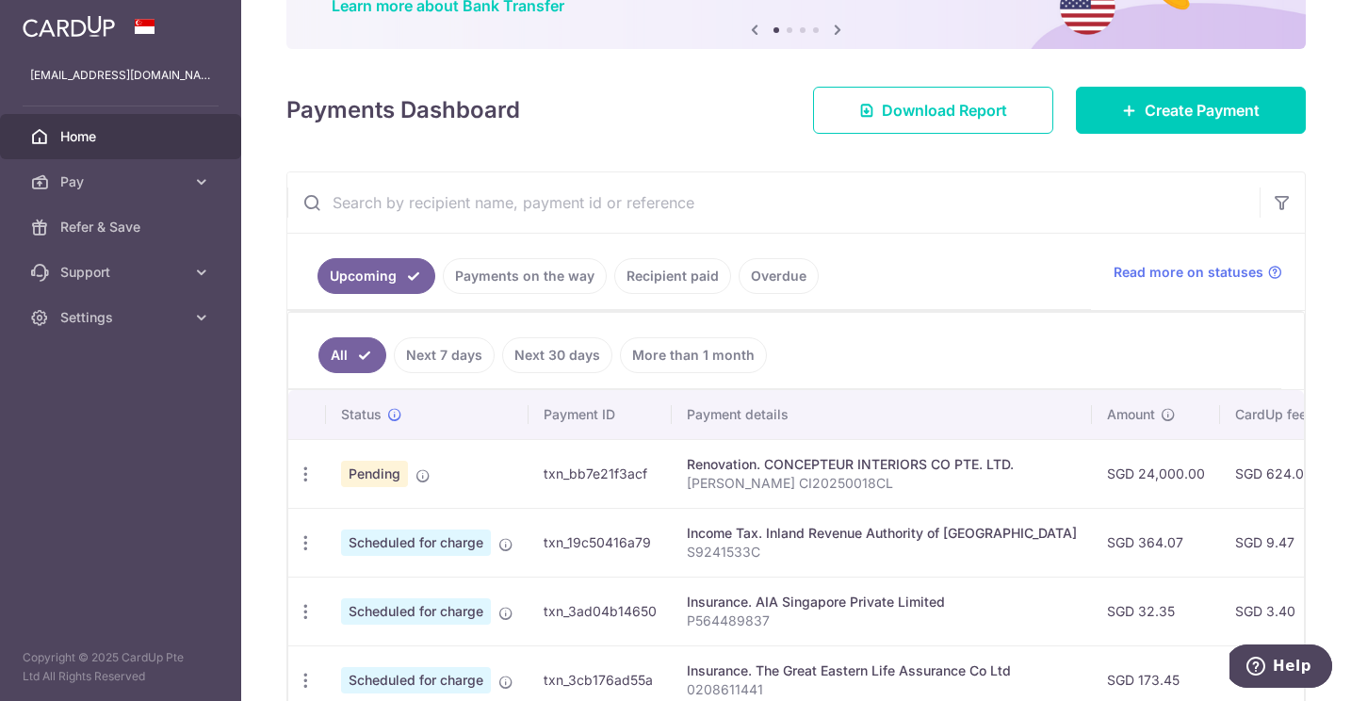
scroll to position [0, 0]
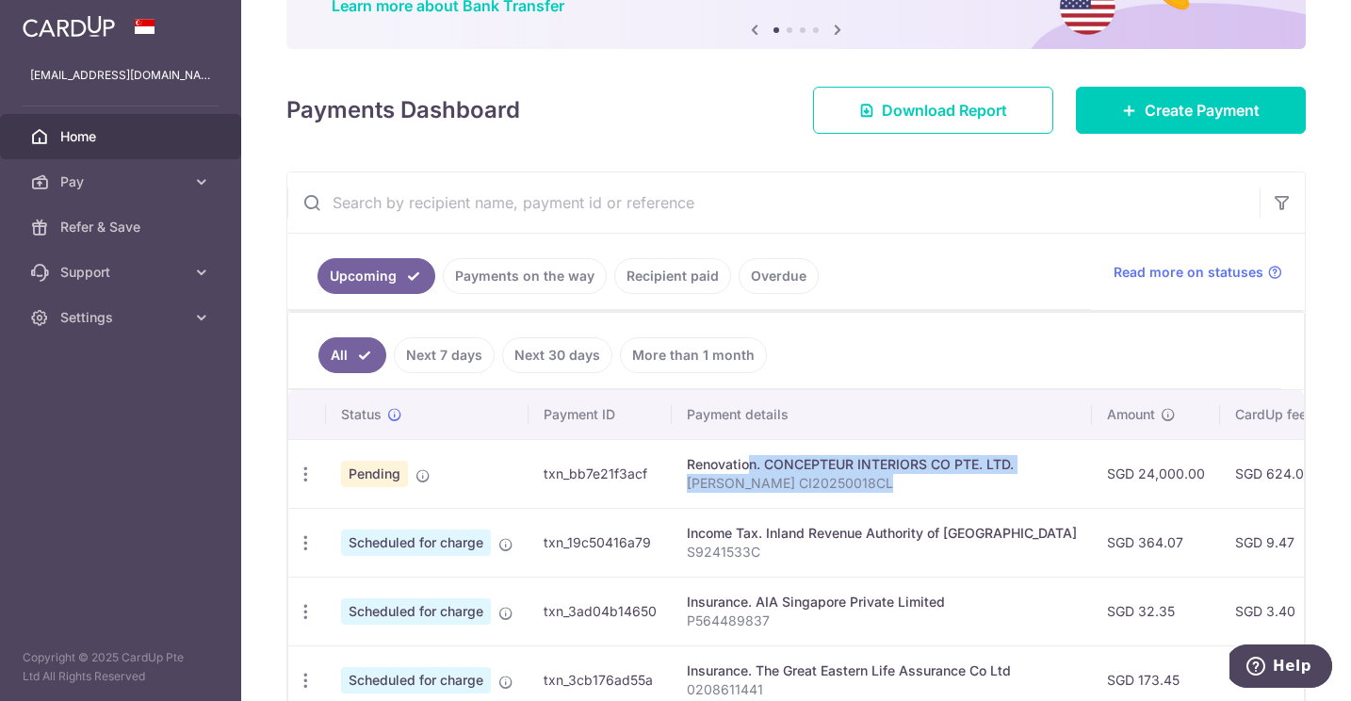
drag, startPoint x: 688, startPoint y: 468, endPoint x: 890, endPoint y: 492, distance: 203.0
click at [890, 492] on td "Renovation. CONCEPTEUR INTERIORS CO PTE. LTD. [PERSON_NAME] CI20250018CL" at bounding box center [882, 473] width 420 height 69
click at [890, 492] on p "[PERSON_NAME] CI20250018CL" at bounding box center [882, 483] width 390 height 19
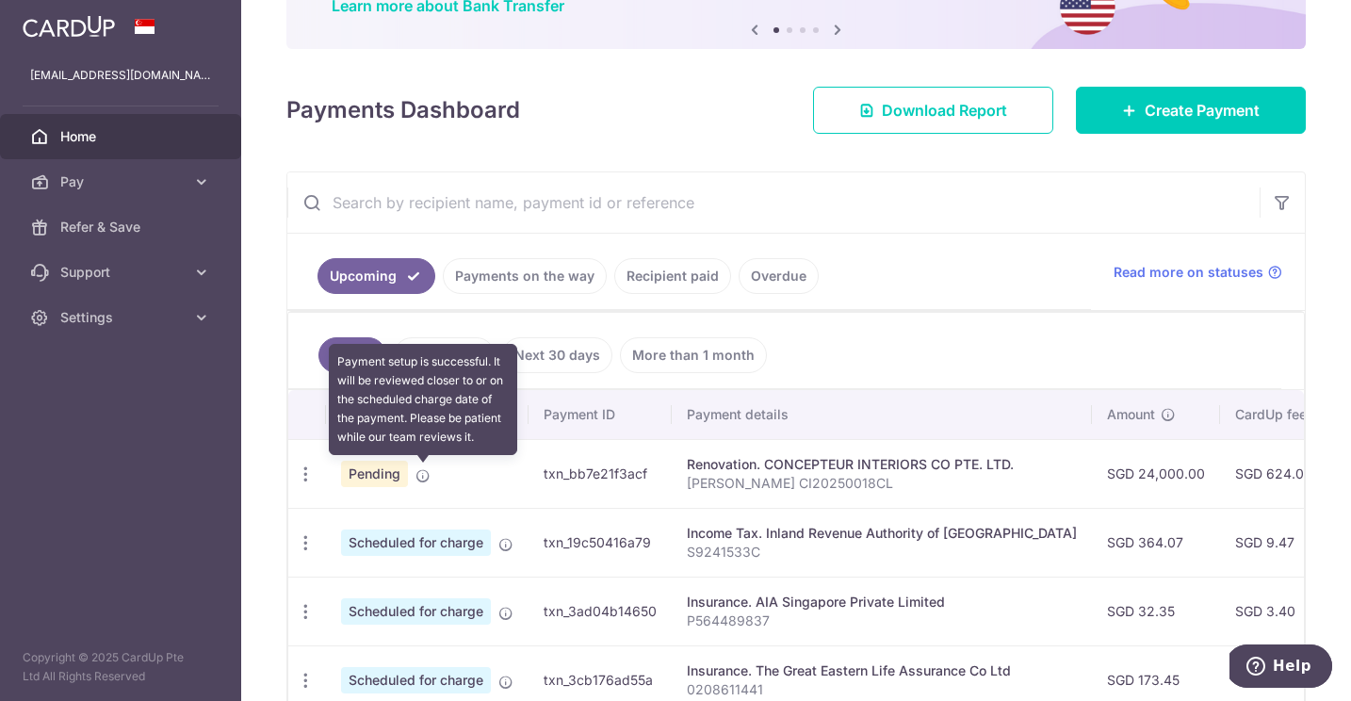
click at [427, 476] on icon at bounding box center [423, 475] width 15 height 15
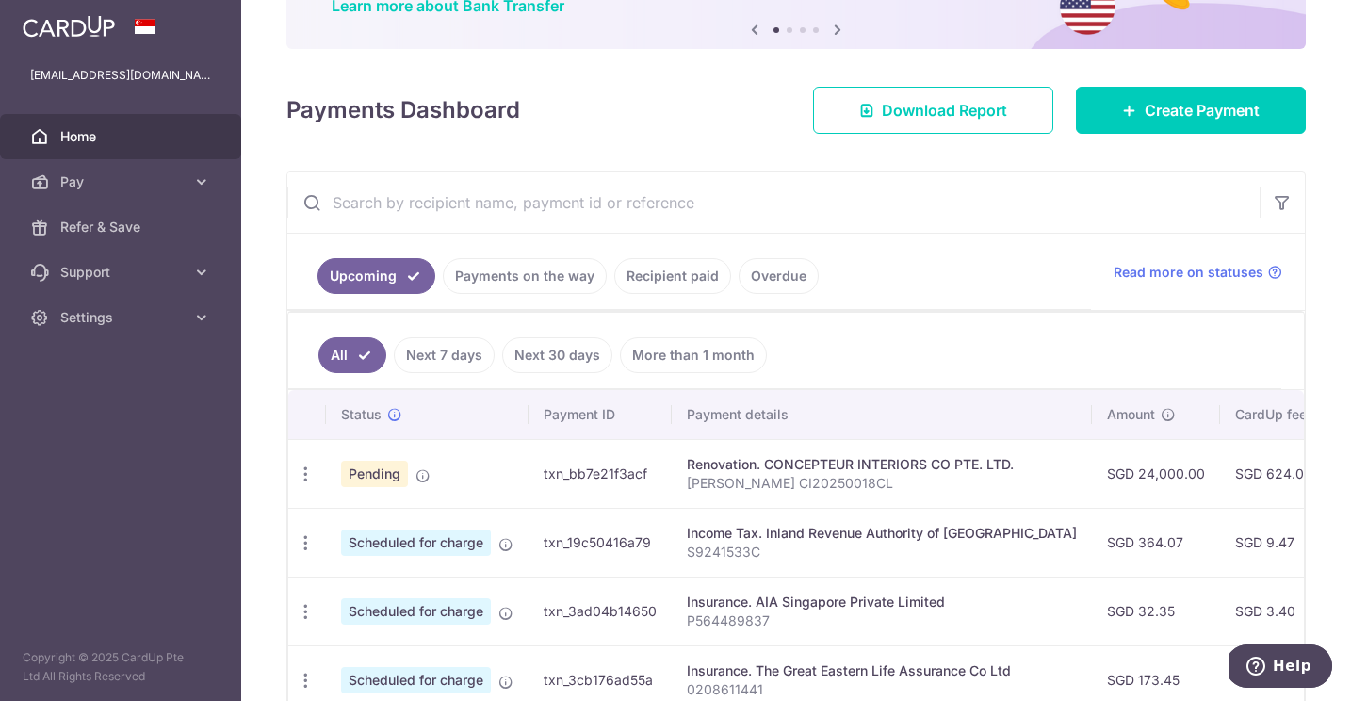
click at [469, 474] on td "Pending" at bounding box center [427, 473] width 203 height 69
click at [498, 483] on td "Pending" at bounding box center [427, 473] width 203 height 69
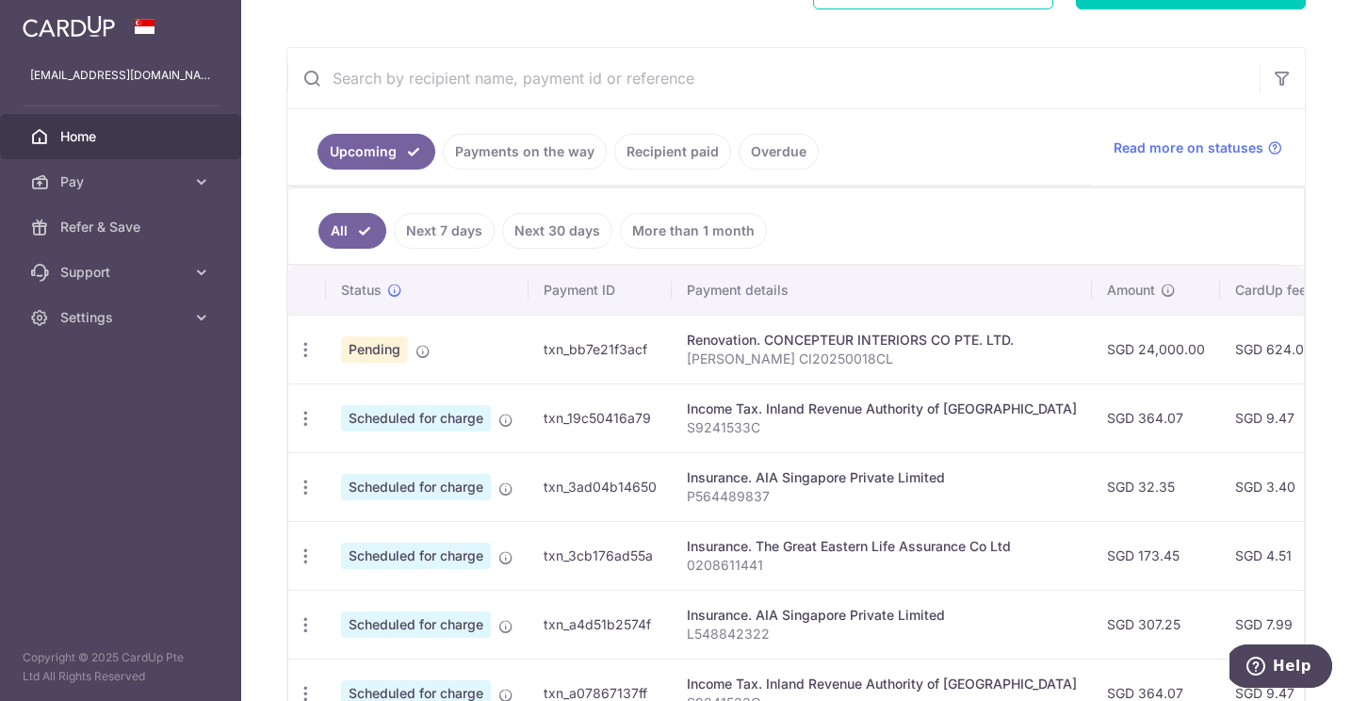
scroll to position [293, 0]
click at [319, 432] on div "Update payment Cancel payment" at bounding box center [305, 419] width 35 height 35
click at [308, 422] on icon "button" at bounding box center [306, 420] width 20 height 20
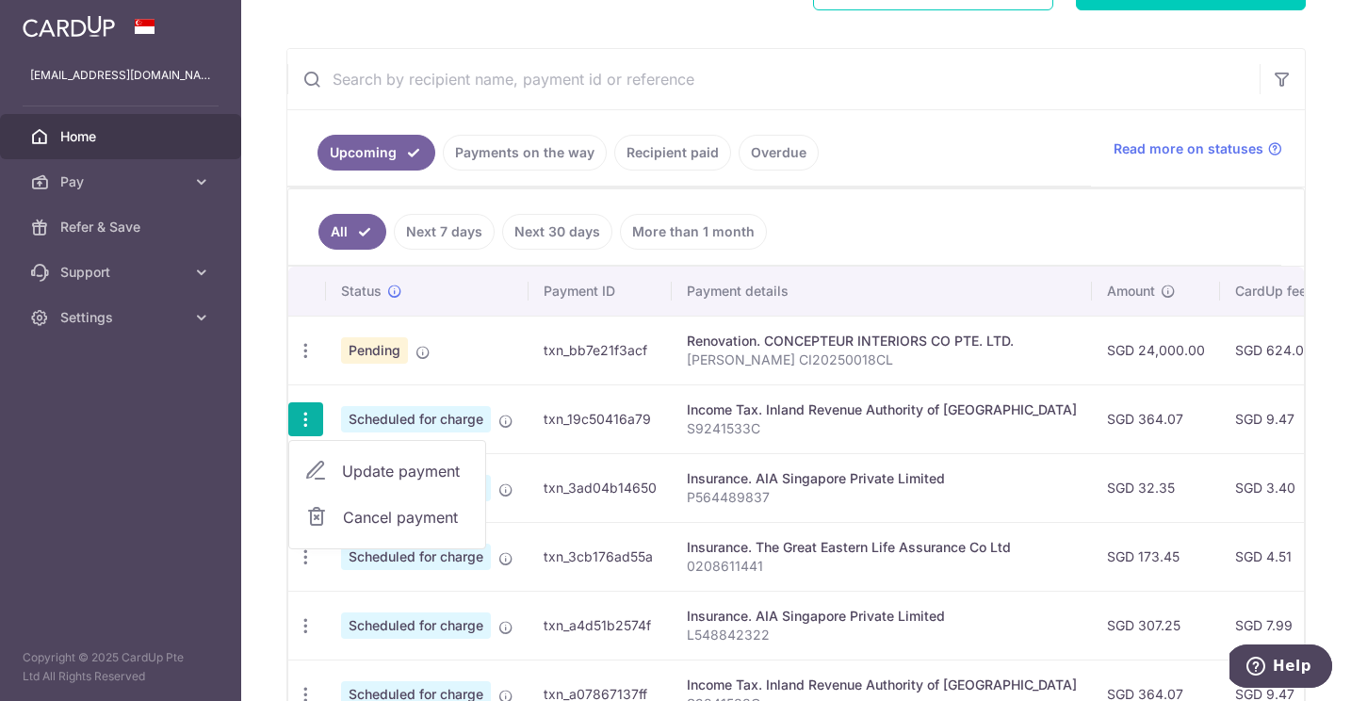
click at [350, 471] on span "Update payment" at bounding box center [406, 471] width 128 height 23
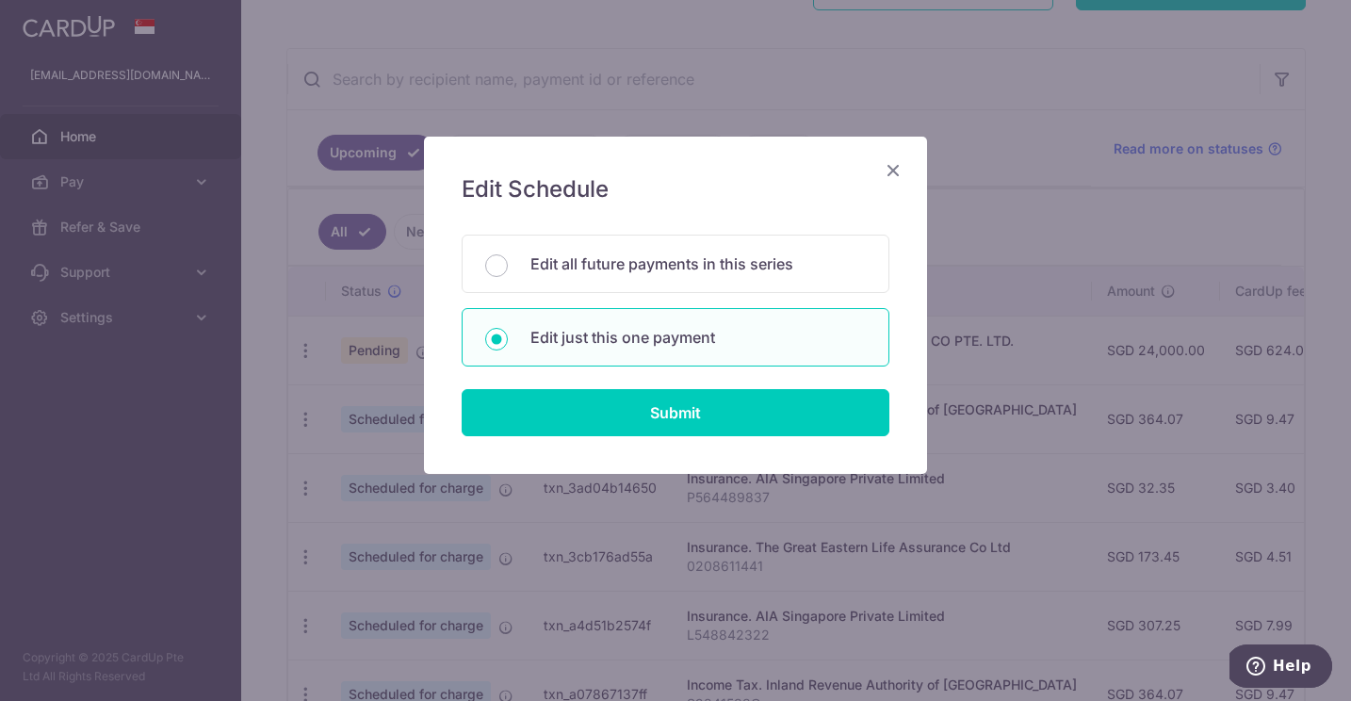
click at [891, 168] on icon "Close" at bounding box center [893, 170] width 23 height 24
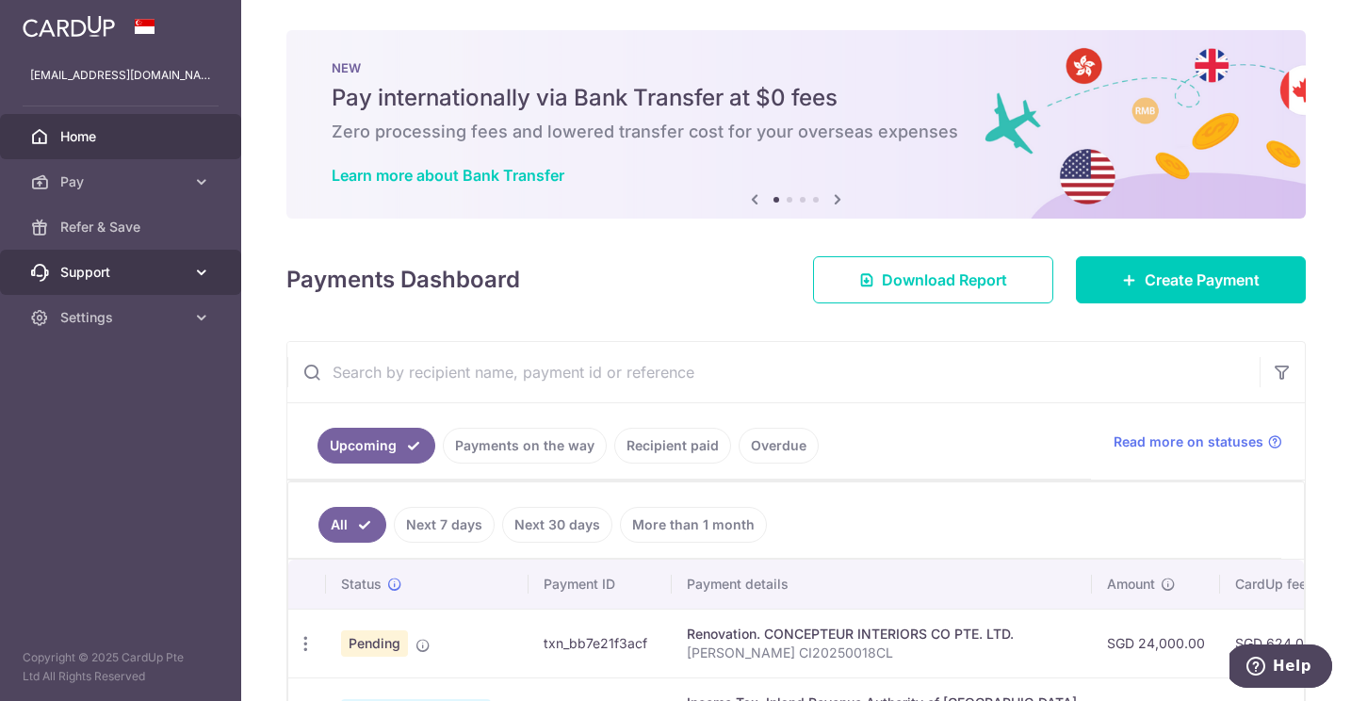
scroll to position [0, 0]
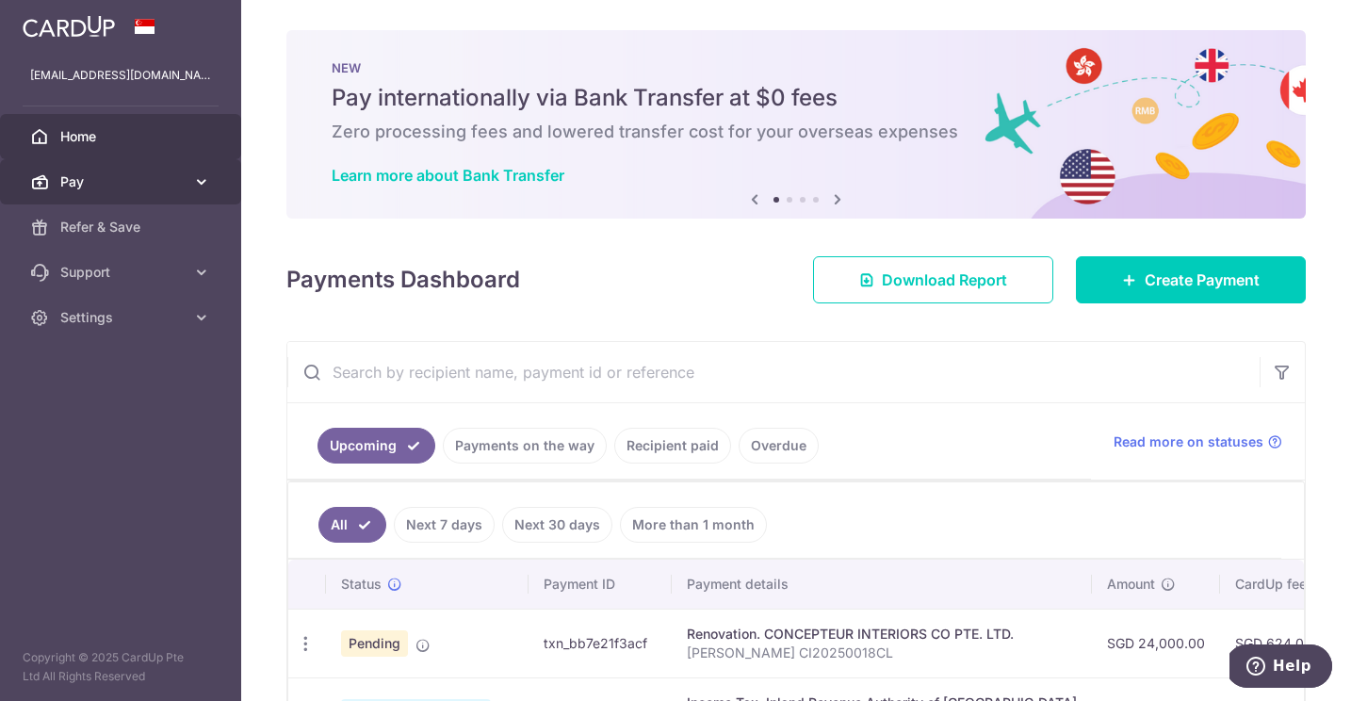
click at [172, 172] on link "Pay" at bounding box center [120, 181] width 241 height 45
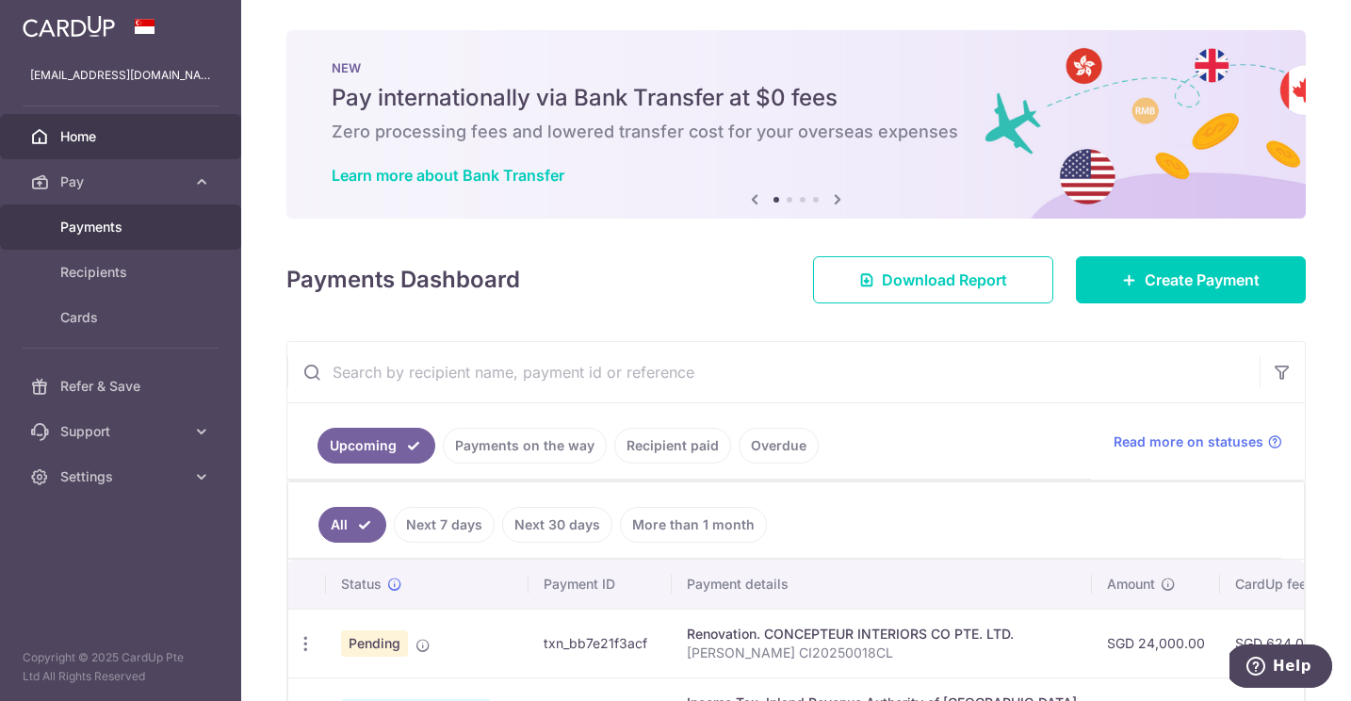
click at [154, 248] on link "Payments" at bounding box center [120, 226] width 241 height 45
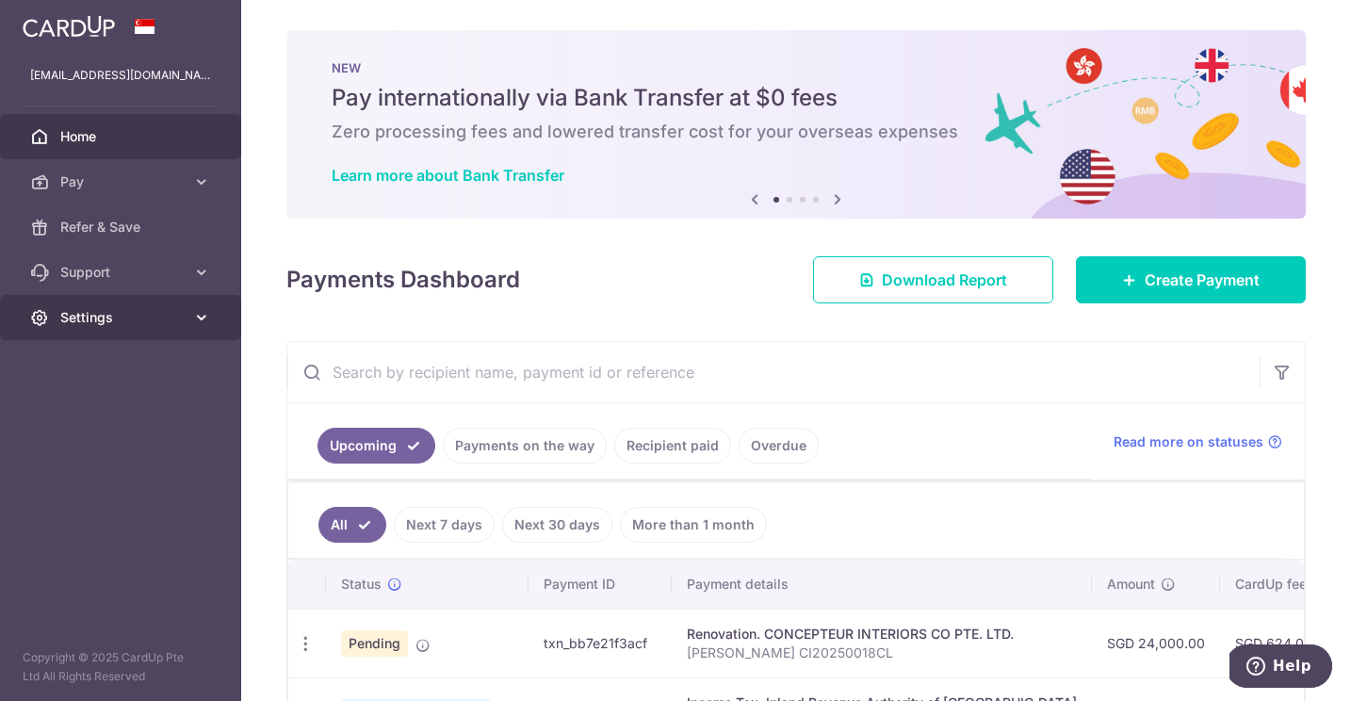
click at [134, 311] on span "Settings" at bounding box center [122, 317] width 124 height 19
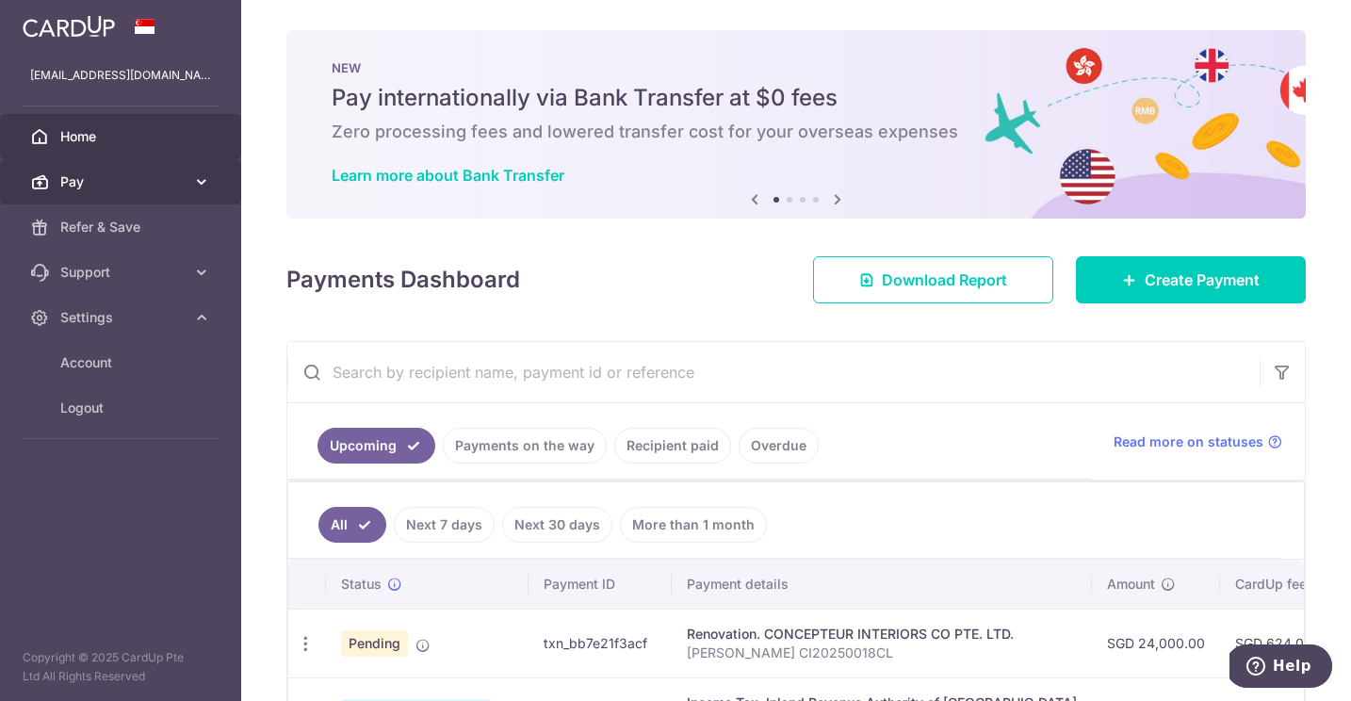
click at [161, 188] on span "Pay" at bounding box center [122, 181] width 124 height 19
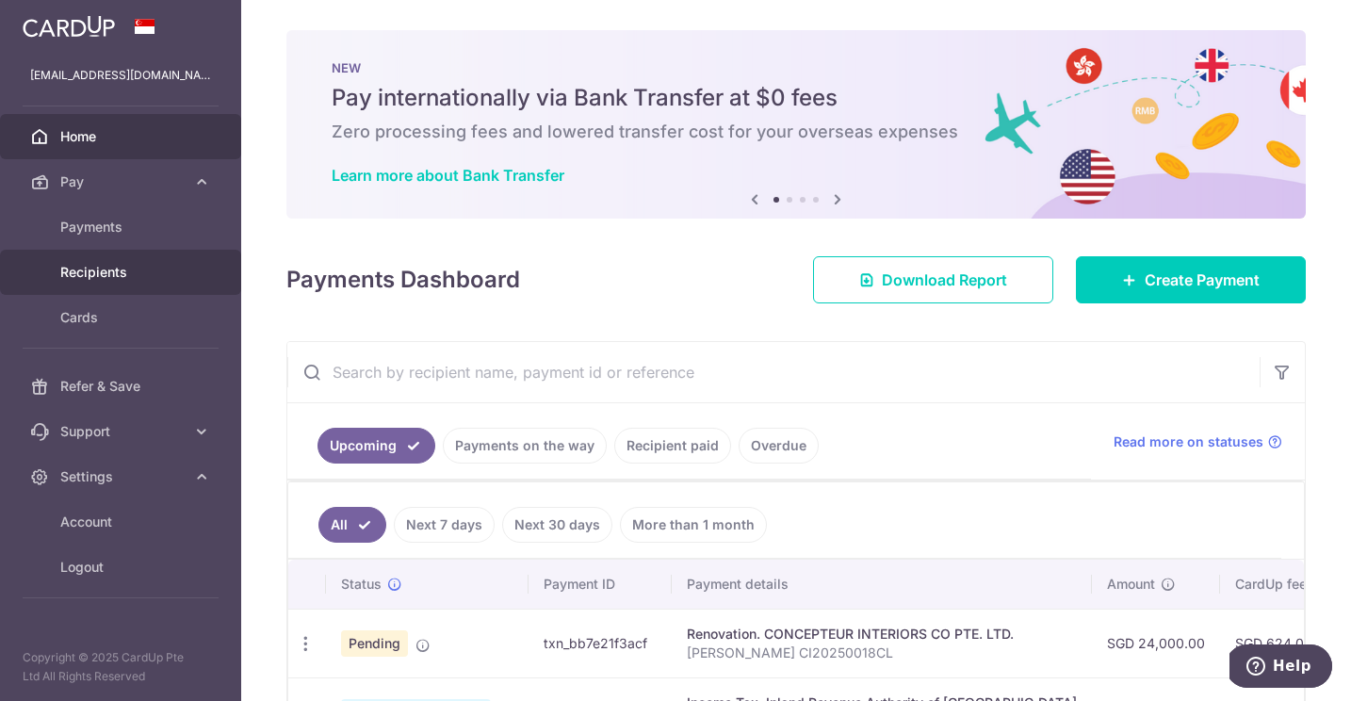
click at [162, 281] on span "Recipients" at bounding box center [122, 272] width 124 height 19
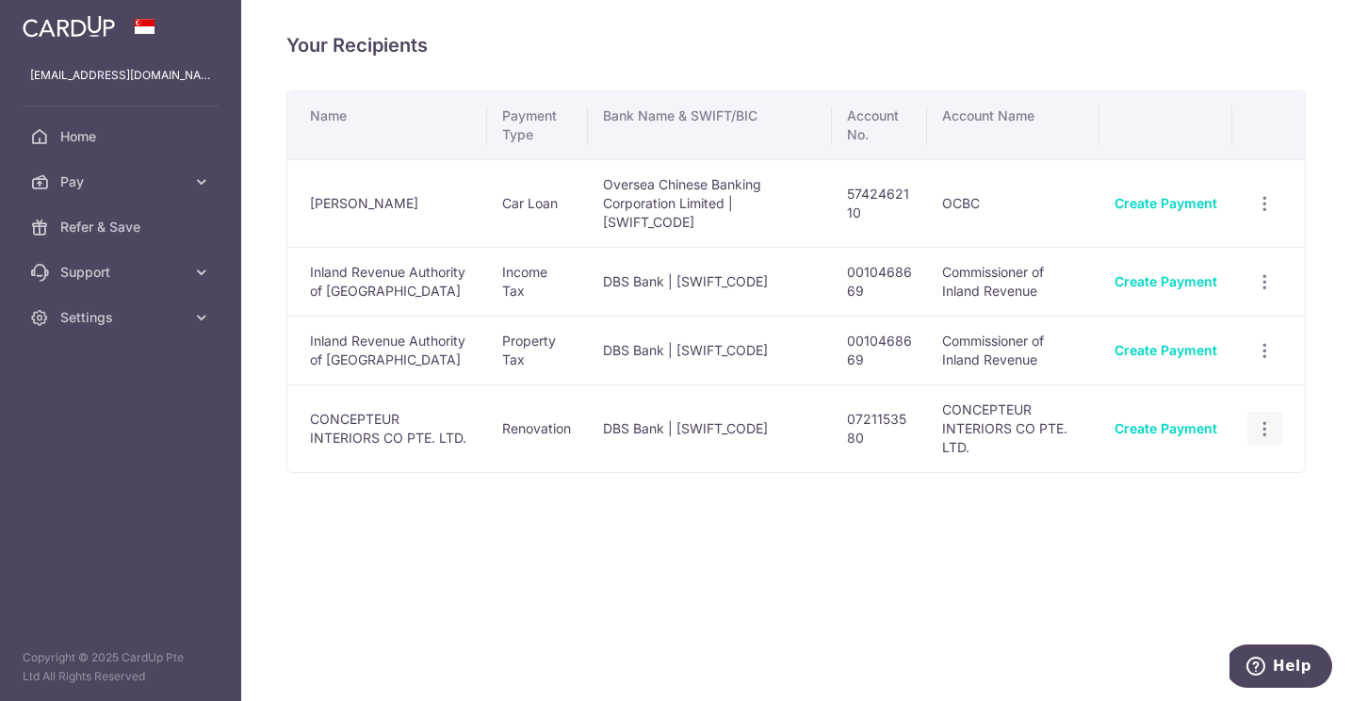
click at [1266, 419] on icon "button" at bounding box center [1265, 429] width 20 height 20
click at [1241, 458] on link "View/Edit" at bounding box center [1184, 480] width 196 height 45
click at [1276, 418] on div "View/Edit Linked Payments" at bounding box center [1265, 429] width 35 height 35
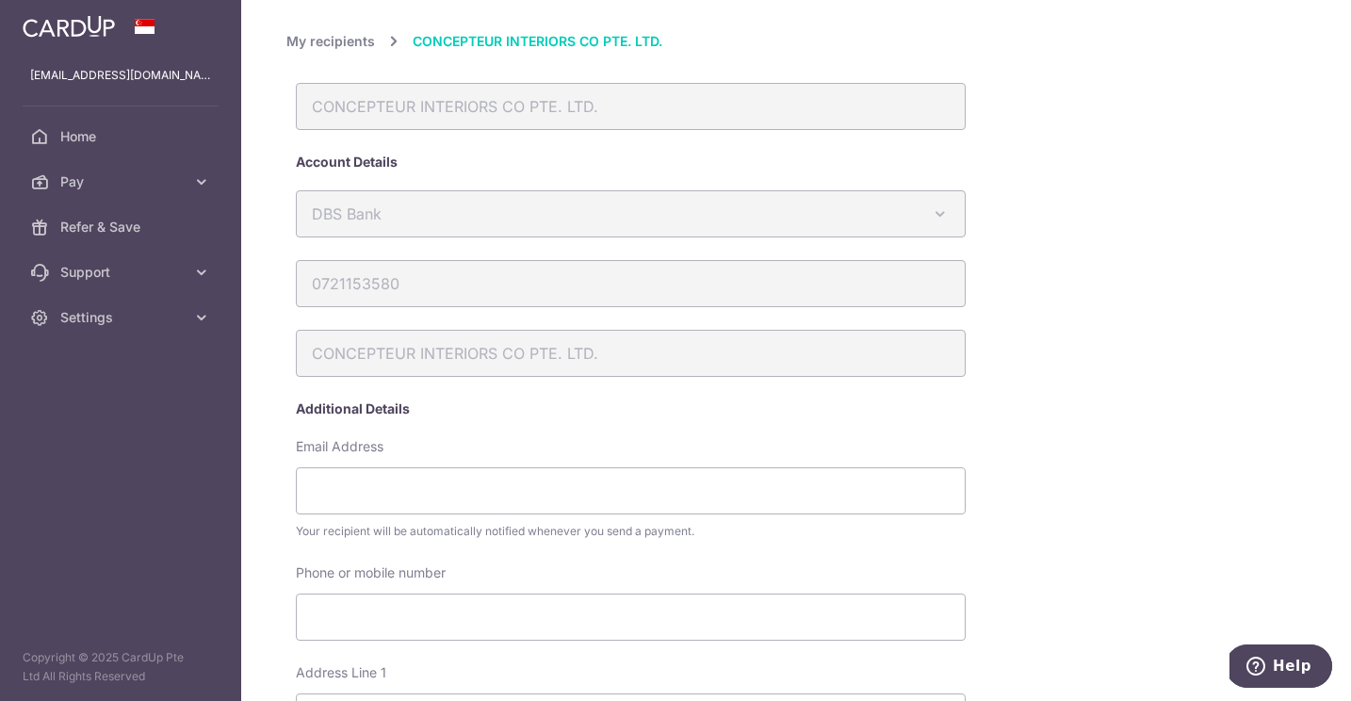
click at [337, 42] on link "My recipients" at bounding box center [330, 41] width 89 height 23
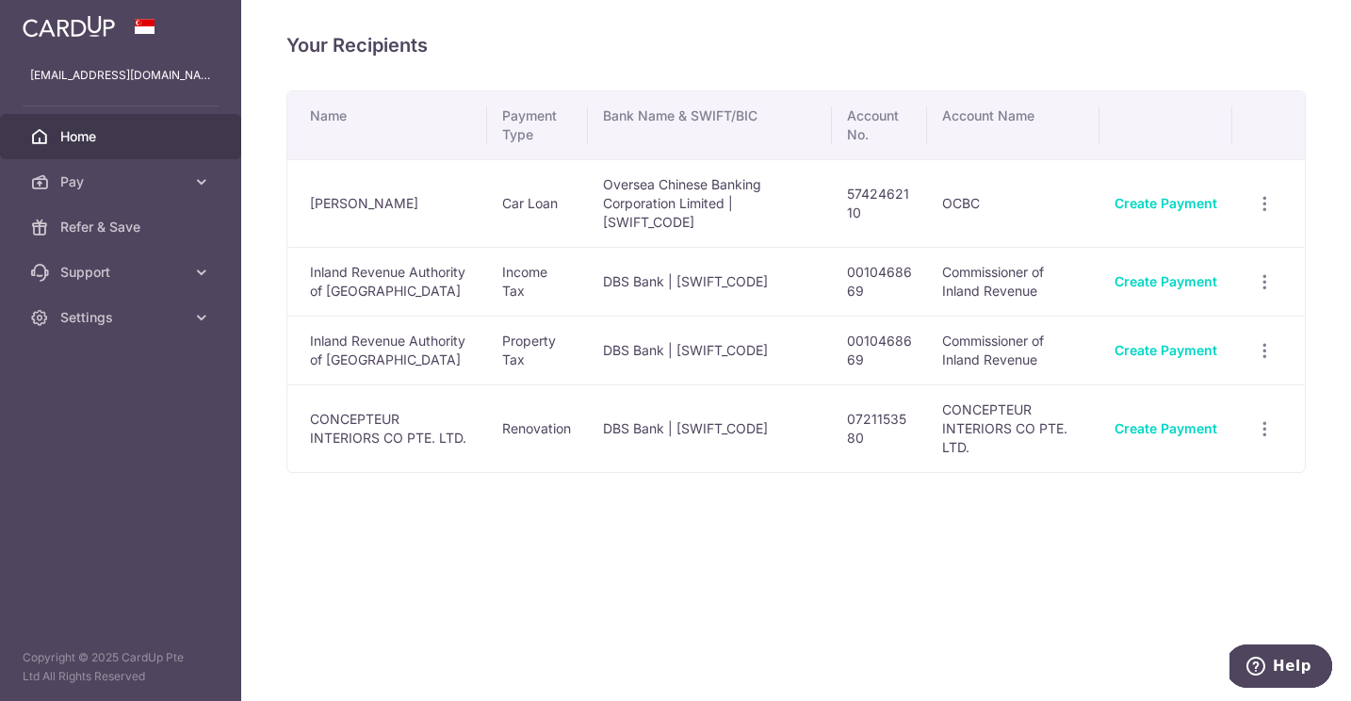
click at [105, 131] on span "Home" at bounding box center [122, 136] width 124 height 19
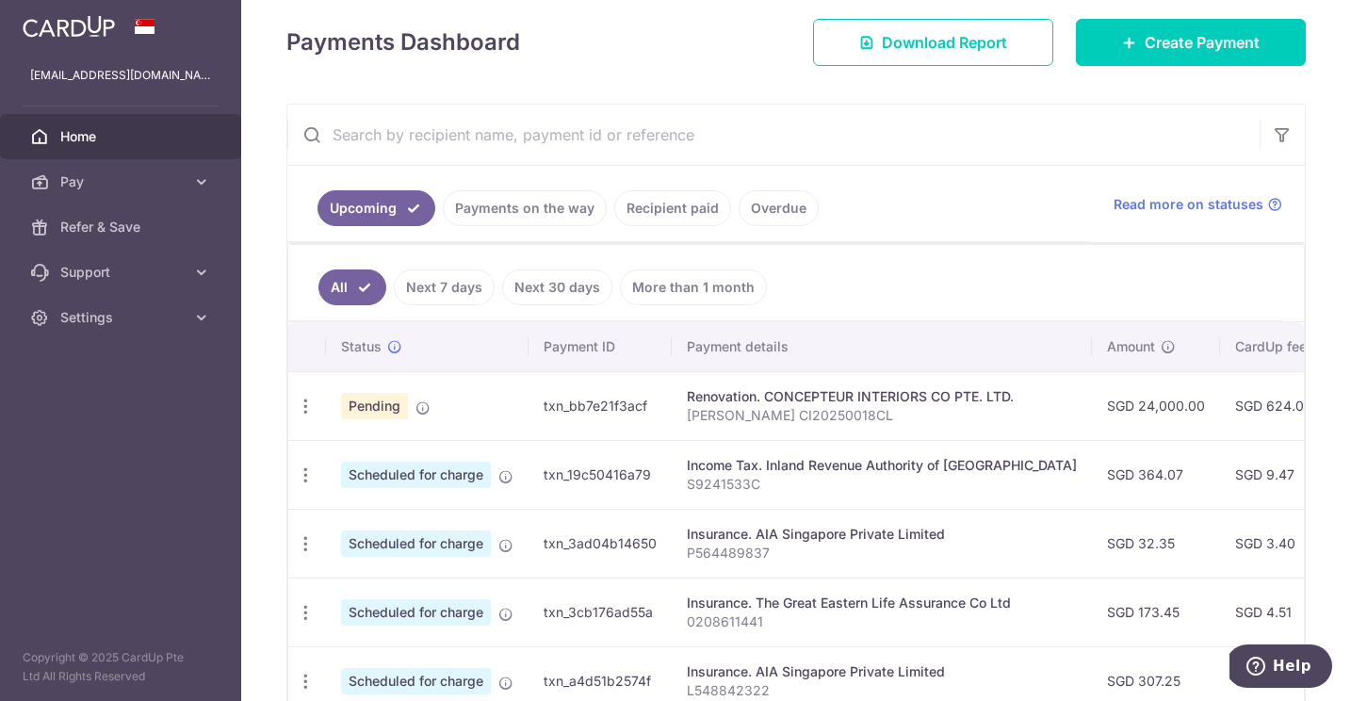
scroll to position [269, 0]
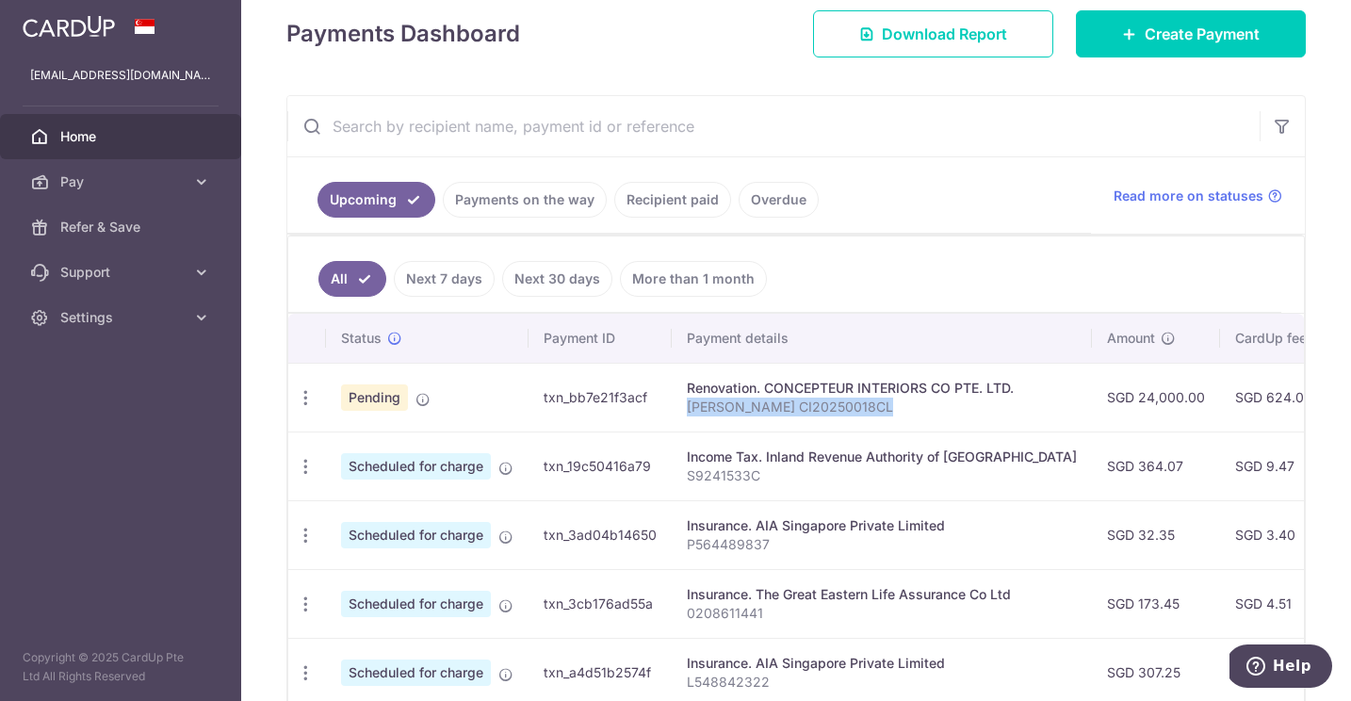
drag, startPoint x: 689, startPoint y: 408, endPoint x: 927, endPoint y: 417, distance: 238.6
click at [927, 417] on td "Renovation. CONCEPTEUR INTERIORS CO PTE. LTD. [PERSON_NAME] CI20250018CL" at bounding box center [882, 397] width 420 height 69
